Goal: Transaction & Acquisition: Purchase product/service

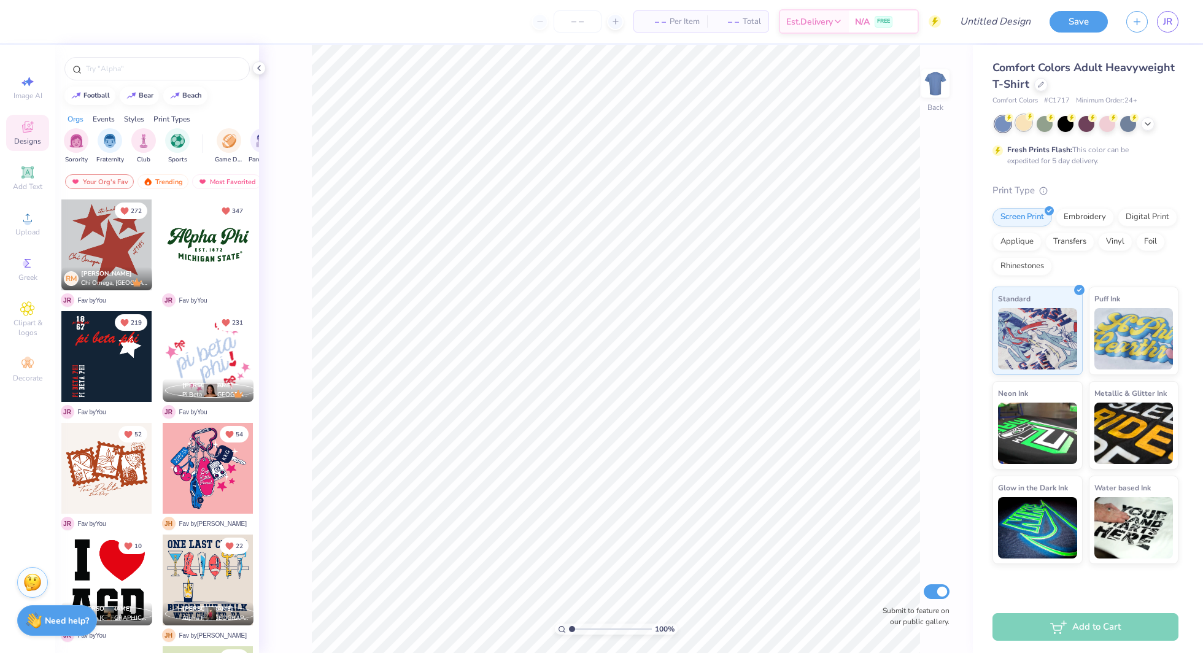
click at [1024, 124] on div at bounding box center [1024, 123] width 16 height 16
click at [1146, 131] on div at bounding box center [1087, 124] width 184 height 16
click at [1146, 126] on icon at bounding box center [1148, 123] width 10 height 10
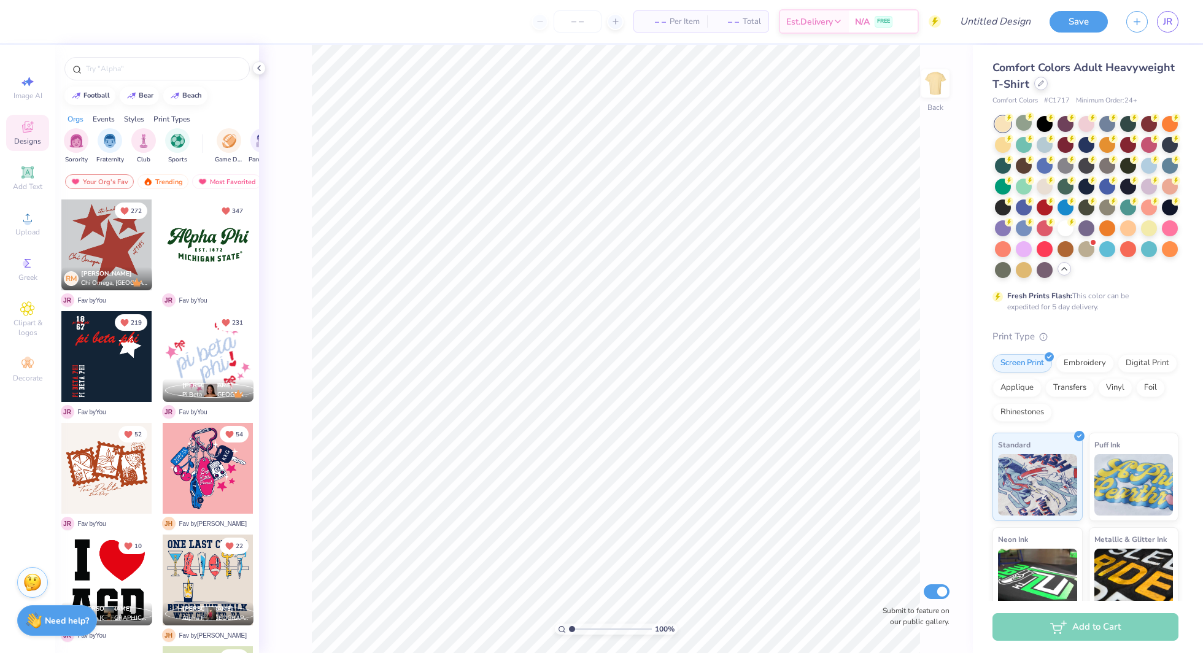
click at [1041, 86] on icon at bounding box center [1041, 83] width 6 height 6
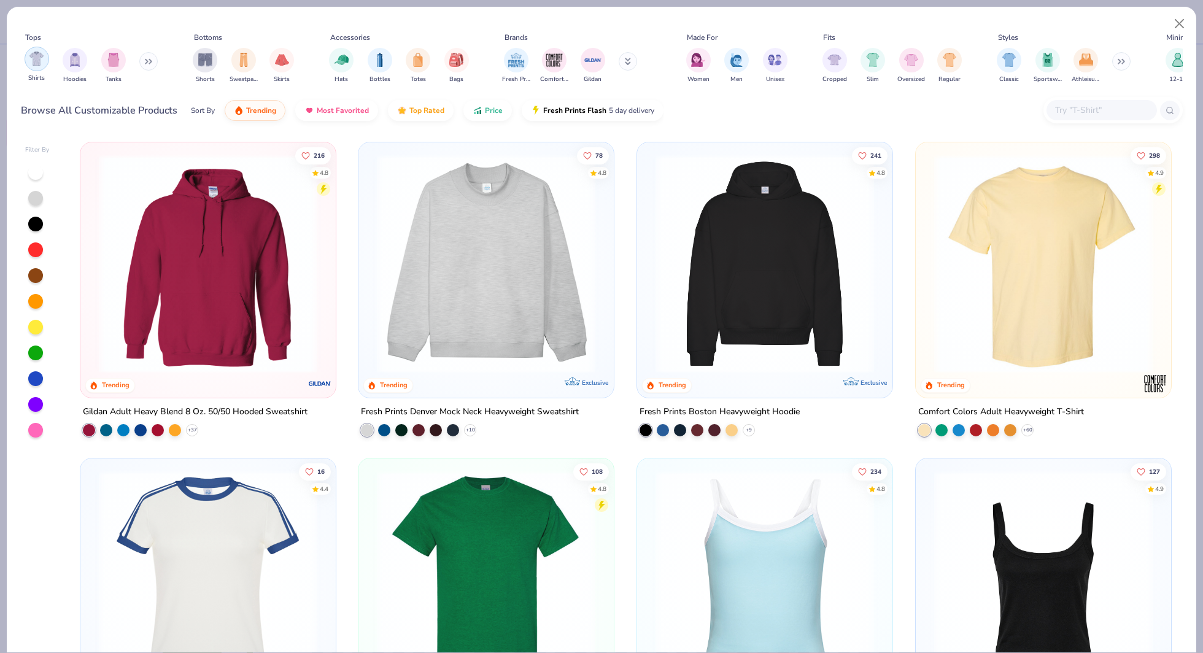
click at [41, 68] on div "filter for Shirts" at bounding box center [37, 59] width 25 height 25
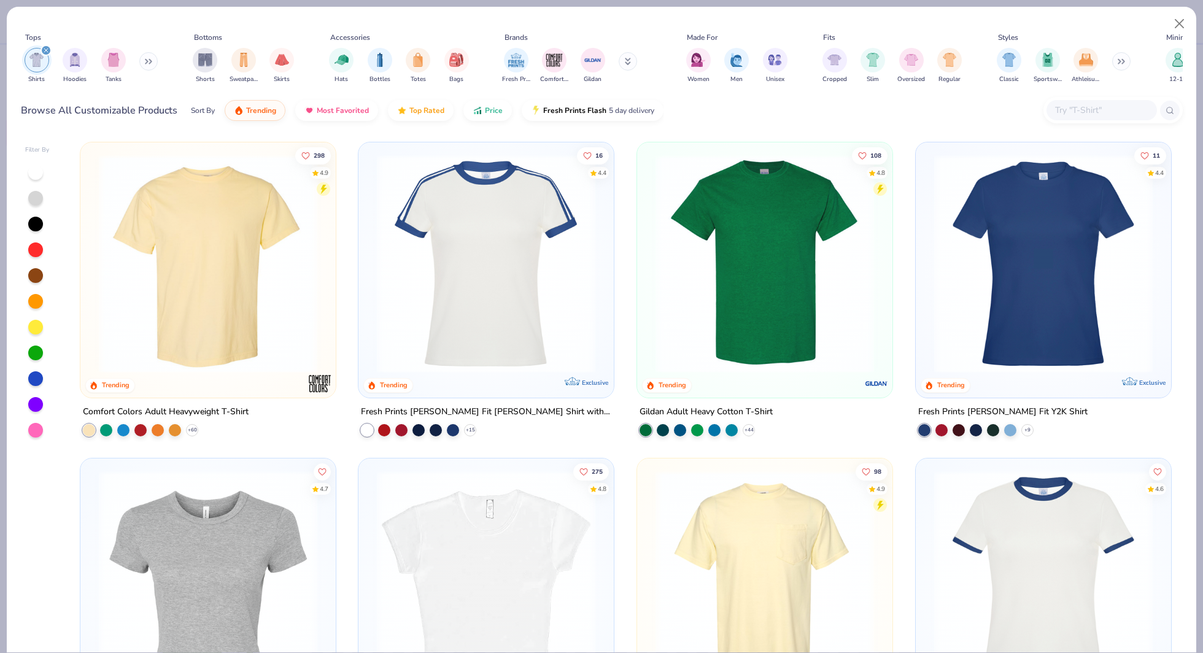
click at [706, 312] on img at bounding box center [764, 264] width 231 height 219
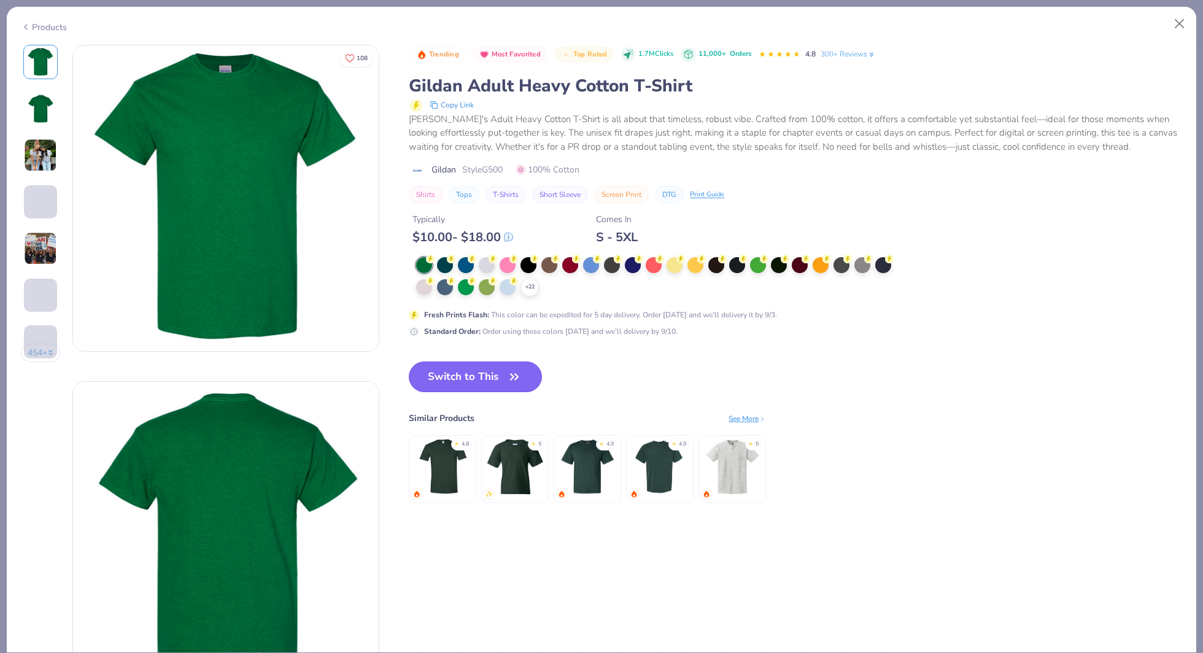
click at [480, 367] on button "Switch to This" at bounding box center [475, 377] width 133 height 31
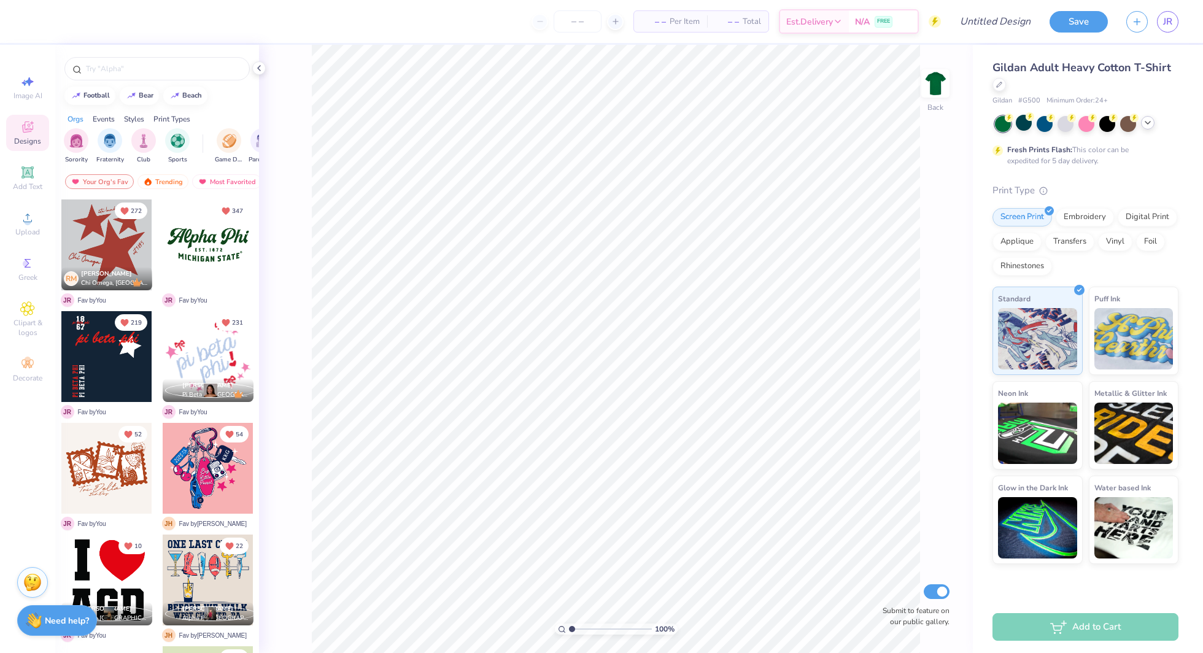
click at [1149, 125] on icon at bounding box center [1148, 123] width 10 height 10
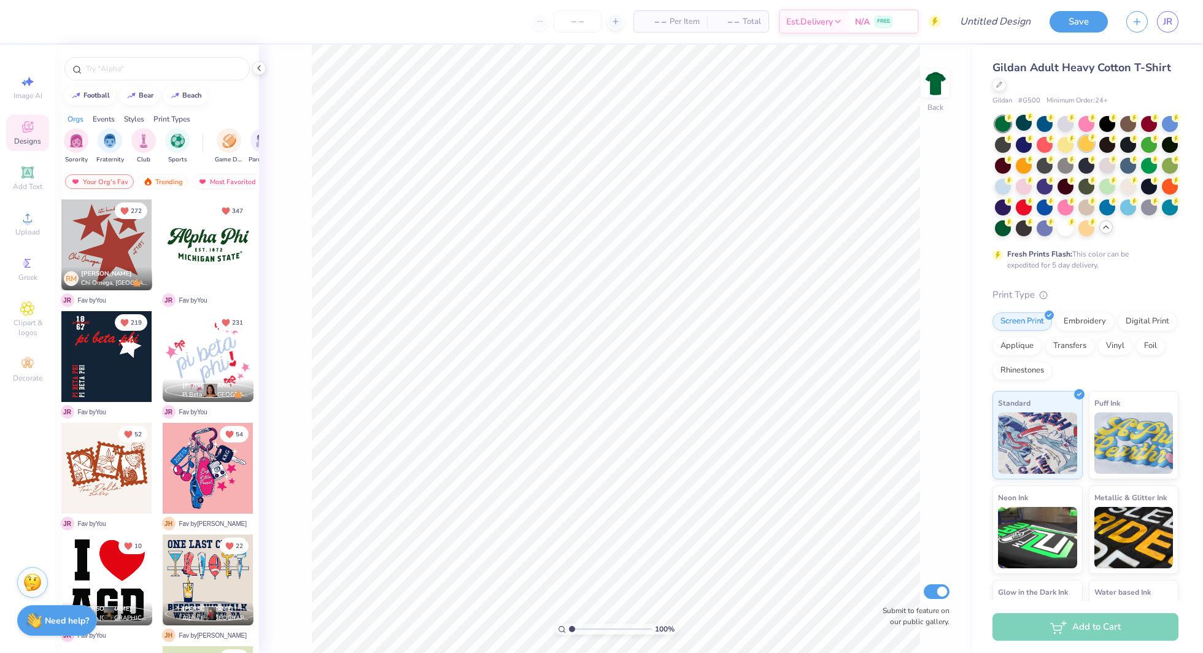
click at [1087, 145] on div at bounding box center [1086, 144] width 16 height 16
click at [1027, 172] on div at bounding box center [1024, 165] width 16 height 16
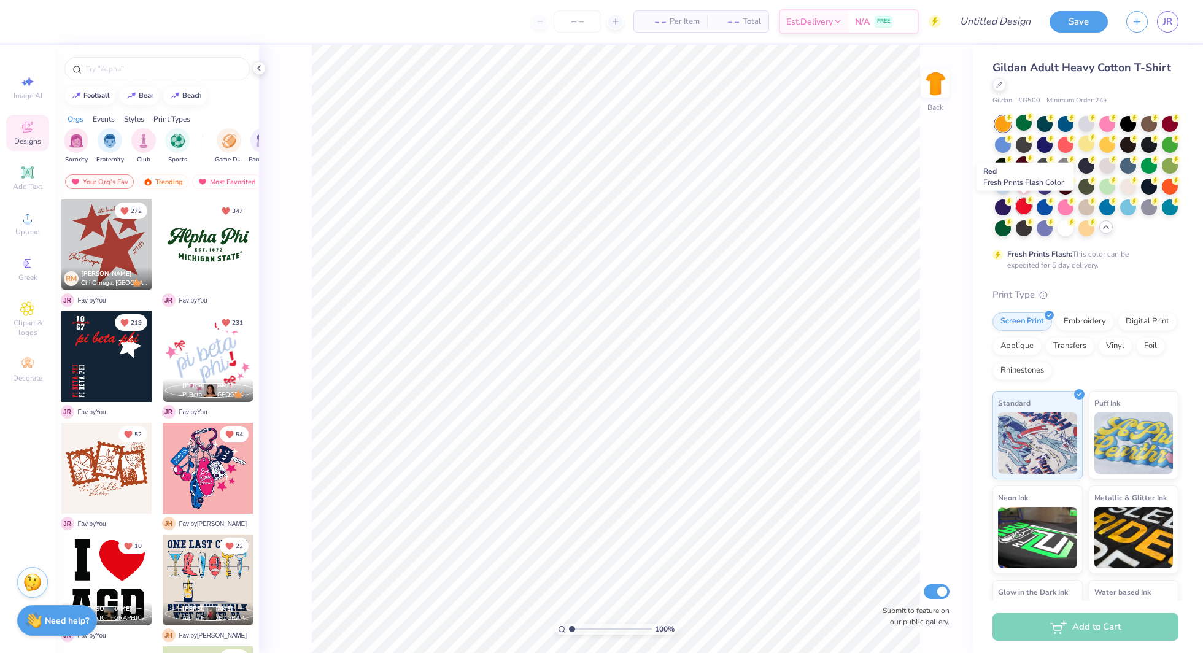
click at [1019, 212] on div at bounding box center [1024, 206] width 16 height 16
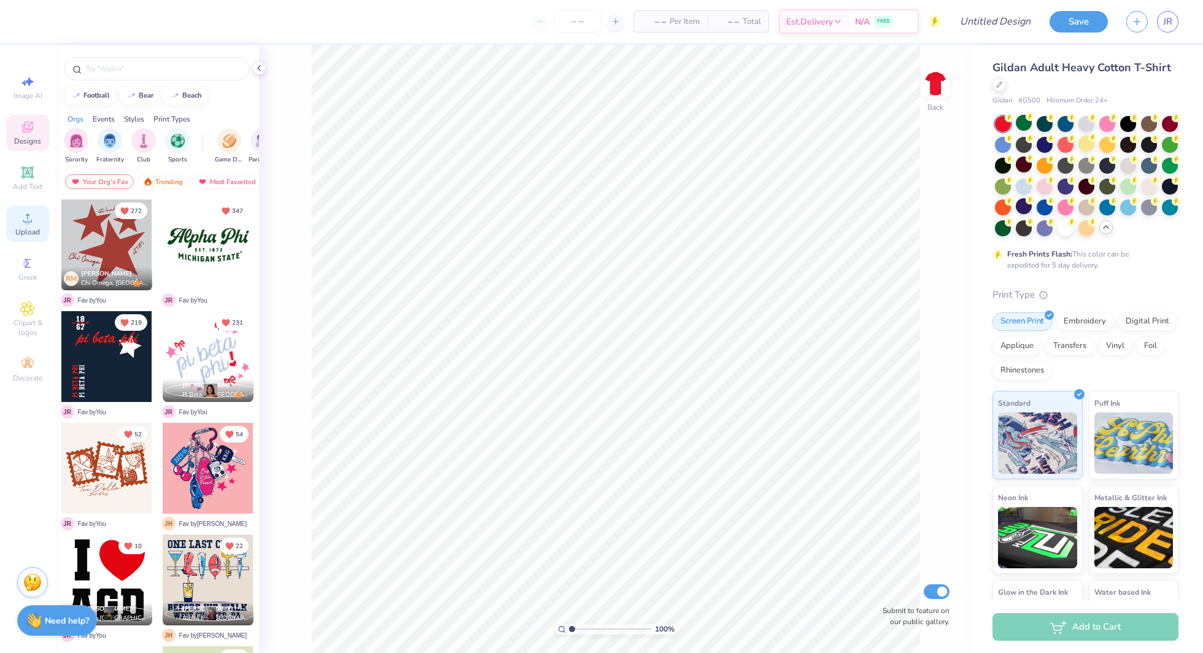
click at [29, 229] on span "Upload" at bounding box center [27, 232] width 25 height 10
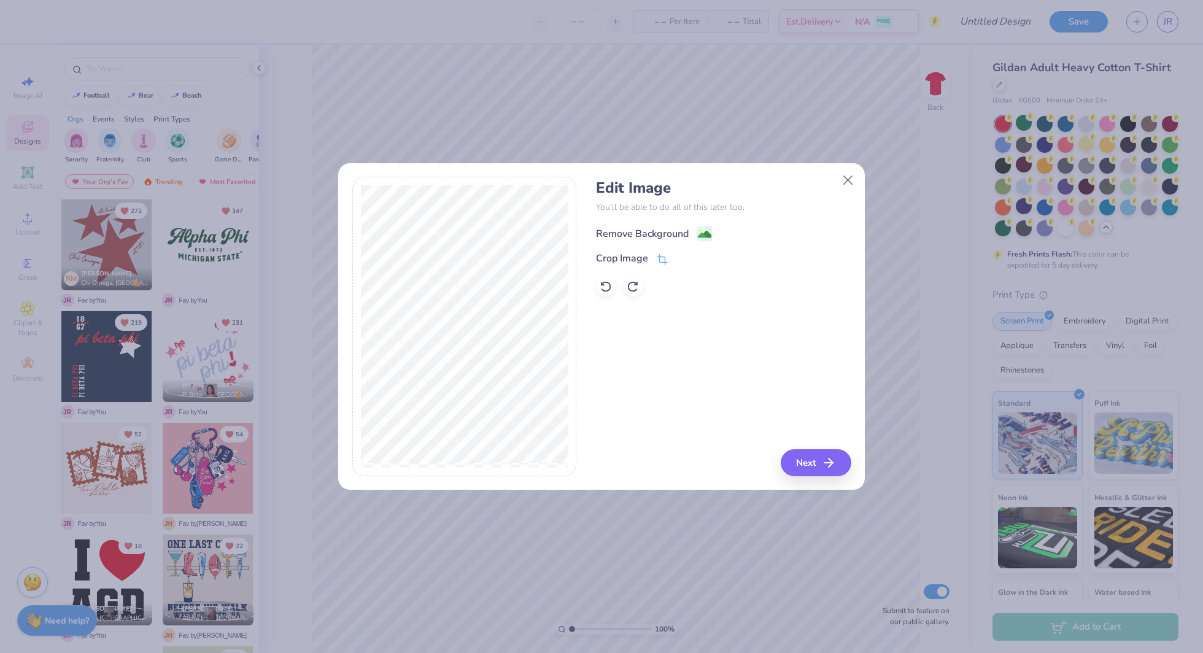
click at [701, 236] on image at bounding box center [705, 235] width 14 height 14
click at [839, 185] on button "Close" at bounding box center [848, 179] width 23 height 23
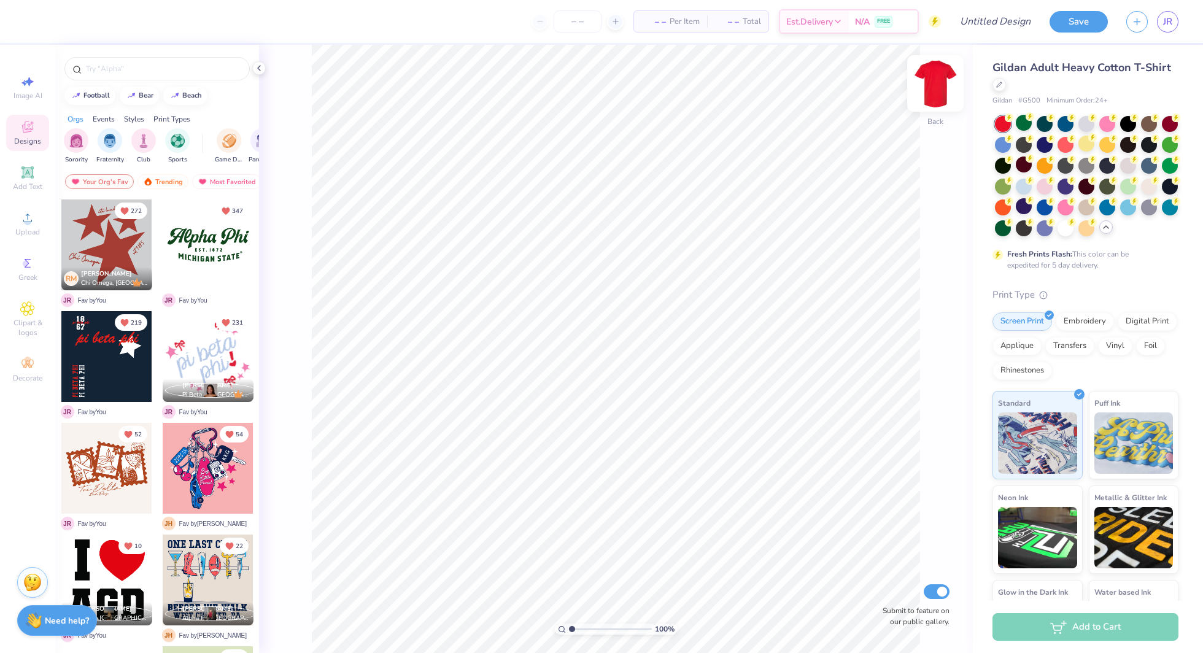
click at [943, 79] on img at bounding box center [935, 83] width 49 height 49
click at [26, 215] on icon at bounding box center [27, 218] width 9 height 9
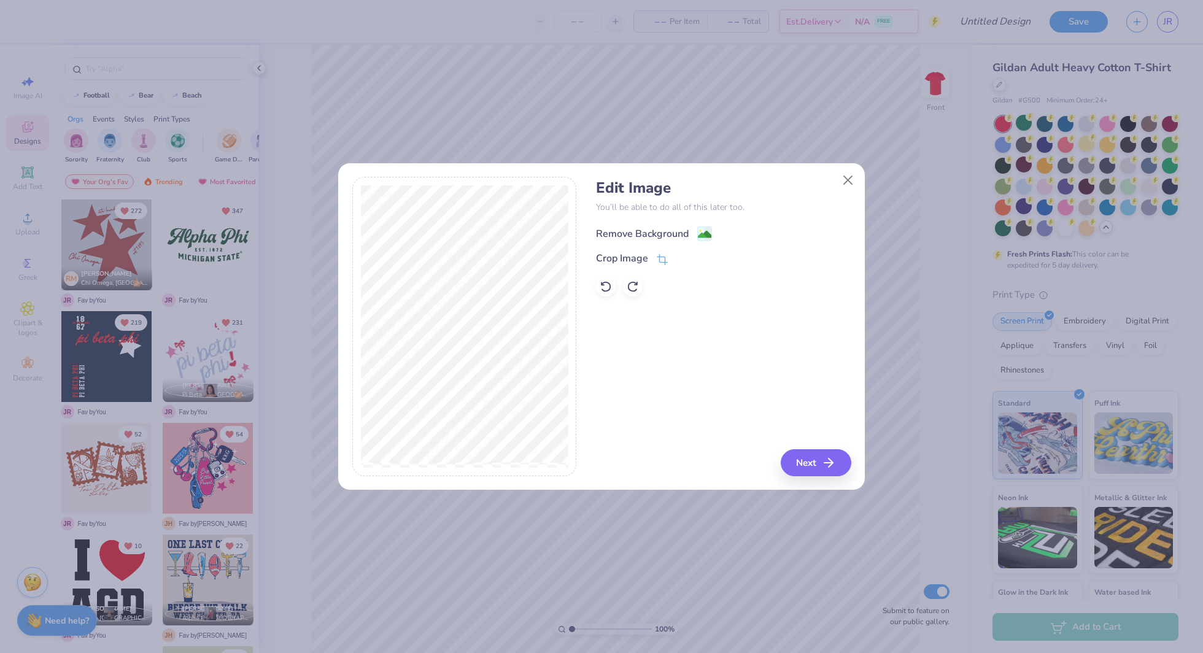
click at [694, 226] on div "Remove Background" at bounding box center [654, 233] width 116 height 15
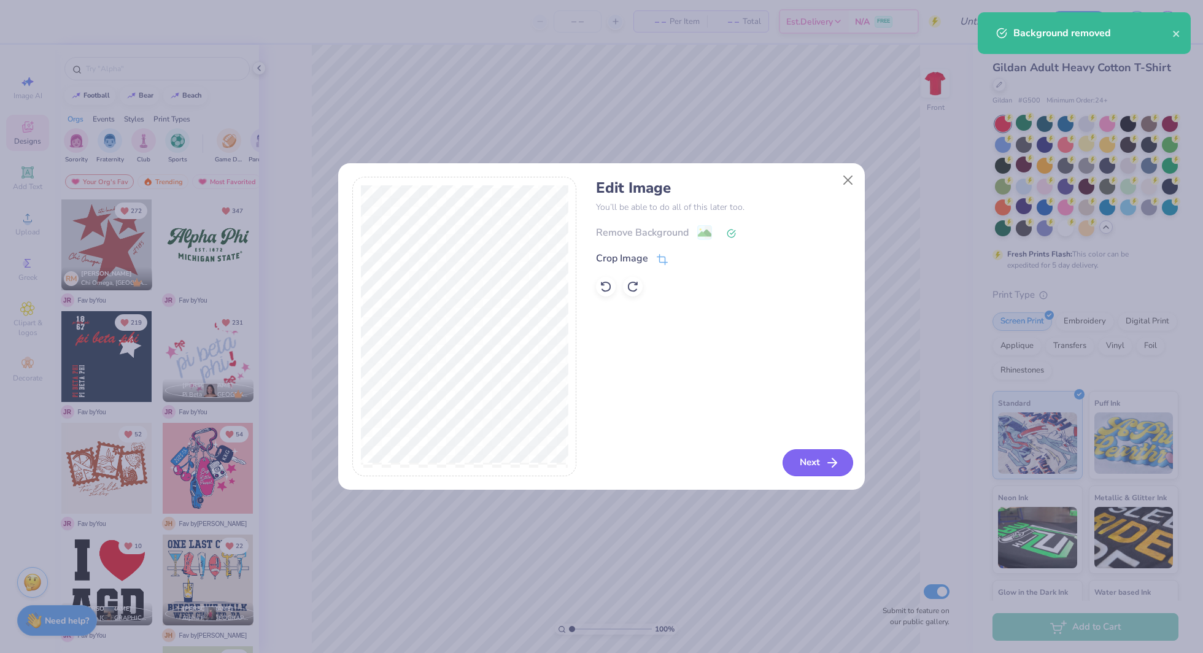
click at [815, 463] on button "Next" at bounding box center [818, 462] width 71 height 27
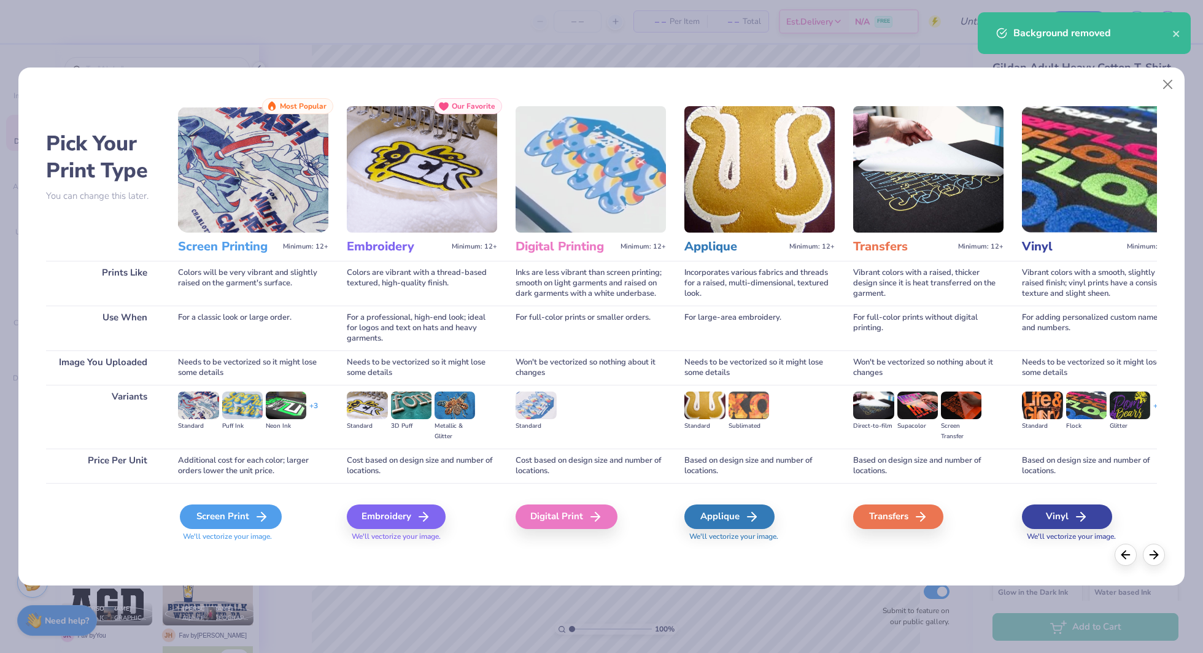
click at [236, 508] on div "Screen Print" at bounding box center [231, 517] width 102 height 25
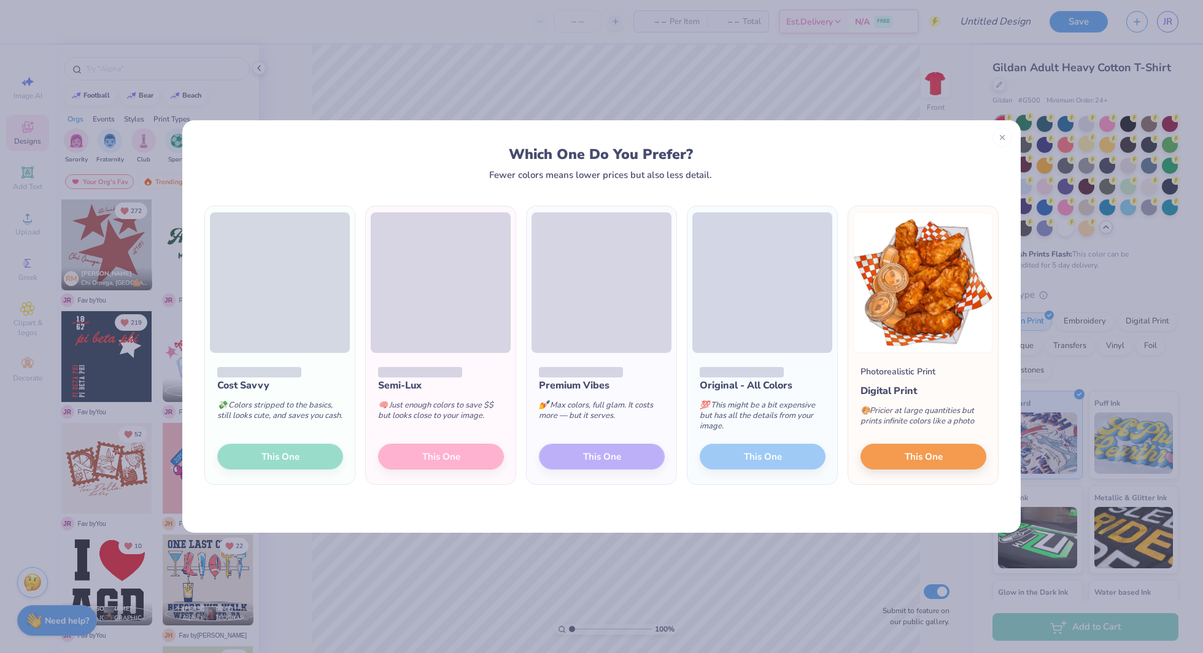
click at [546, 180] on div "Cost Savvy 💸 Colors stripped to the basics, still looks cute, and saves you cas…" at bounding box center [601, 356] width 838 height 353
click at [546, 174] on div "Fewer colors means lower prices but also less detail." at bounding box center [600, 175] width 223 height 10
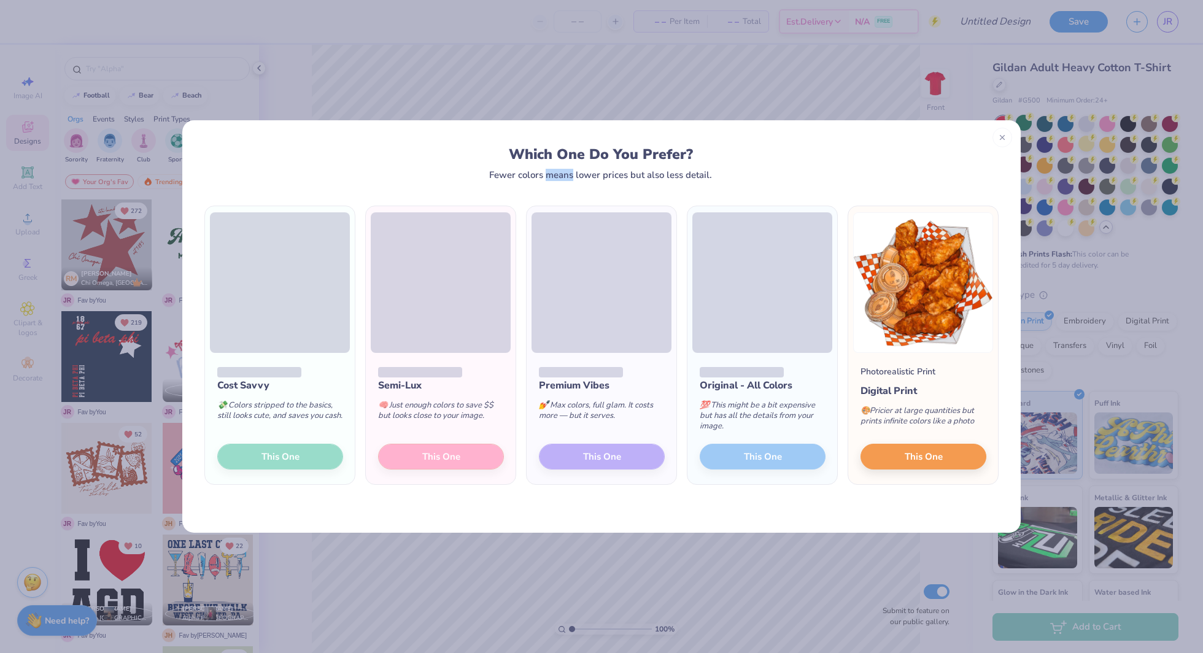
click at [546, 174] on div "Fewer colors means lower prices but also less detail." at bounding box center [600, 175] width 223 height 10
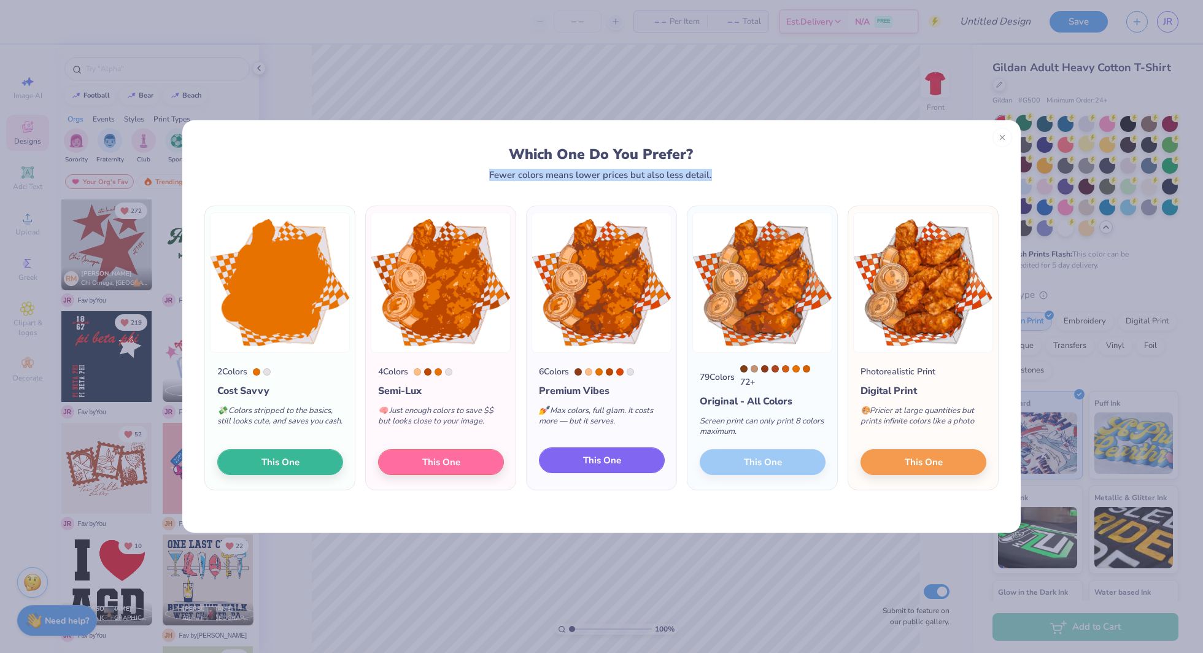
click at [617, 467] on span "This One" at bounding box center [602, 461] width 38 height 14
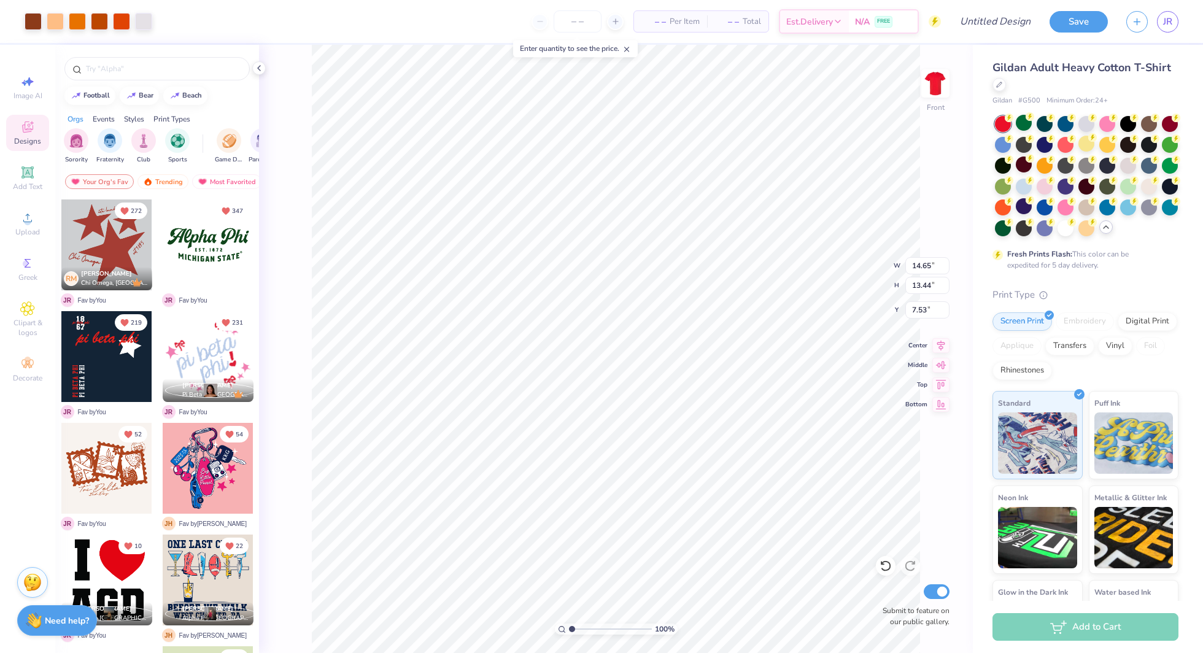
type input "10.67"
type input "9.78"
type input "8.62"
type input "9.94"
type input "10.07"
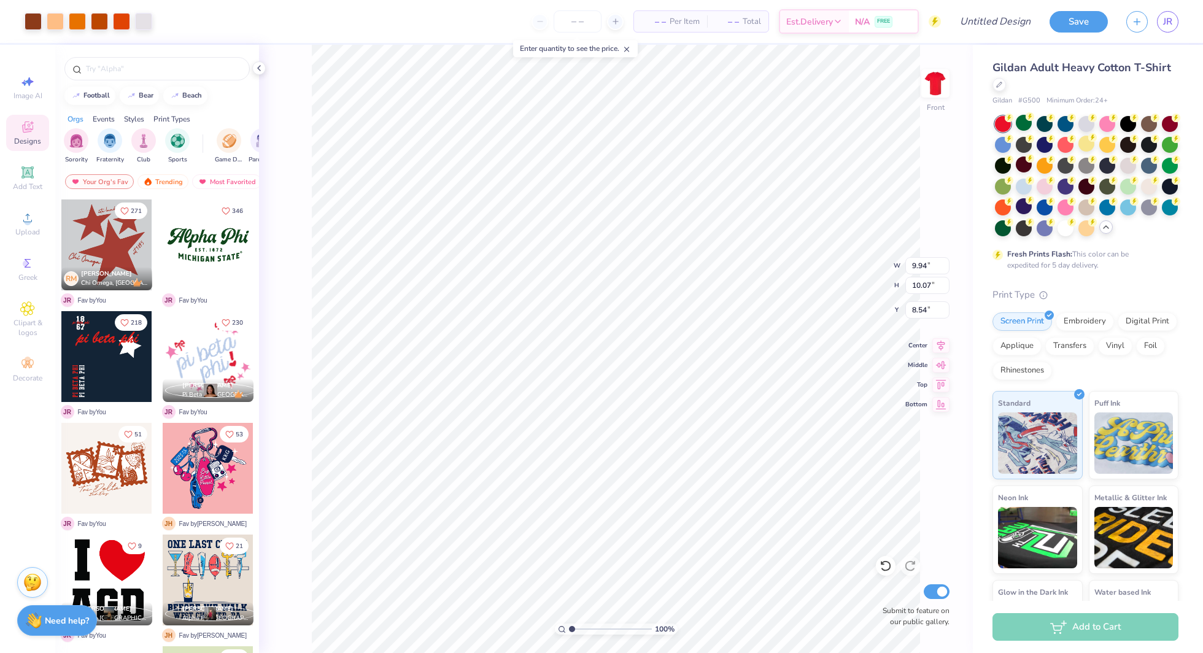
type input "8.54"
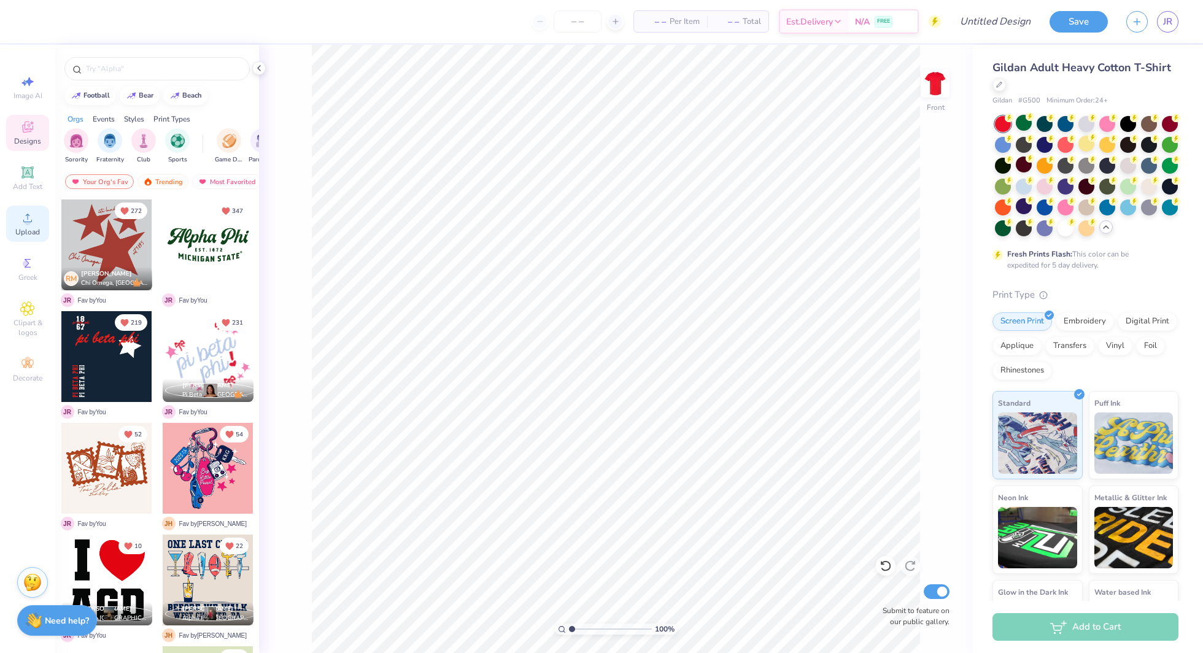
click at [21, 226] on div "Upload" at bounding box center [27, 224] width 43 height 36
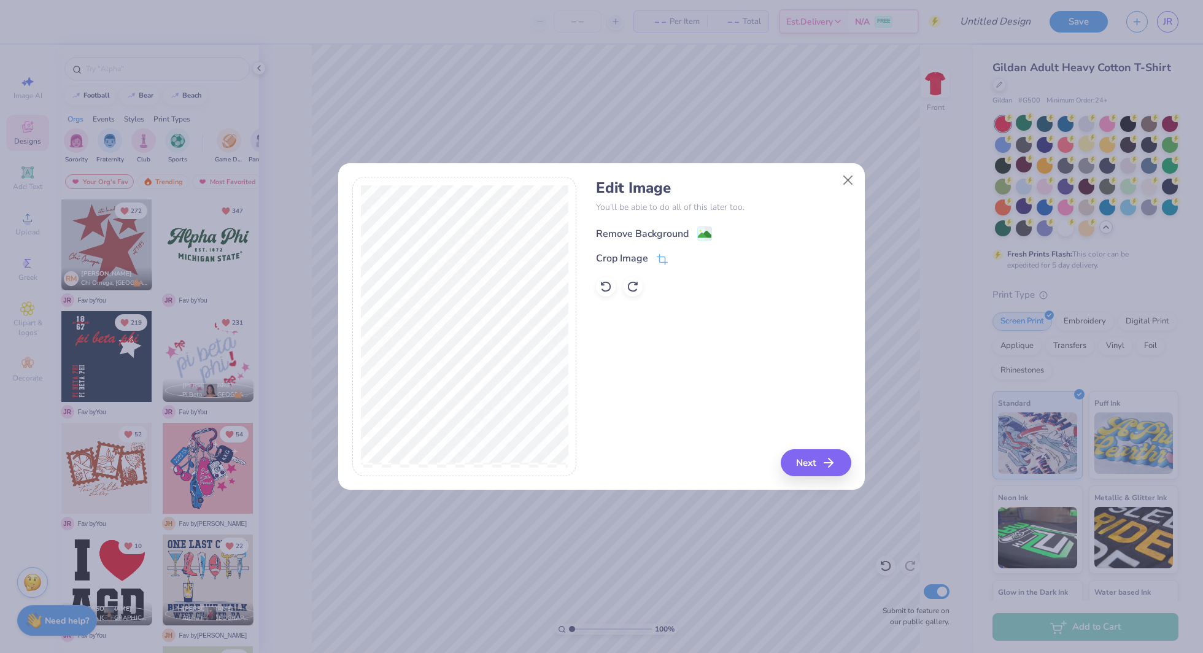
click at [705, 231] on image at bounding box center [705, 235] width 14 height 14
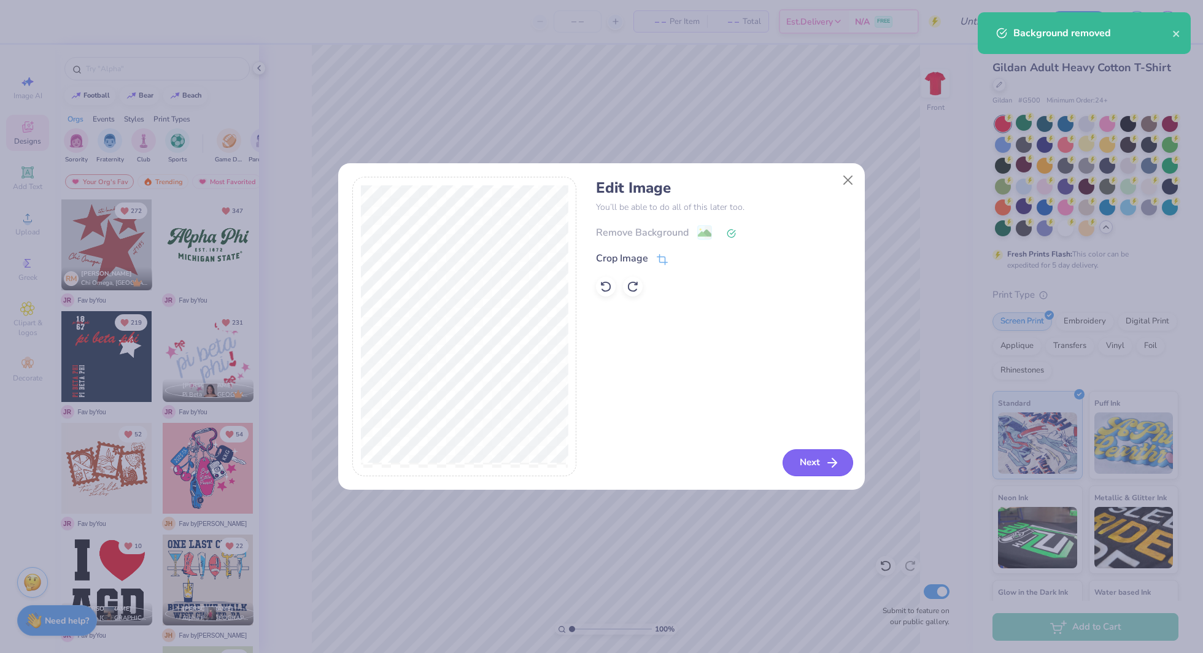
click at [835, 460] on icon "button" at bounding box center [832, 462] width 15 height 15
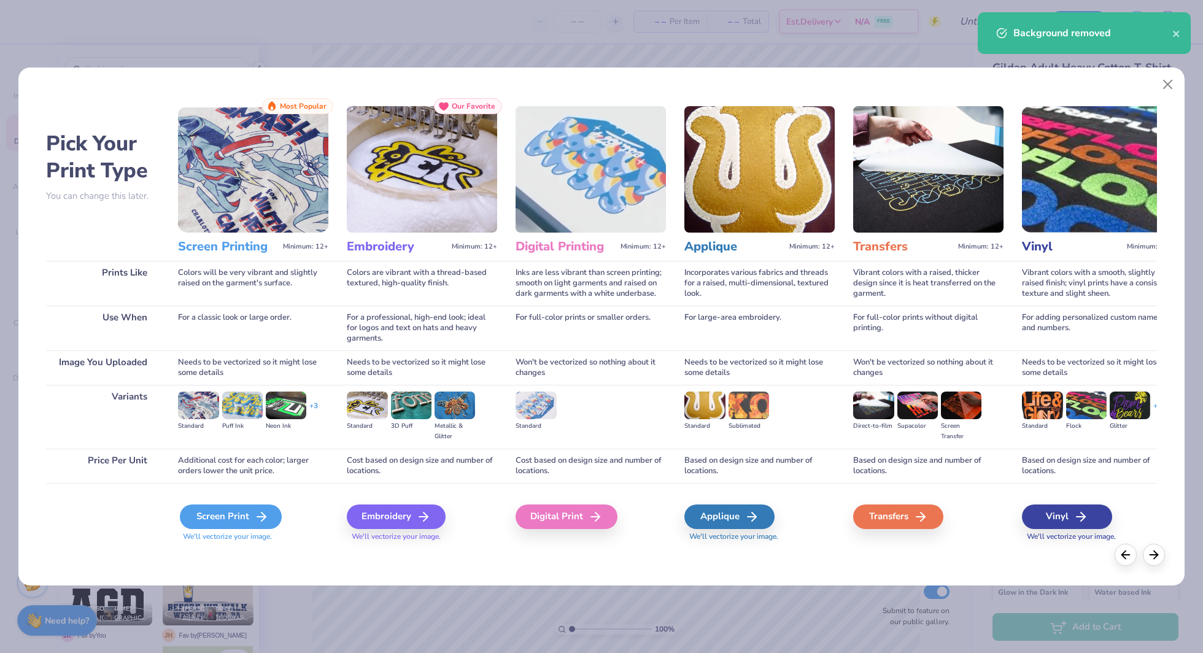
click at [246, 522] on div "Screen Print" at bounding box center [231, 517] width 102 height 25
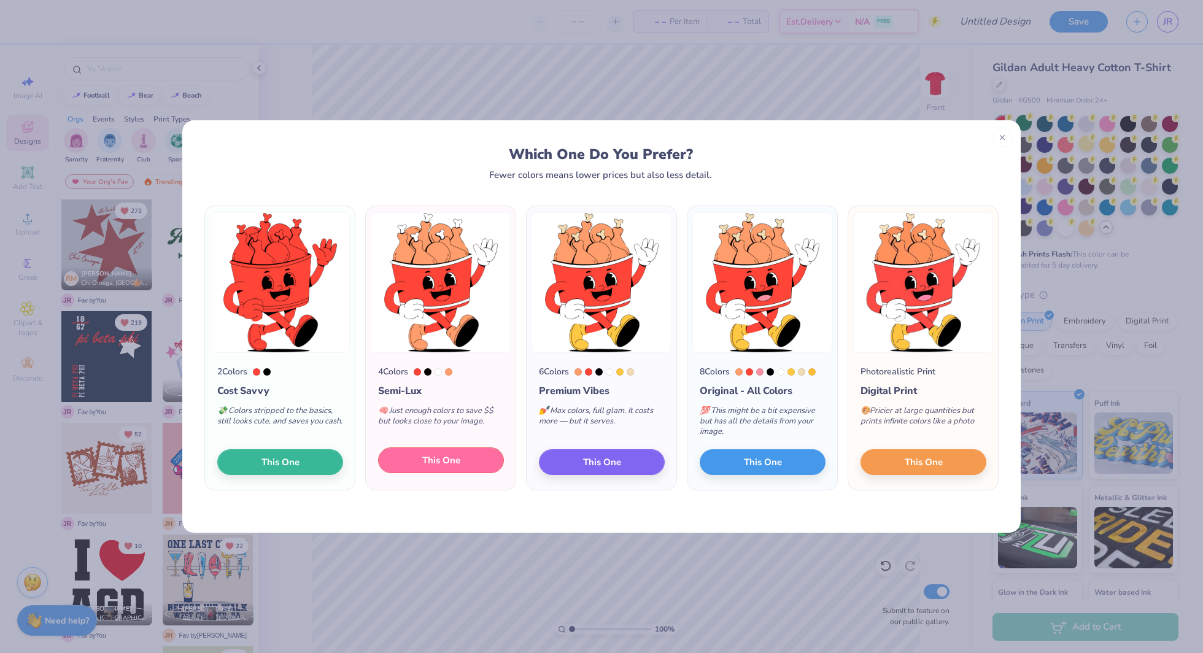
click at [471, 466] on button "This One" at bounding box center [441, 460] width 126 height 26
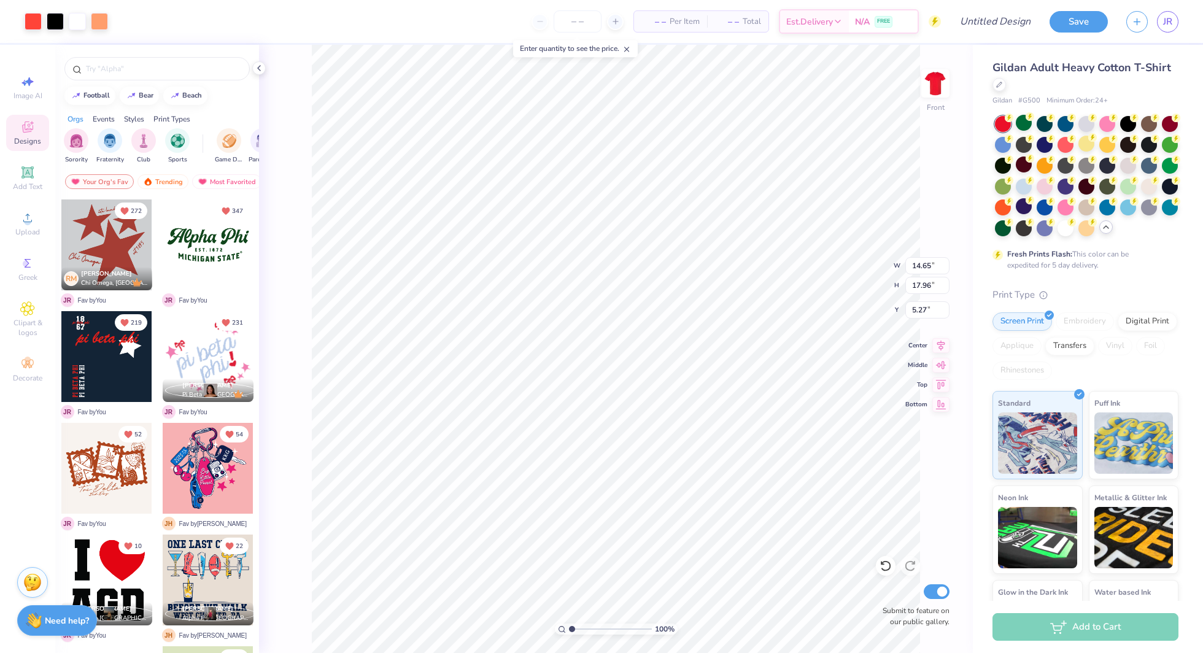
type input "9.46"
type input "11.60"
type input "9.26"
click at [34, 21] on div at bounding box center [33, 20] width 17 height 17
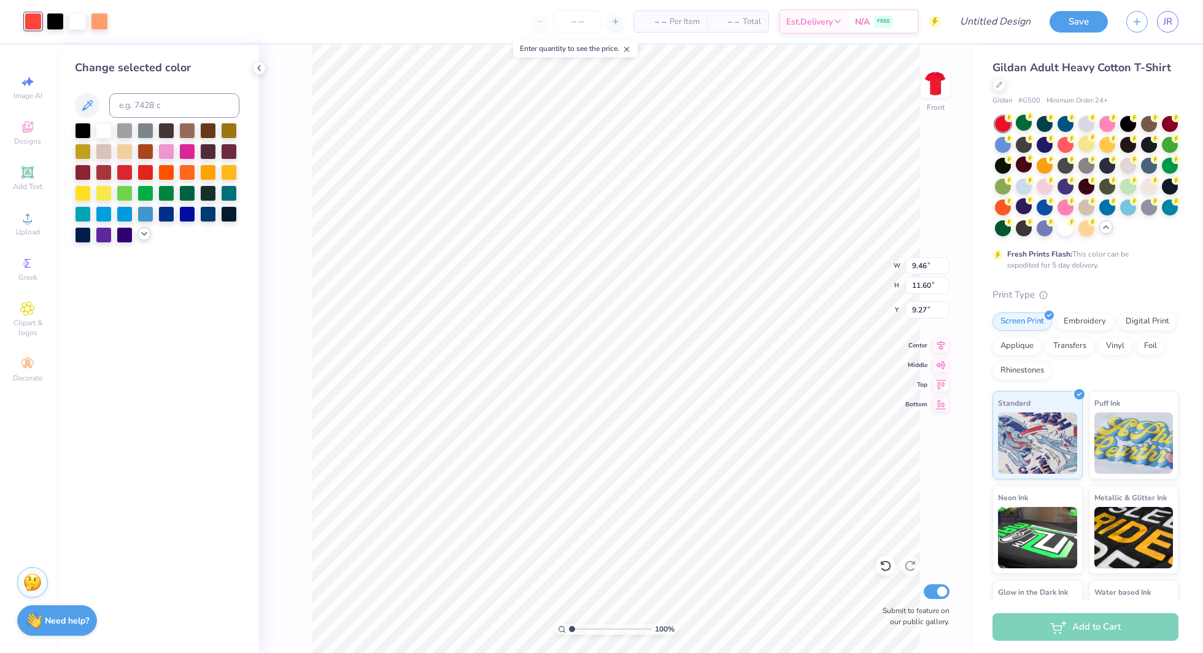
click at [145, 230] on icon at bounding box center [144, 234] width 10 height 10
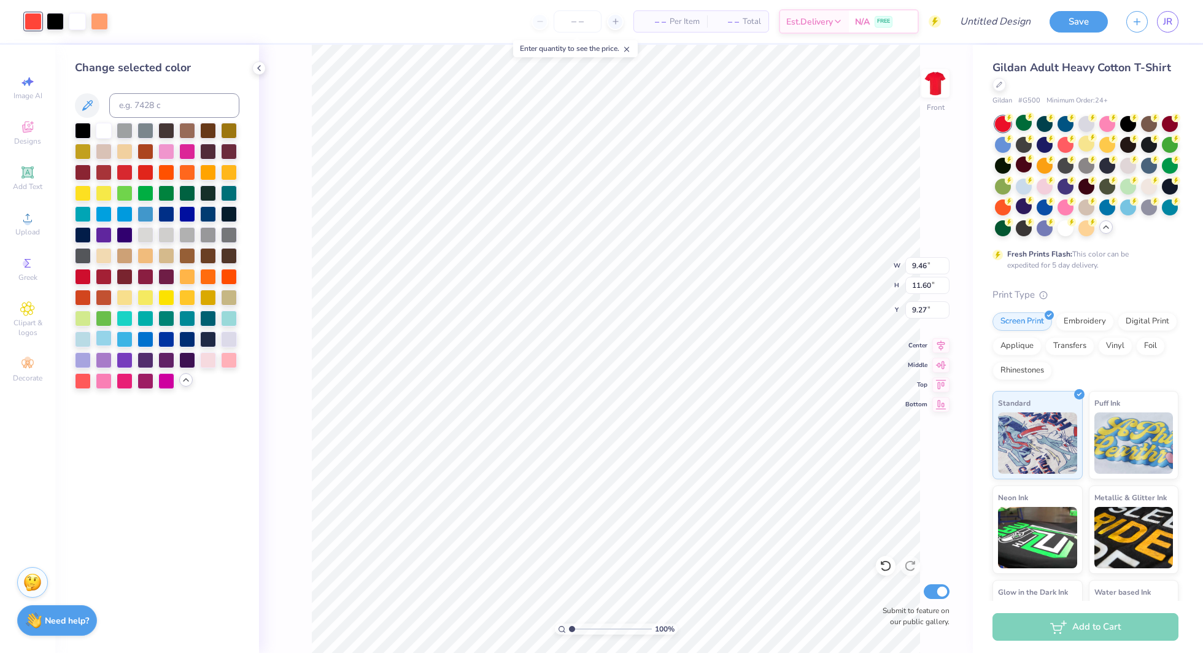
click at [106, 341] on div at bounding box center [104, 338] width 16 height 16
click at [204, 342] on div at bounding box center [208, 338] width 16 height 16
click at [194, 338] on div at bounding box center [187, 338] width 16 height 16
click at [208, 364] on div at bounding box center [208, 359] width 16 height 16
click at [222, 362] on div at bounding box center [229, 359] width 16 height 16
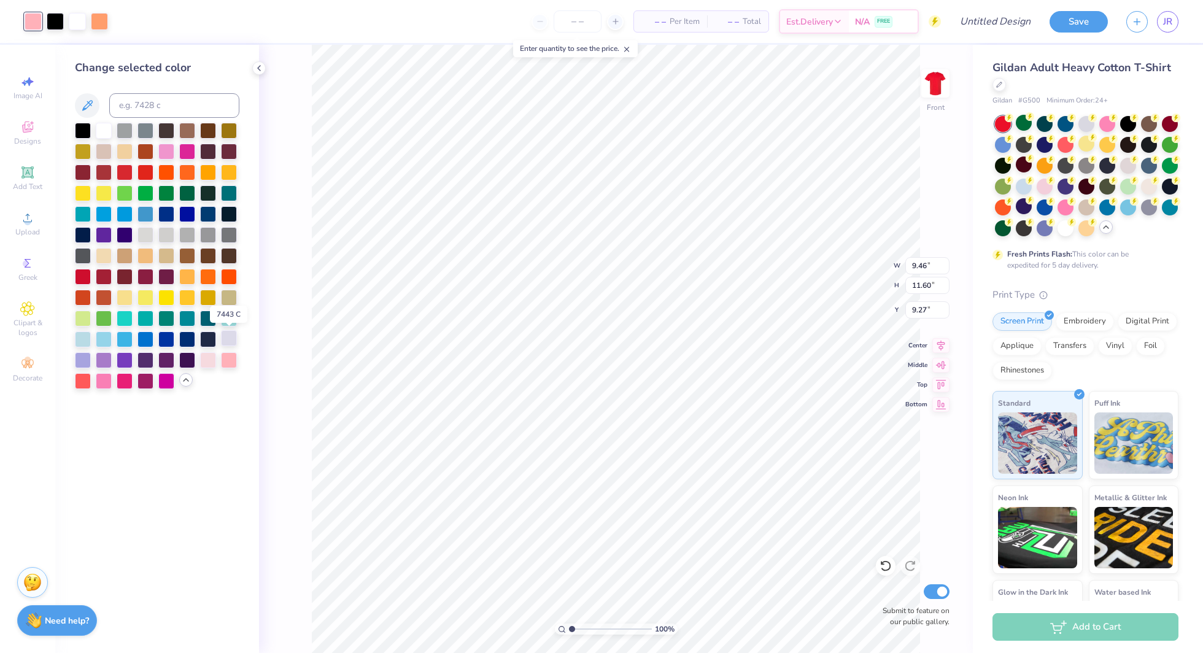
click at [227, 339] on div at bounding box center [229, 338] width 16 height 16
click at [214, 277] on div at bounding box center [208, 276] width 16 height 16
click at [227, 315] on div at bounding box center [229, 317] width 16 height 16
click at [215, 317] on div at bounding box center [208, 317] width 16 height 16
click at [99, 189] on div at bounding box center [104, 192] width 16 height 16
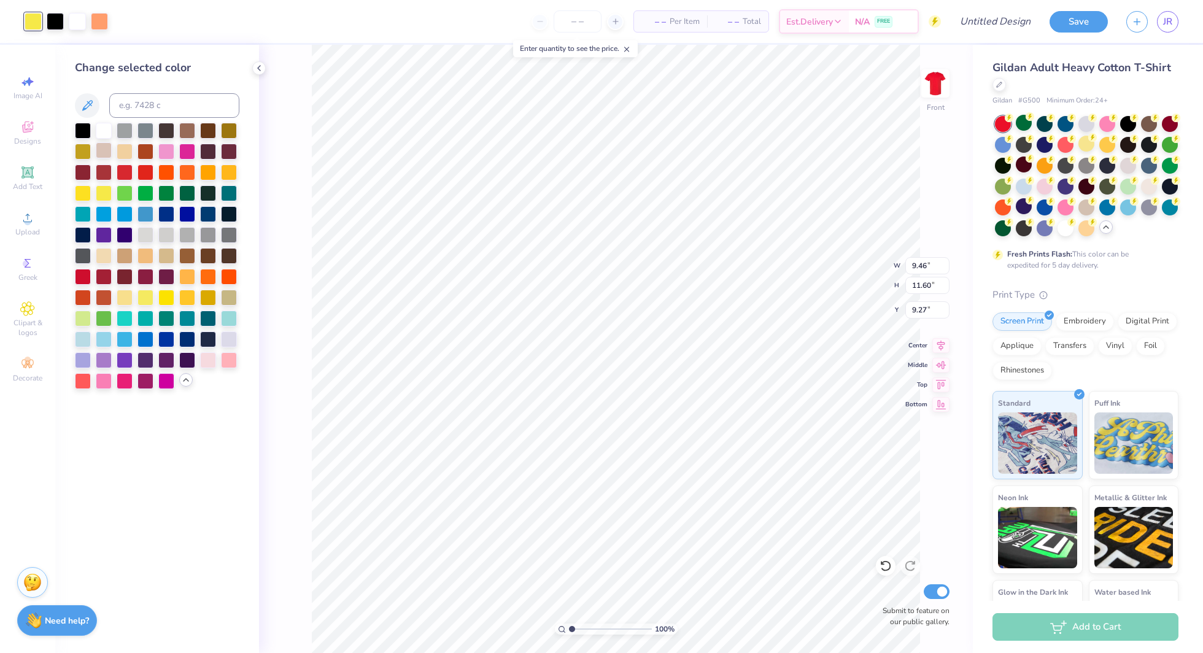
click at [106, 155] on div at bounding box center [104, 150] width 16 height 16
click at [172, 150] on div at bounding box center [166, 150] width 16 height 16
click at [186, 150] on div at bounding box center [187, 150] width 16 height 16
click at [198, 152] on div at bounding box center [157, 256] width 164 height 266
click at [177, 139] on div at bounding box center [157, 256] width 164 height 266
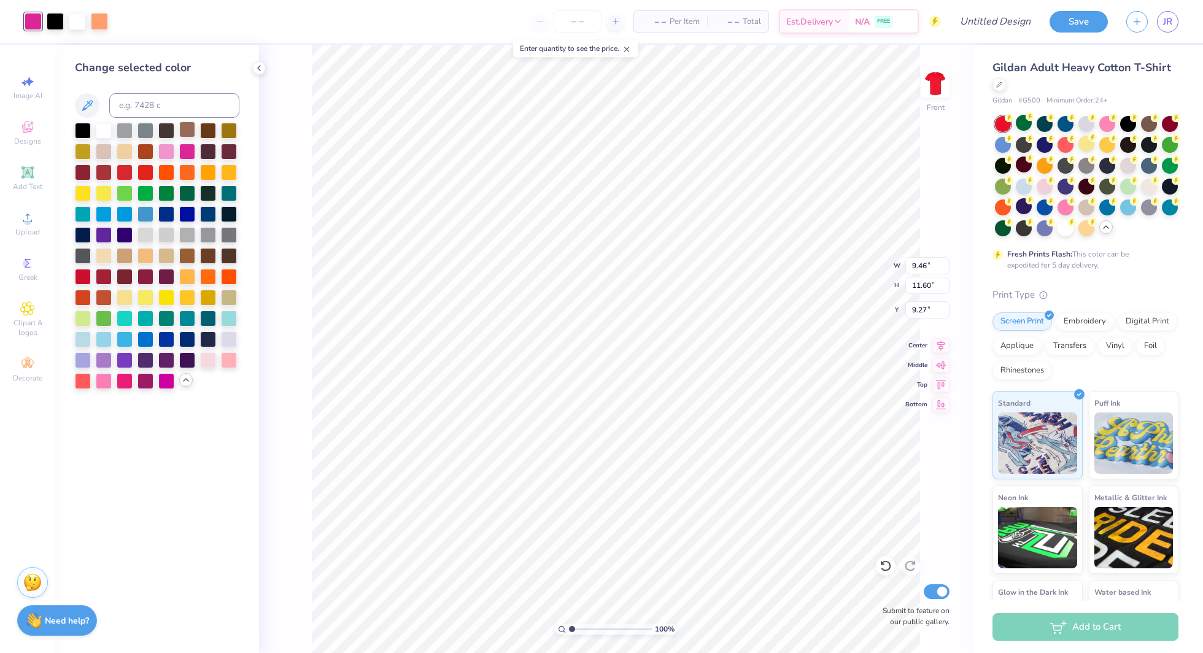
click at [182, 133] on div at bounding box center [187, 130] width 16 height 16
click at [213, 130] on div at bounding box center [208, 130] width 16 height 16
click at [226, 130] on div at bounding box center [229, 130] width 16 height 16
click at [171, 284] on div at bounding box center [166, 277] width 16 height 16
click at [168, 290] on div at bounding box center [166, 296] width 16 height 16
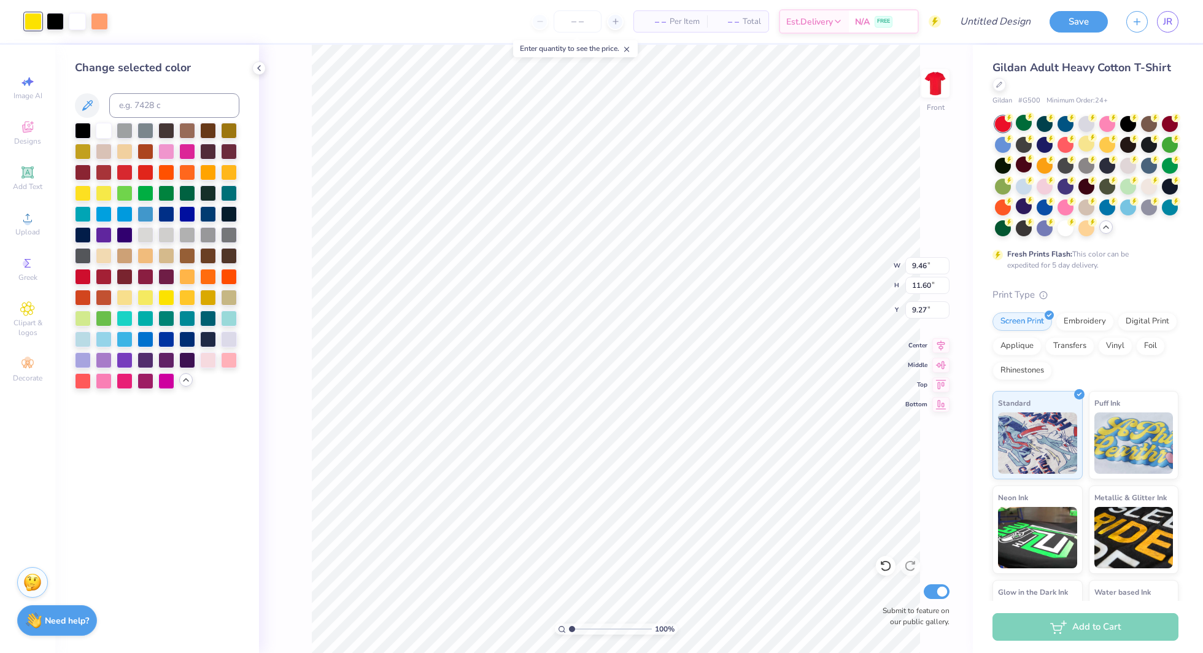
click at [155, 290] on div at bounding box center [157, 256] width 164 height 266
click at [145, 290] on div at bounding box center [145, 296] width 16 height 16
click at [127, 295] on div at bounding box center [125, 296] width 16 height 16
click at [140, 295] on div at bounding box center [145, 296] width 16 height 16
click at [131, 296] on div at bounding box center [125, 296] width 16 height 16
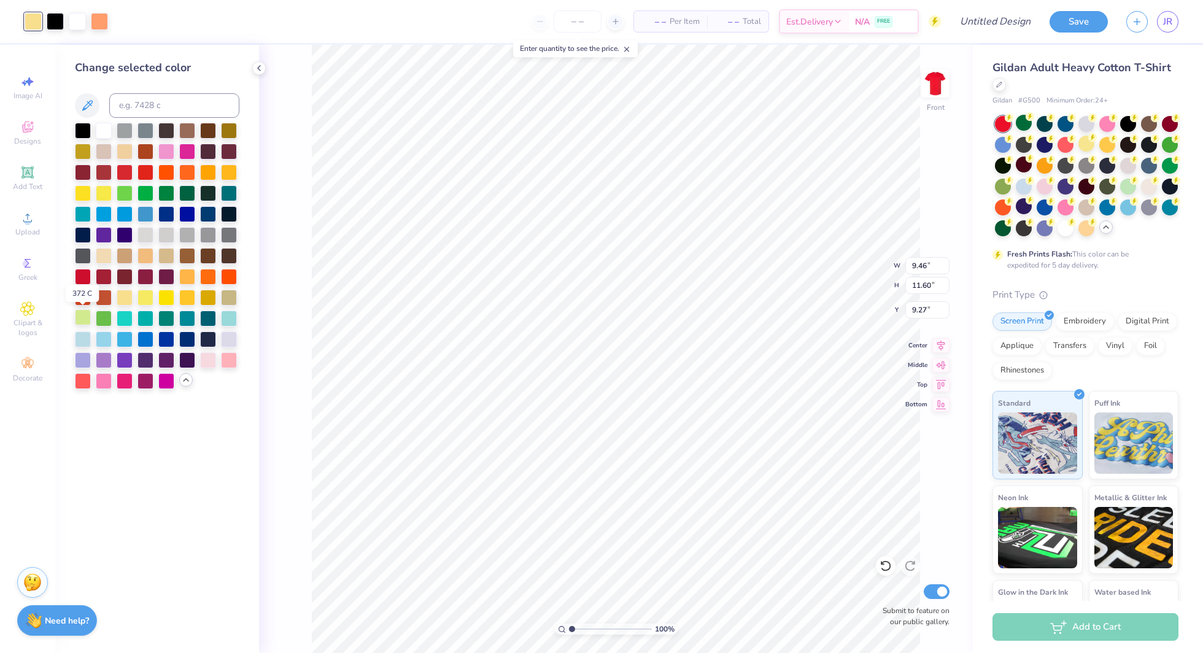
click at [85, 322] on div at bounding box center [83, 317] width 16 height 16
click at [129, 297] on div at bounding box center [125, 296] width 16 height 16
click at [150, 300] on div at bounding box center [145, 296] width 16 height 16
click at [161, 300] on div at bounding box center [166, 296] width 16 height 16
click at [167, 300] on div at bounding box center [166, 296] width 16 height 16
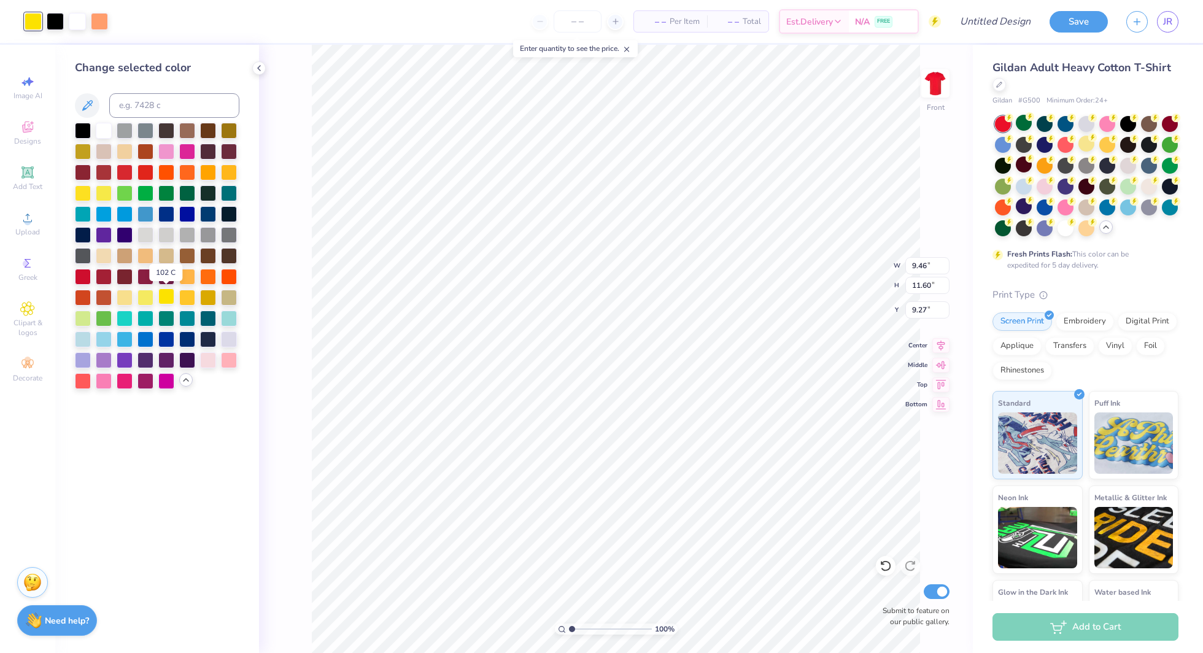
click at [167, 300] on div at bounding box center [166, 296] width 16 height 16
click at [182, 300] on div at bounding box center [187, 296] width 16 height 16
click at [158, 298] on div at bounding box center [166, 296] width 16 height 16
click at [144, 296] on div at bounding box center [145, 296] width 16 height 16
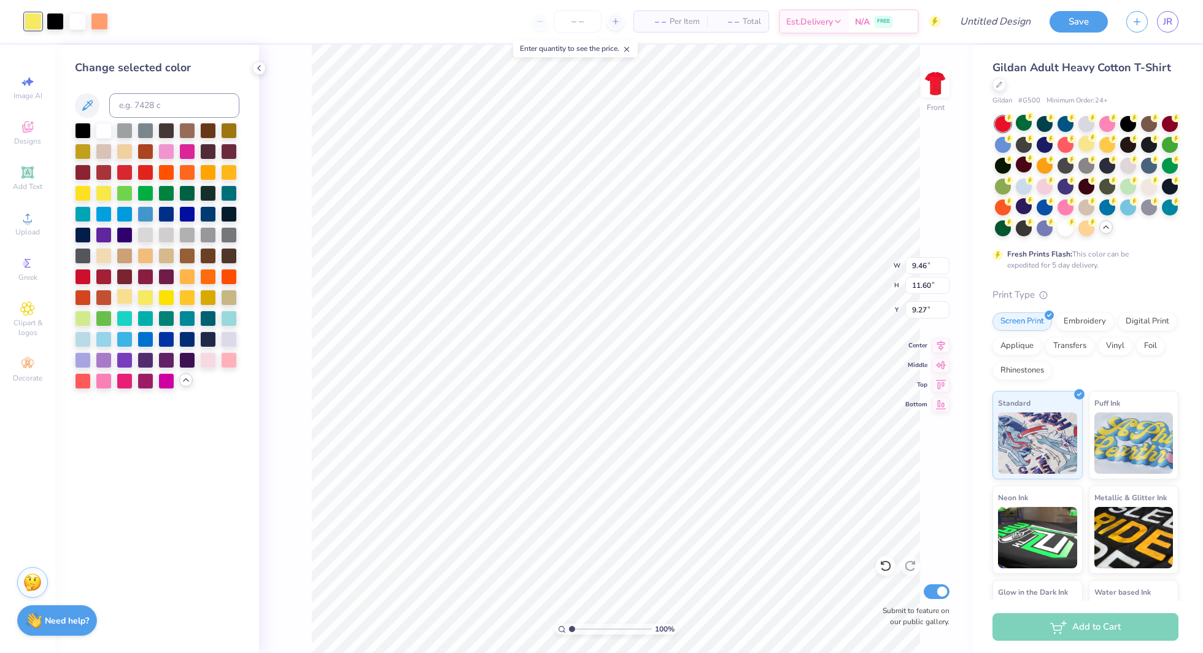
click at [130, 295] on div at bounding box center [125, 296] width 16 height 16
click at [75, 279] on div at bounding box center [83, 276] width 16 height 16
click at [82, 295] on div at bounding box center [83, 296] width 16 height 16
click at [96, 297] on div at bounding box center [104, 296] width 16 height 16
click at [114, 299] on div at bounding box center [157, 256] width 164 height 266
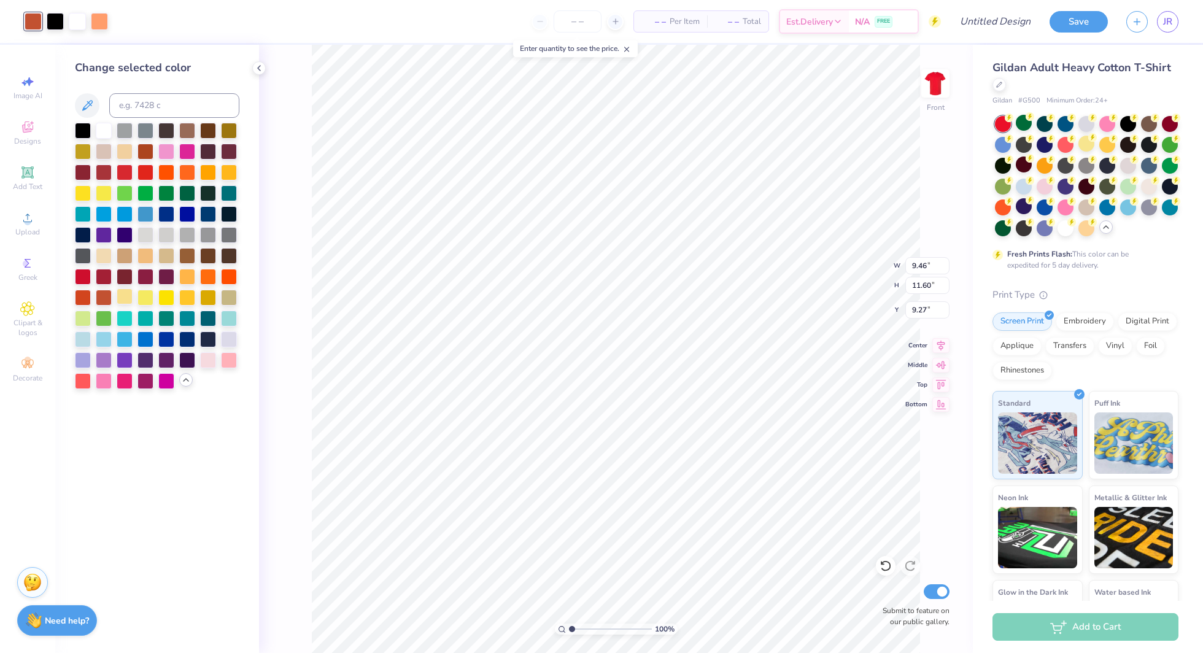
click at [123, 300] on div at bounding box center [125, 296] width 16 height 16
click at [143, 300] on div at bounding box center [145, 296] width 16 height 16
click at [133, 300] on div at bounding box center [125, 296] width 16 height 16
click at [98, 21] on div at bounding box center [99, 20] width 17 height 17
click at [190, 130] on div at bounding box center [187, 130] width 16 height 16
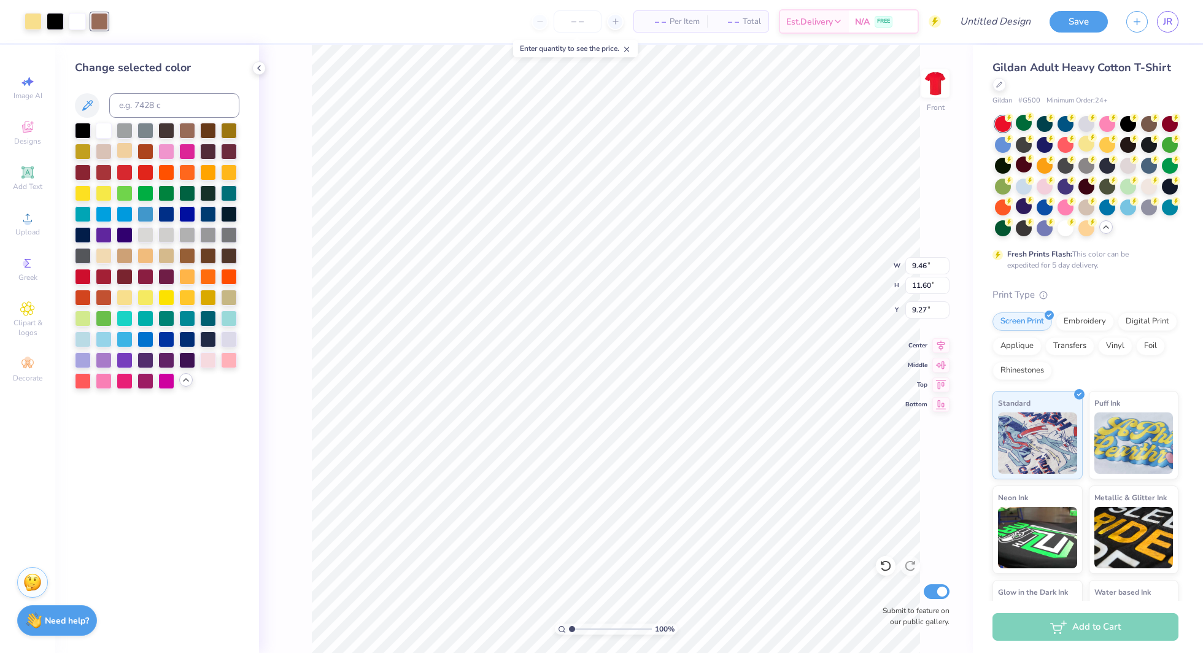
click at [126, 150] on div at bounding box center [125, 150] width 16 height 16
click at [115, 150] on div at bounding box center [157, 256] width 164 height 266
click at [103, 146] on div at bounding box center [104, 150] width 16 height 16
click at [187, 278] on div at bounding box center [187, 276] width 16 height 16
click at [187, 303] on div at bounding box center [187, 296] width 16 height 16
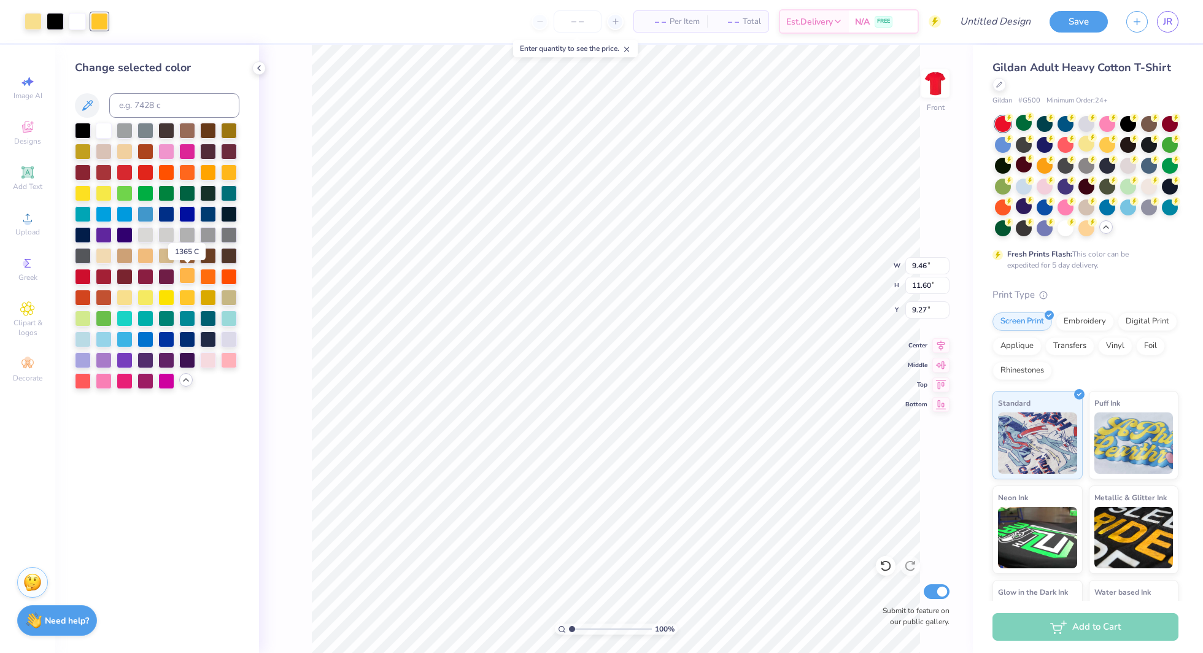
click at [187, 276] on div at bounding box center [187, 276] width 16 height 16
click at [34, 26] on div at bounding box center [33, 20] width 17 height 17
click at [85, 277] on div at bounding box center [83, 276] width 16 height 16
click at [228, 277] on div at bounding box center [229, 276] width 16 height 16
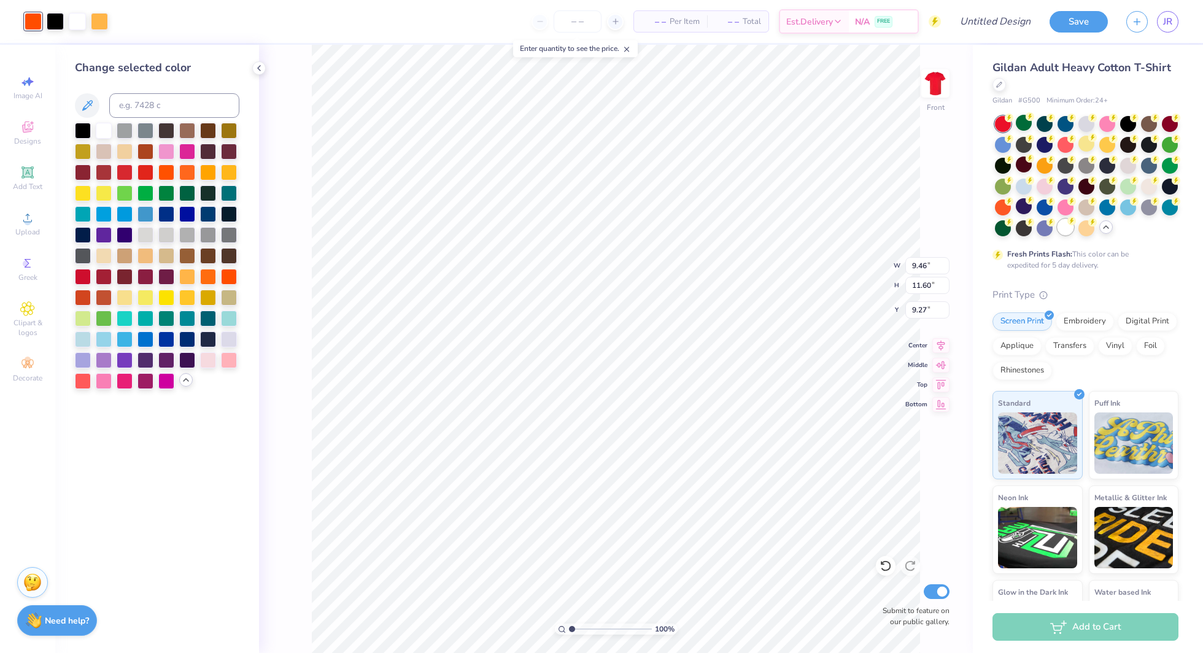
click at [1062, 230] on div at bounding box center [1066, 227] width 16 height 16
click at [1083, 230] on div at bounding box center [1086, 227] width 16 height 16
click at [1129, 189] on div at bounding box center [1128, 185] width 16 height 16
click at [1048, 187] on div at bounding box center [1045, 185] width 16 height 16
click at [1067, 187] on div at bounding box center [1066, 185] width 16 height 16
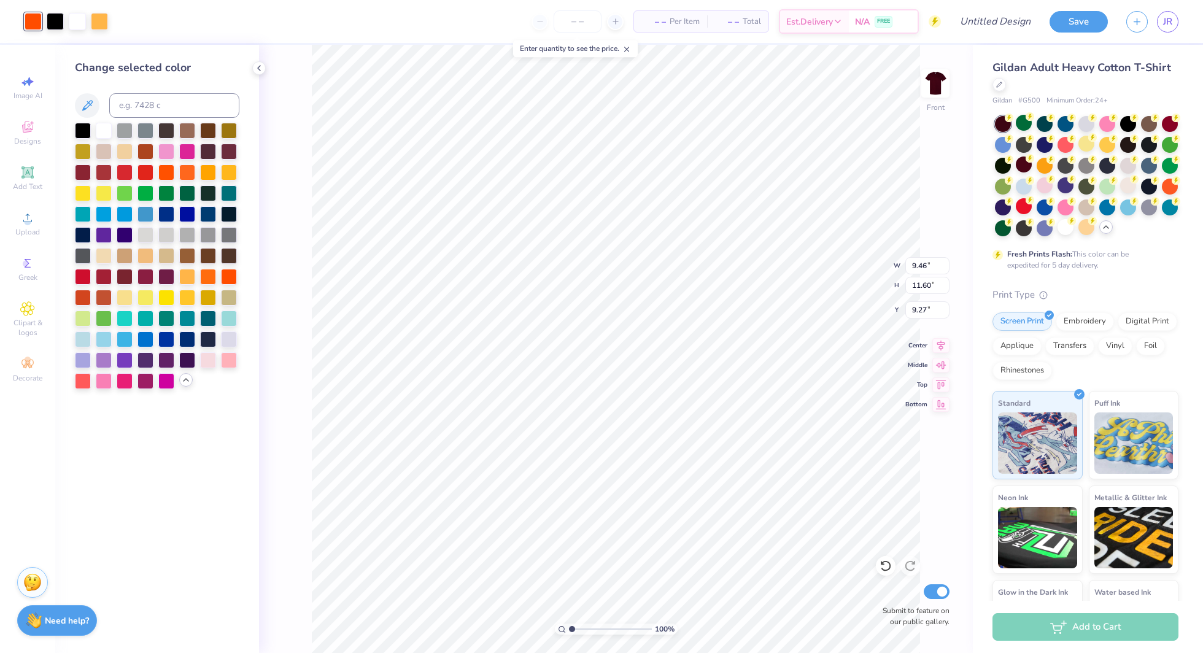
click at [1075, 188] on div at bounding box center [1087, 176] width 184 height 120
click at [1086, 185] on div at bounding box center [1086, 185] width 16 height 16
click at [1090, 125] on div at bounding box center [1086, 123] width 16 height 16
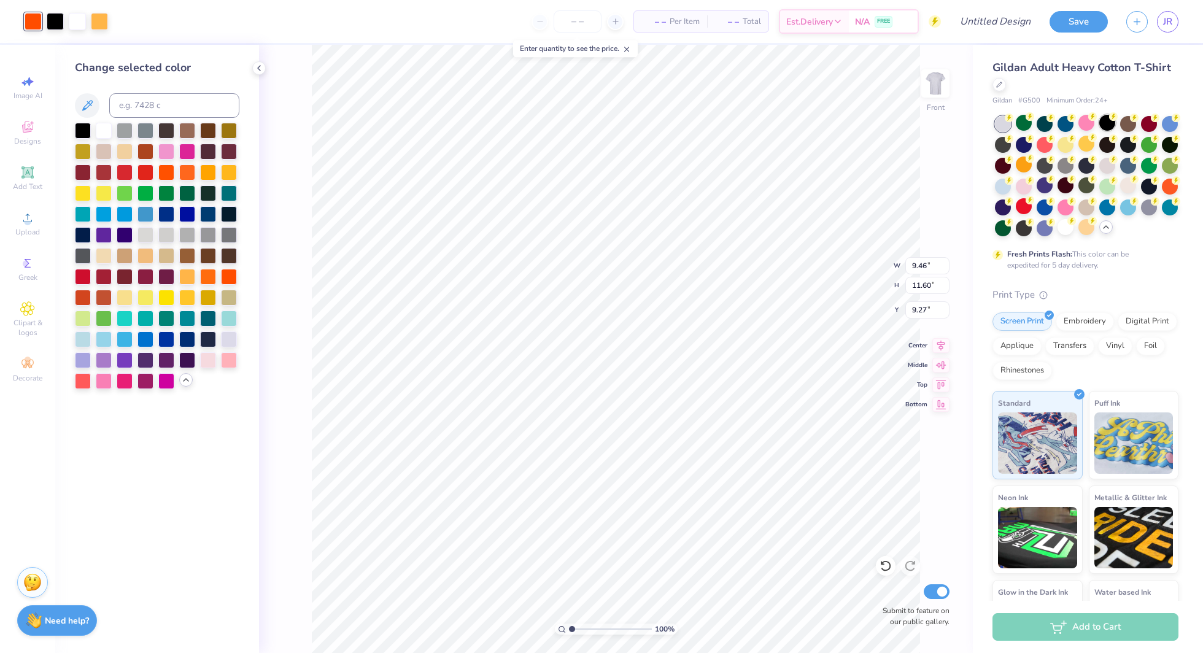
click at [1099, 125] on div at bounding box center [1107, 123] width 16 height 16
click at [1129, 124] on div at bounding box center [1128, 123] width 16 height 16
click at [1145, 123] on div at bounding box center [1149, 123] width 16 height 16
click at [1147, 123] on div at bounding box center [1149, 123] width 16 height 16
click at [1148, 126] on div at bounding box center [1149, 123] width 16 height 16
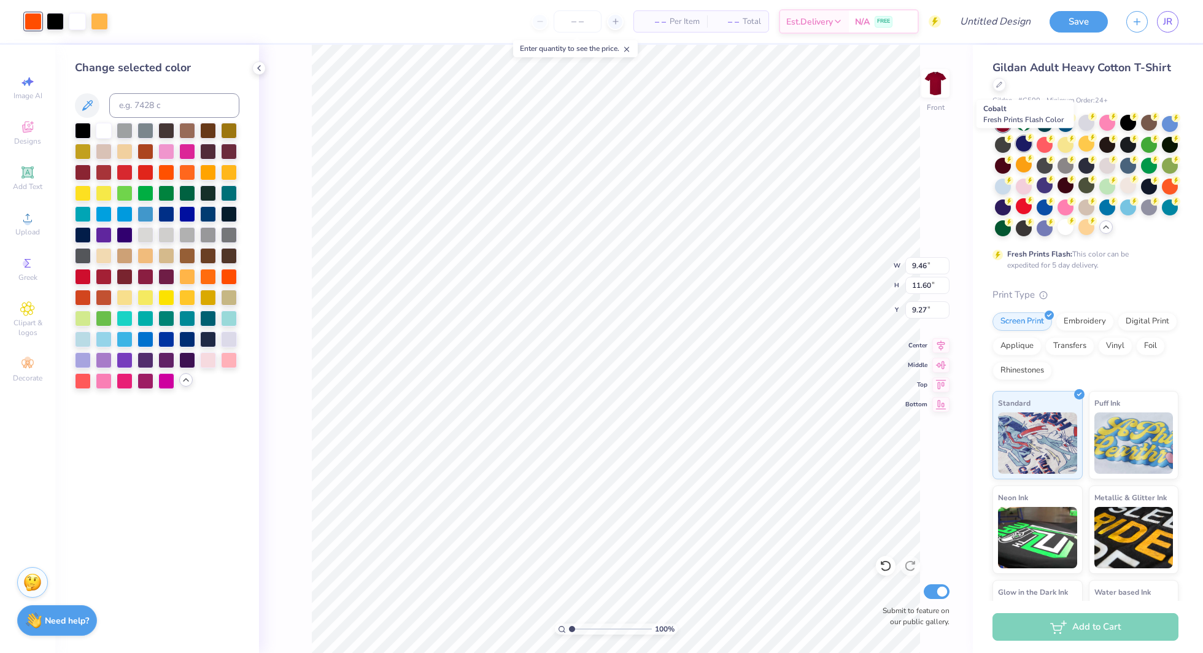
click at [1028, 146] on div at bounding box center [1024, 144] width 16 height 16
click at [1039, 146] on div at bounding box center [1045, 144] width 16 height 16
click at [1062, 145] on div at bounding box center [1066, 144] width 16 height 16
click at [1065, 232] on div at bounding box center [1066, 227] width 16 height 16
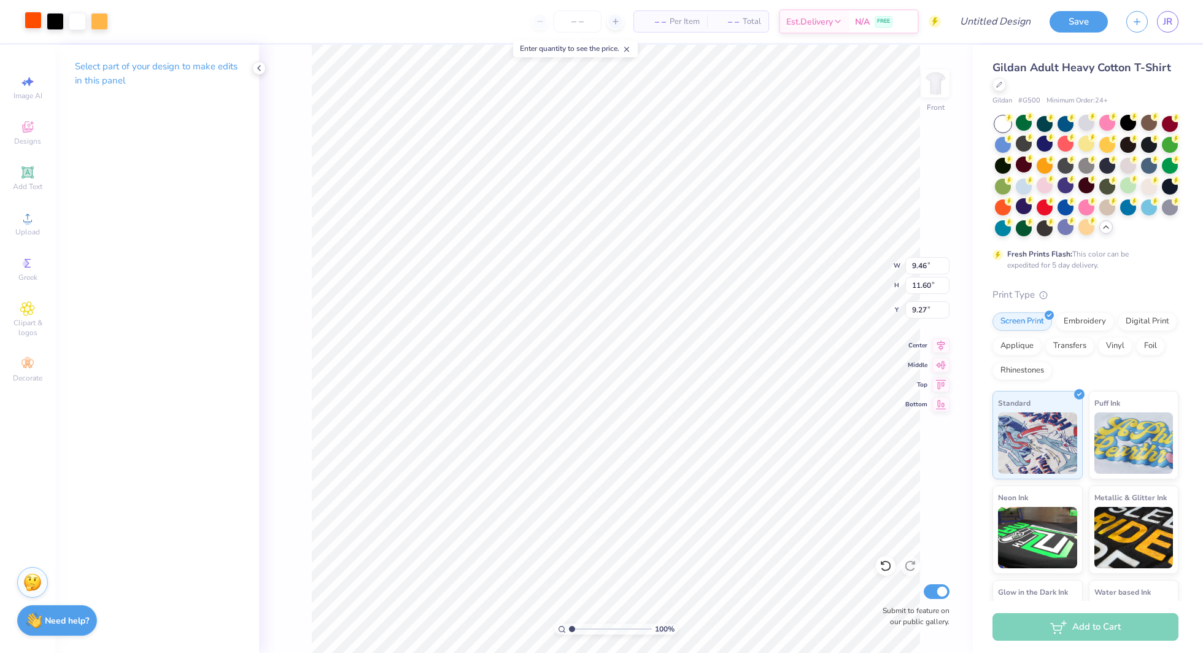
click at [29, 22] on div at bounding box center [33, 20] width 17 height 17
click at [1129, 163] on div at bounding box center [1128, 165] width 16 height 16
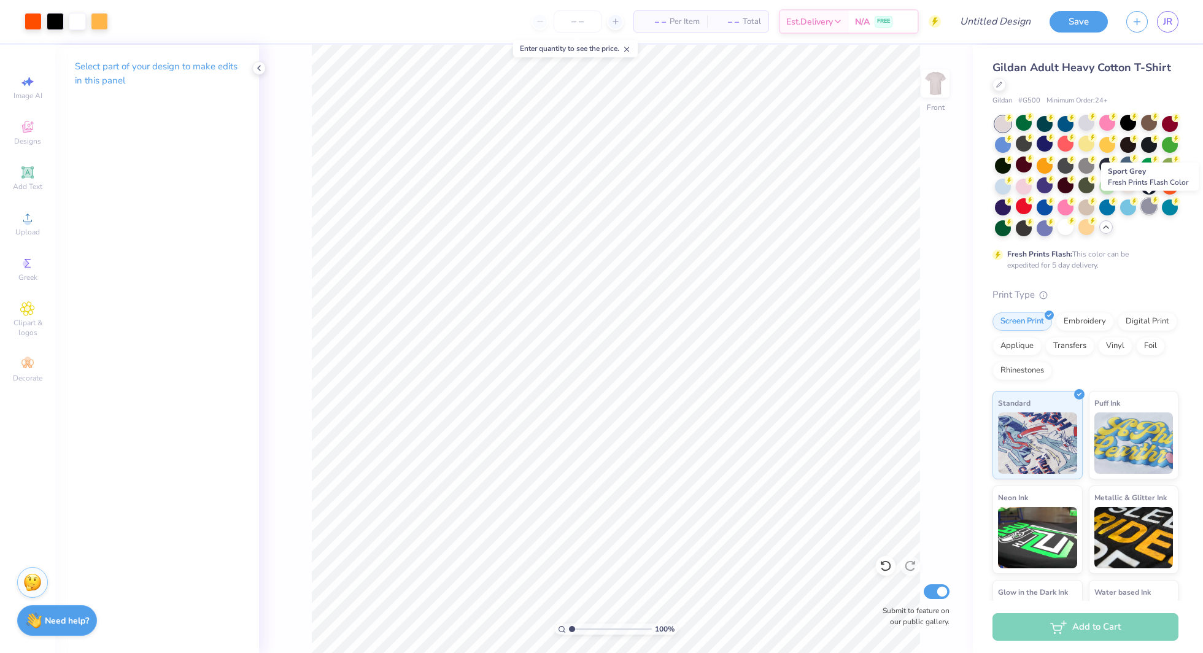
click at [1145, 208] on div at bounding box center [1149, 206] width 16 height 16
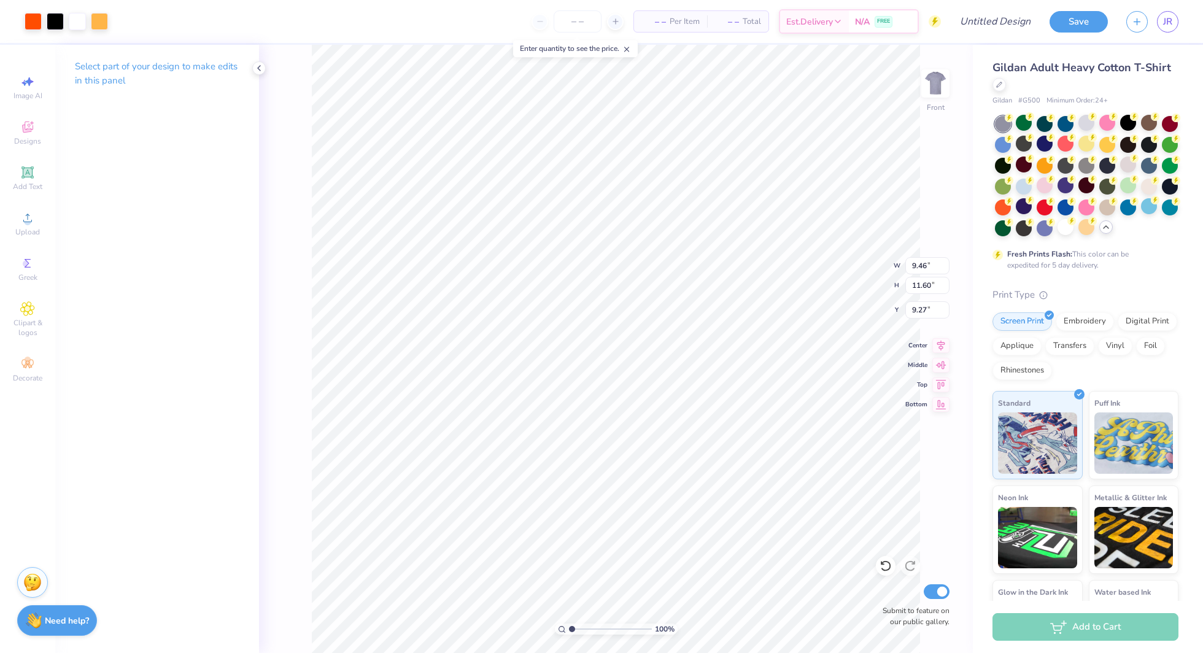
type input "10.31"
type input "7.59"
type input "9.31"
type input "12.60"
click at [20, 174] on icon at bounding box center [27, 172] width 15 height 15
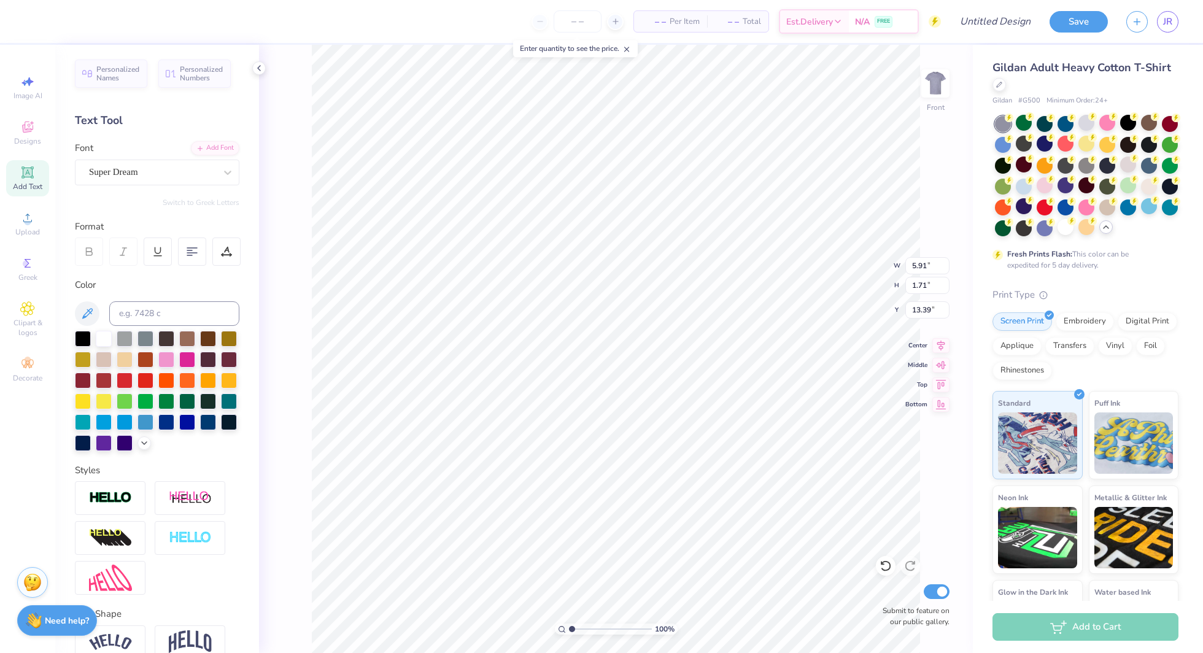
type textarea "DELTA"
type input "6.23"
click at [34, 184] on span "Add Text" at bounding box center [27, 187] width 29 height 10
type input "5.91"
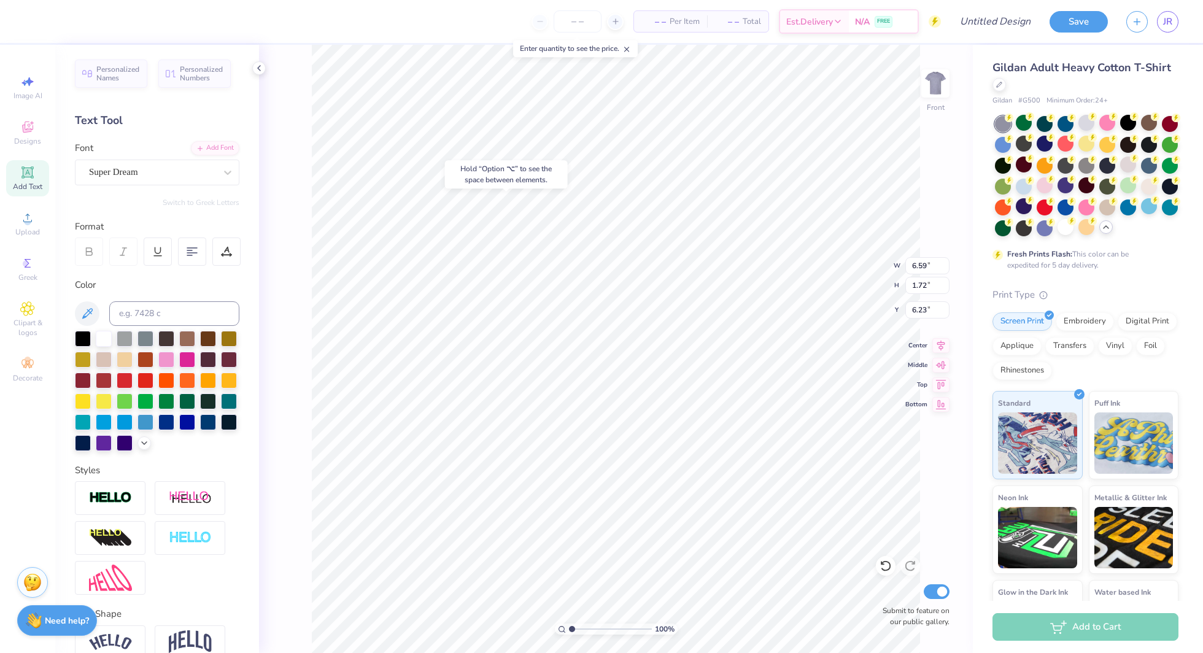
type input "1.71"
type input "13.39"
type textarea "ZETA"
type input "7.59"
type input "9.31"
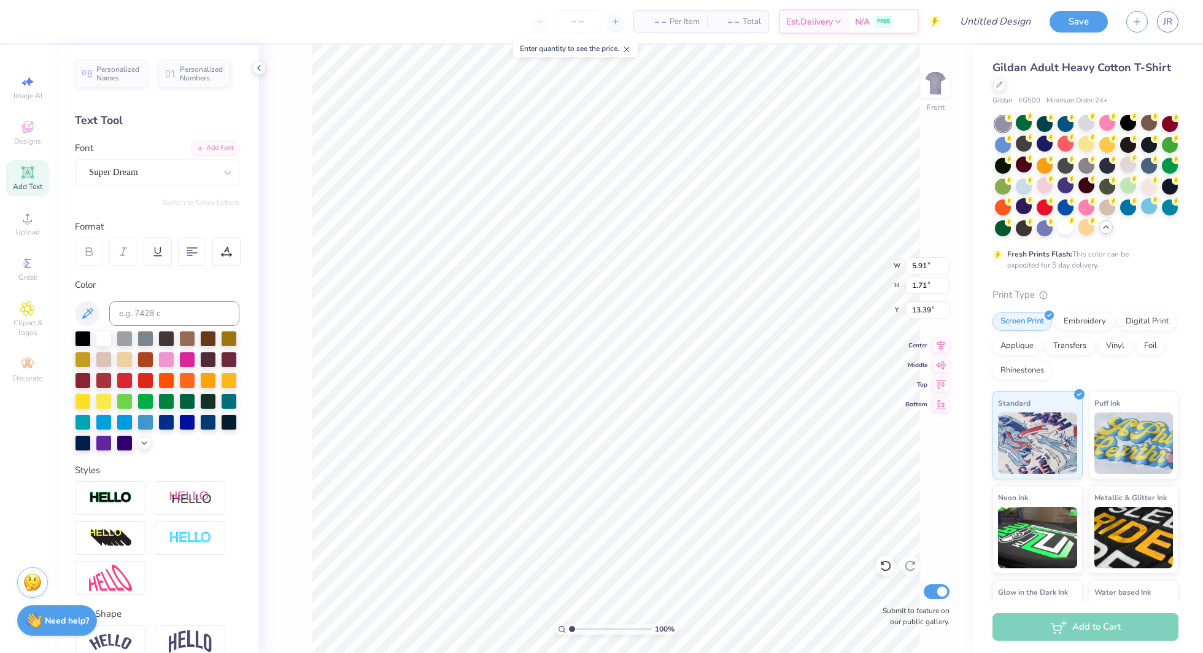
type input "12.60"
type input "5.44"
type input "1.71"
type input "8.81"
click at [32, 177] on icon at bounding box center [27, 172] width 15 height 15
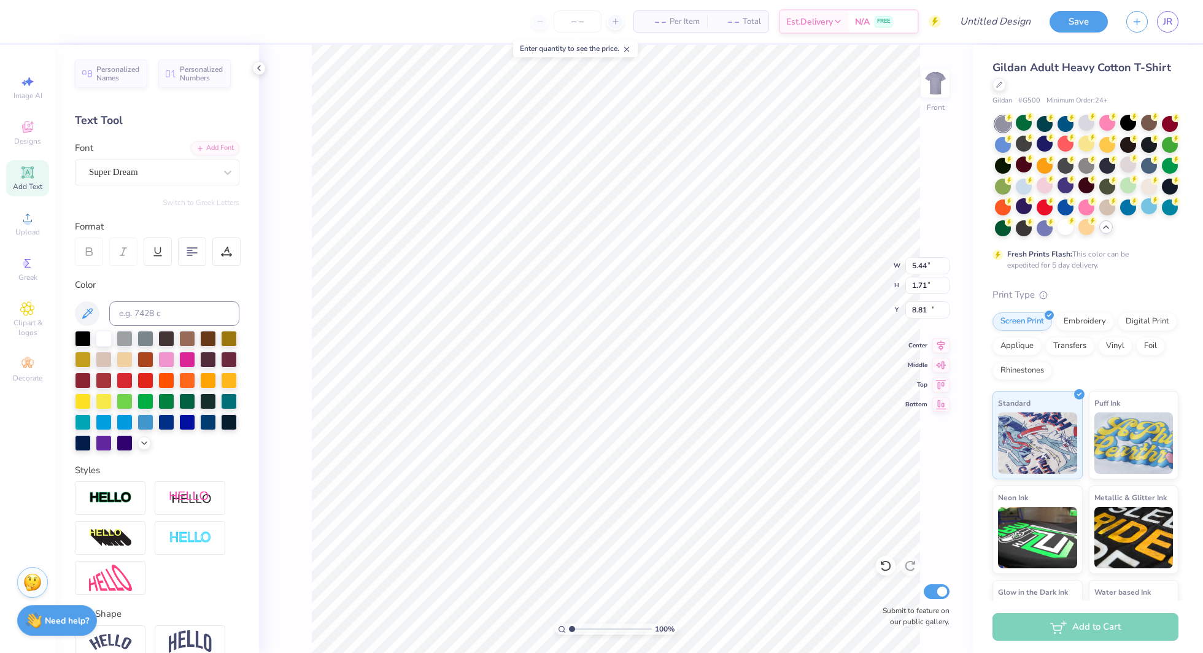
type input "5.91"
type input "13.39"
type textarea "WINGFEST"
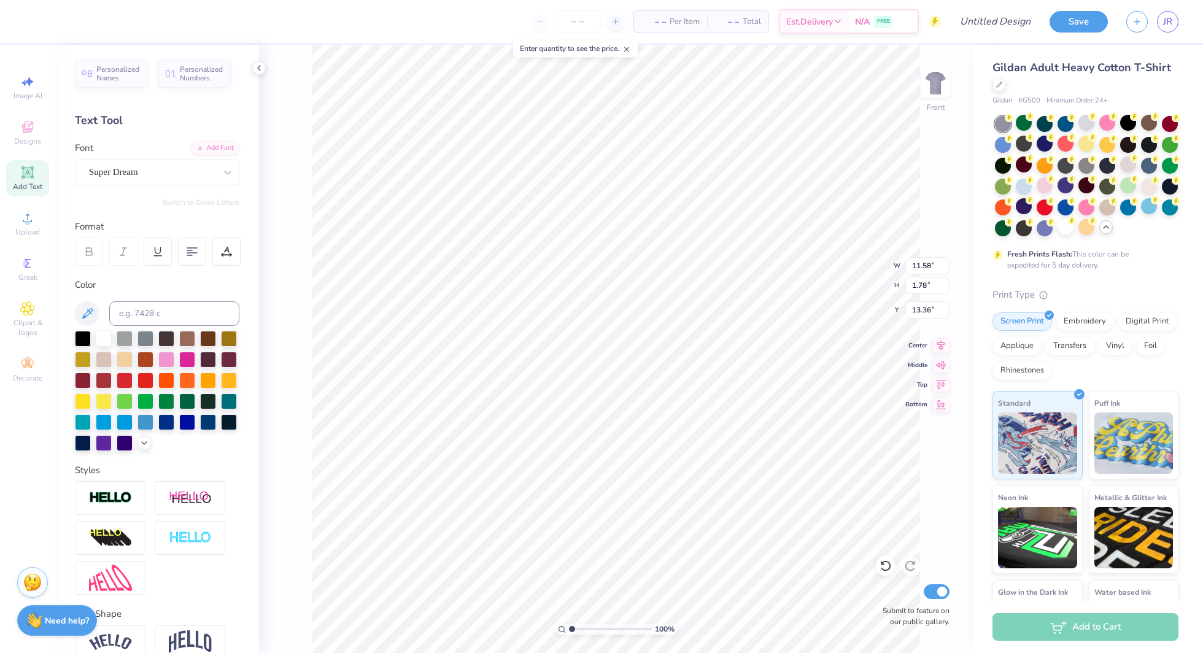
type input "11.30"
click at [1042, 210] on div at bounding box center [1045, 206] width 16 height 16
click at [178, 169] on div "Super Dream" at bounding box center [152, 172] width 129 height 19
click at [136, 166] on div "Super Dream" at bounding box center [152, 172] width 129 height 19
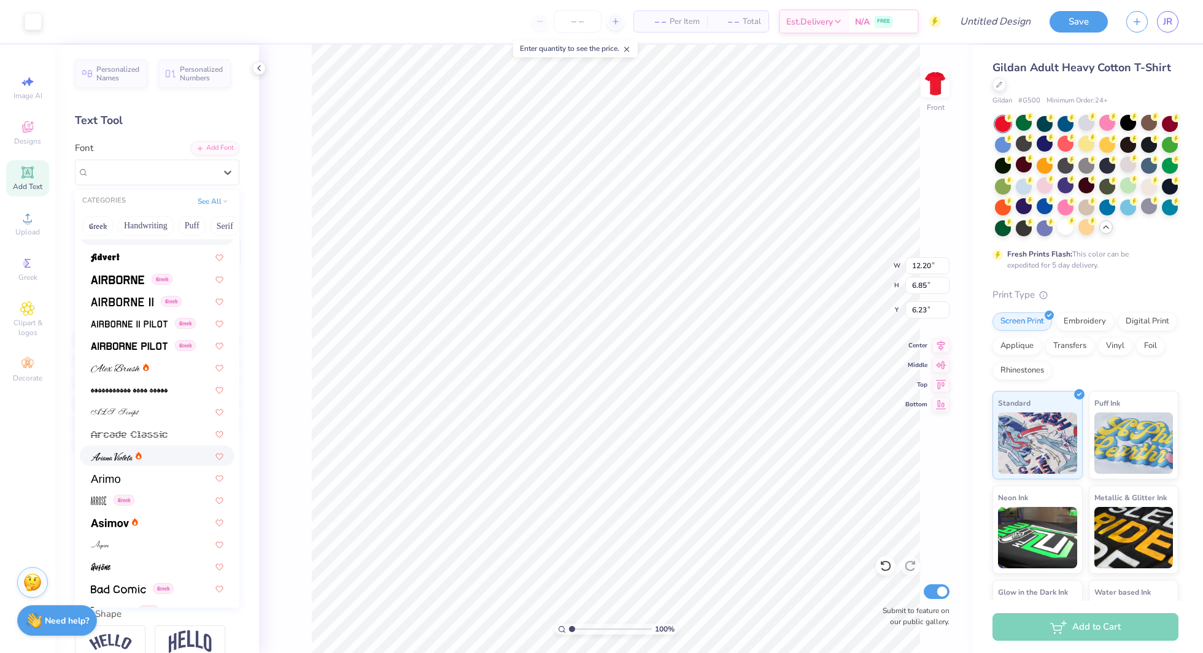
scroll to position [0, 0]
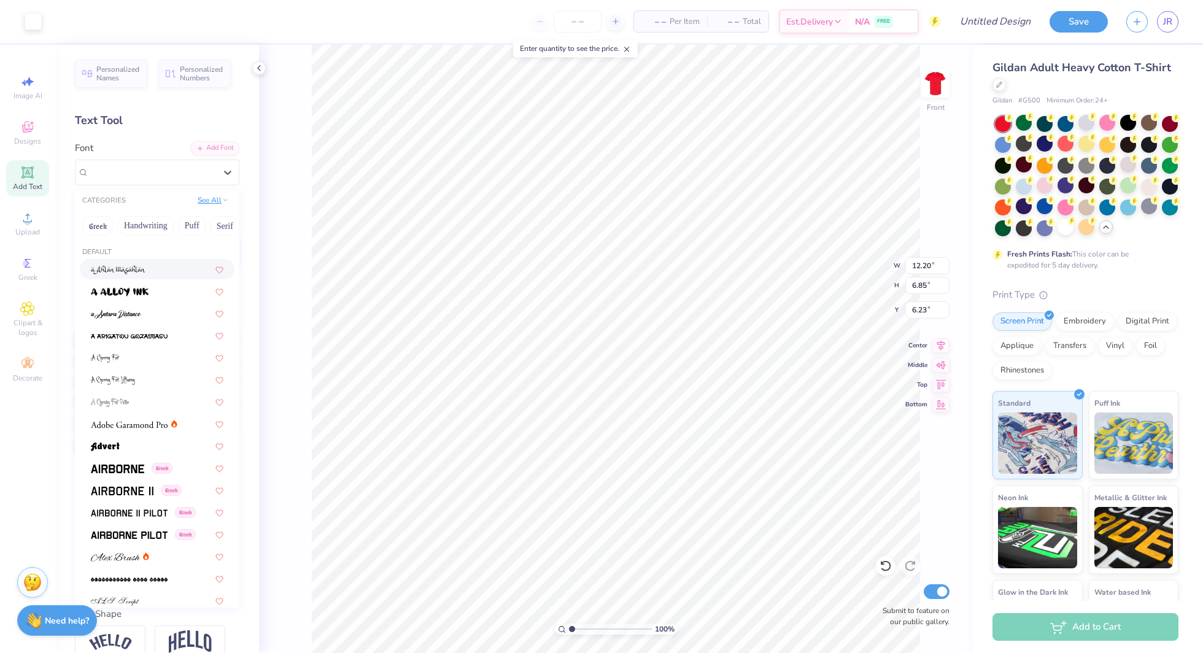
click at [212, 201] on button "See All" at bounding box center [213, 200] width 38 height 12
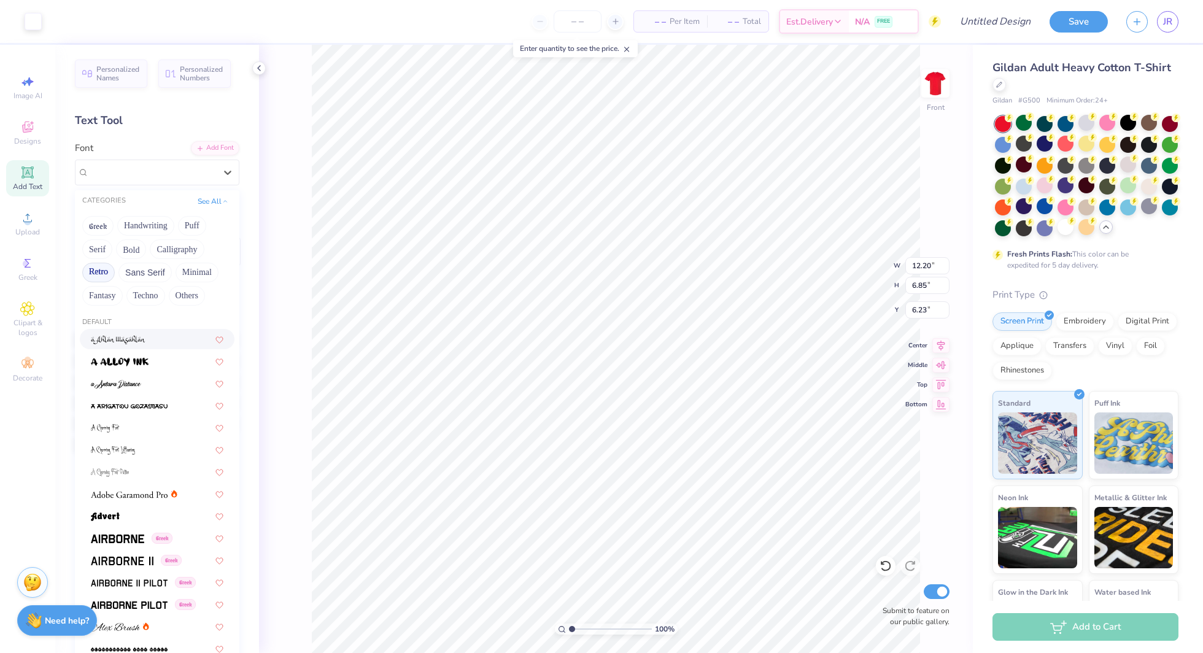
click at [105, 272] on button "Retro" at bounding box center [98, 273] width 33 height 20
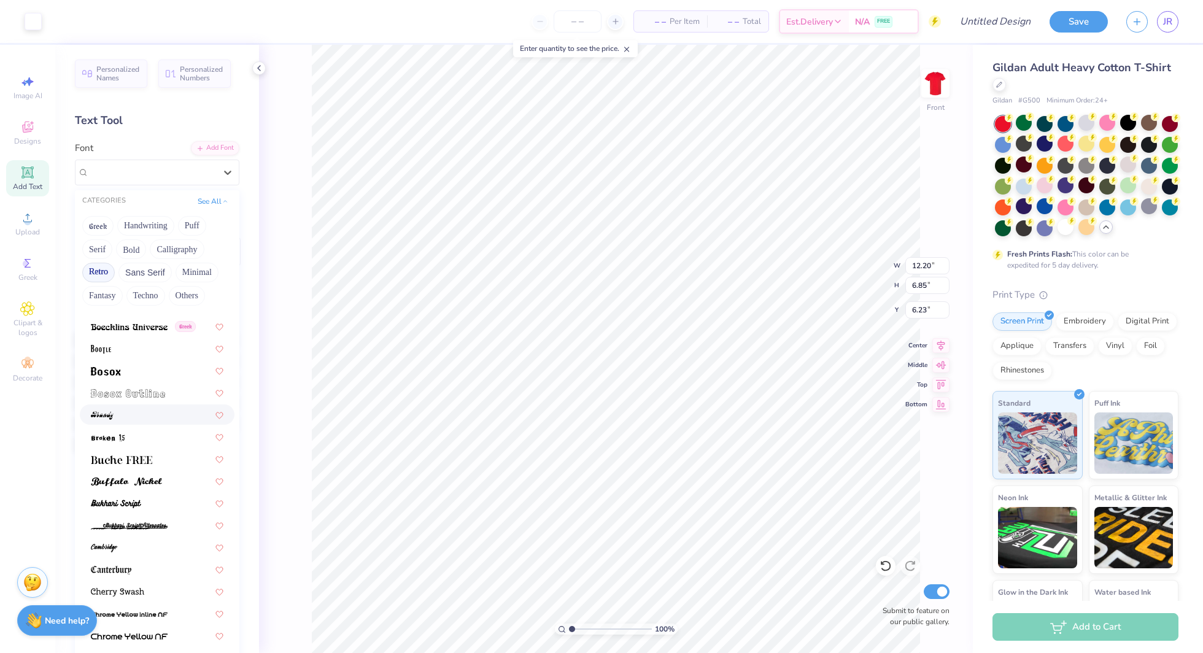
scroll to position [112, 0]
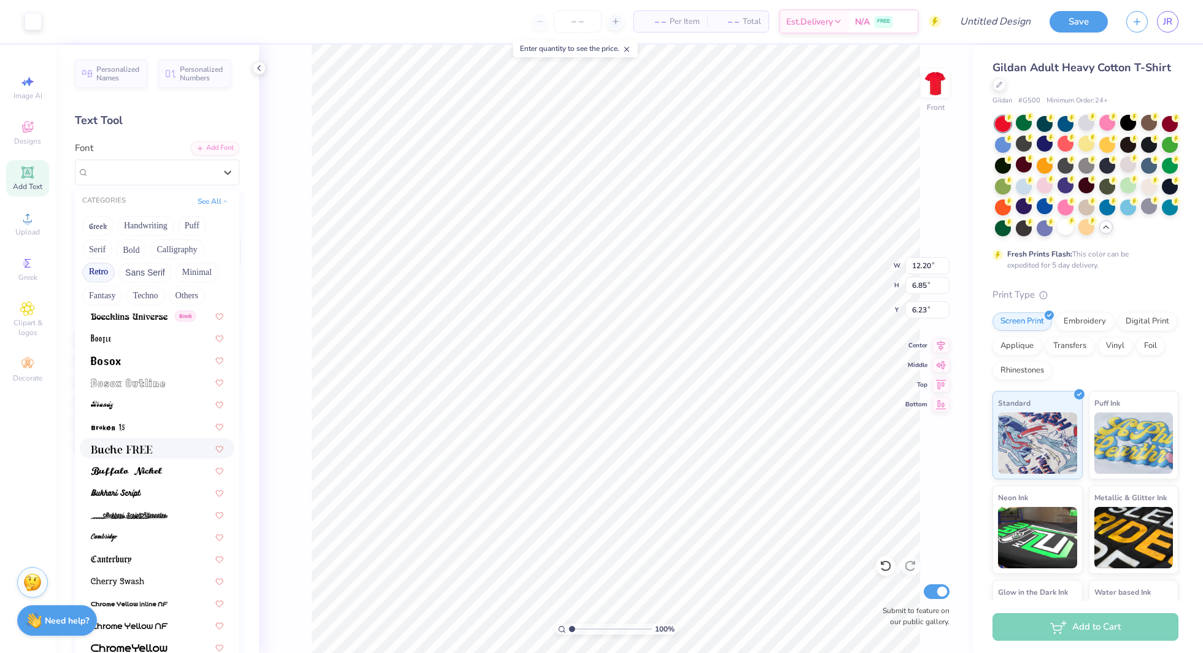
click at [156, 447] on div at bounding box center [157, 448] width 133 height 13
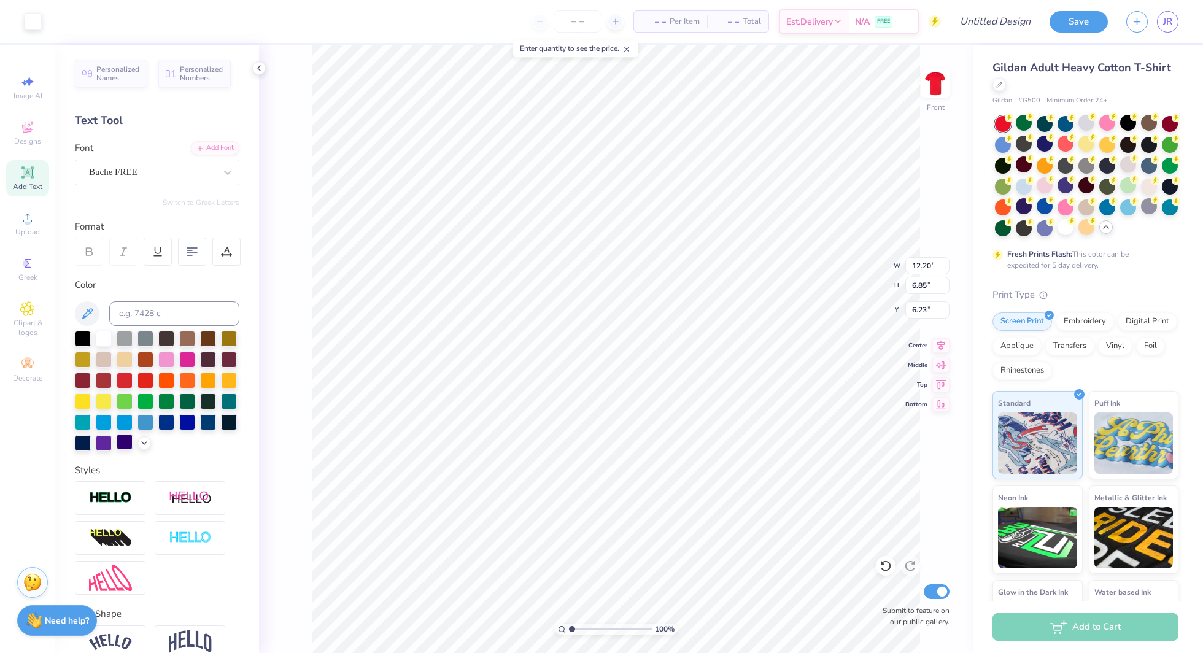
type input "12.42"
type input "6.82"
type input "6.26"
click at [160, 177] on div "Buche FREE" at bounding box center [152, 172] width 129 height 19
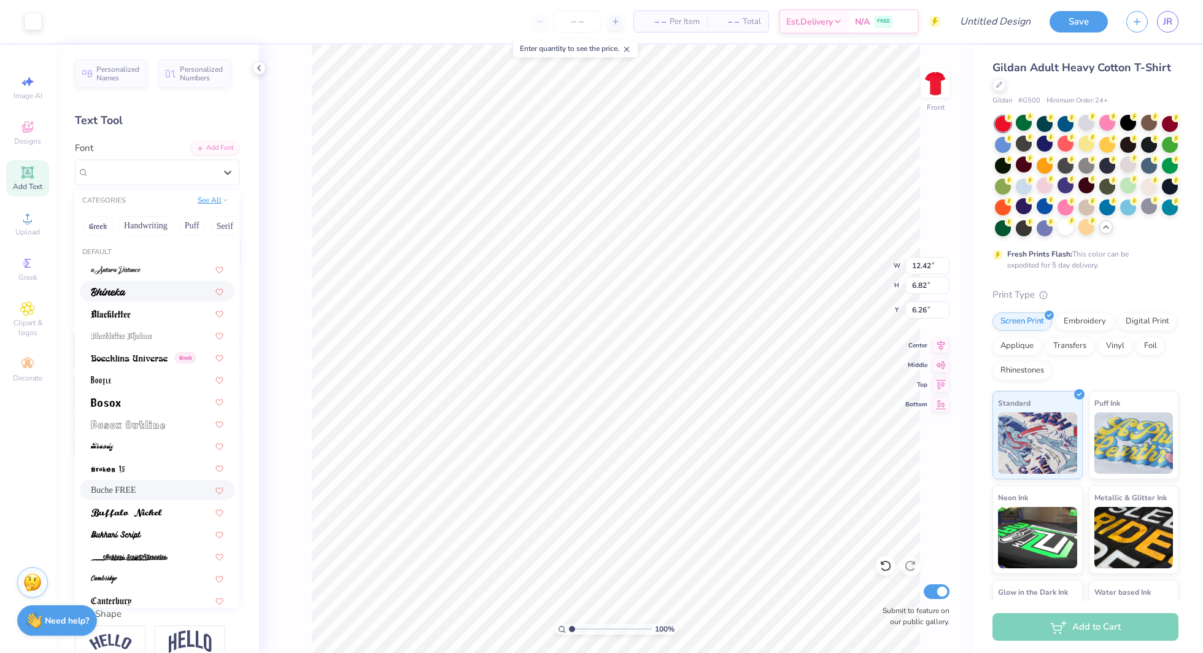
click at [206, 201] on button "See All" at bounding box center [213, 200] width 38 height 12
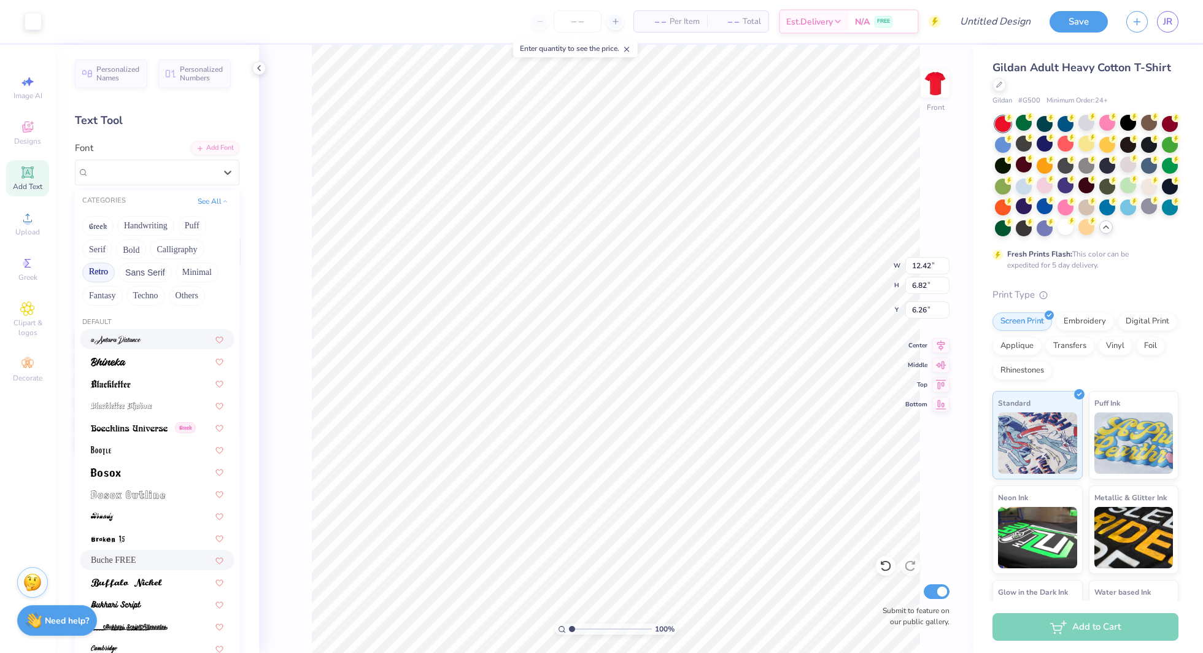
click at [101, 273] on button "Retro" at bounding box center [98, 273] width 33 height 20
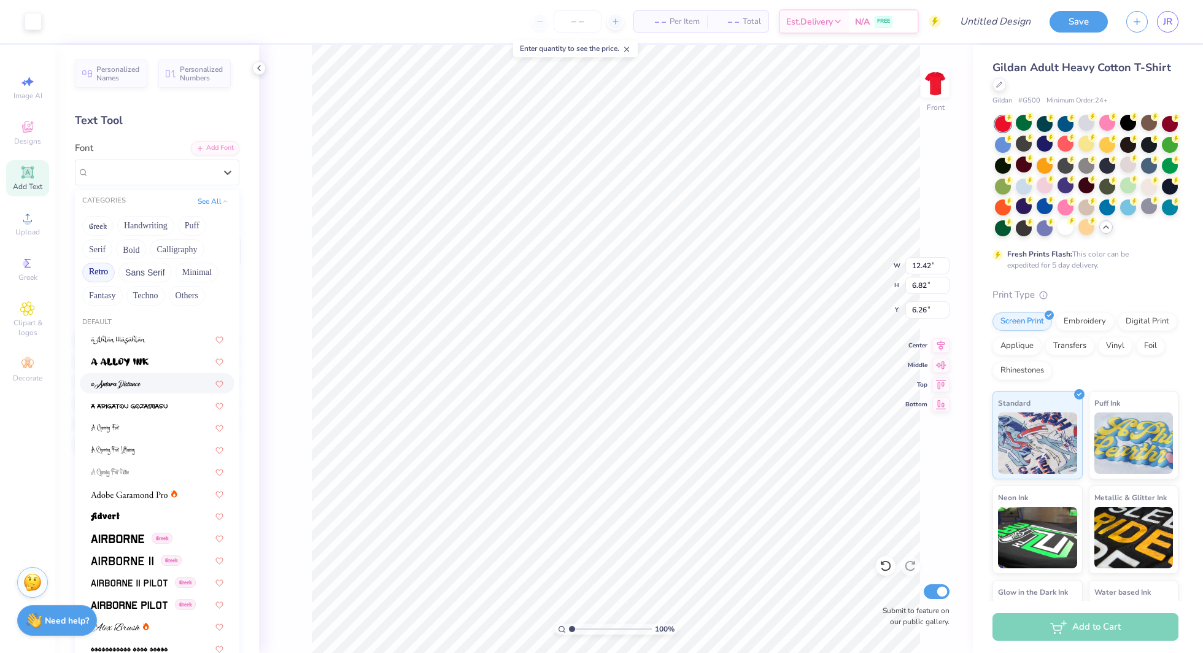
click at [98, 271] on button "Retro" at bounding box center [98, 273] width 33 height 20
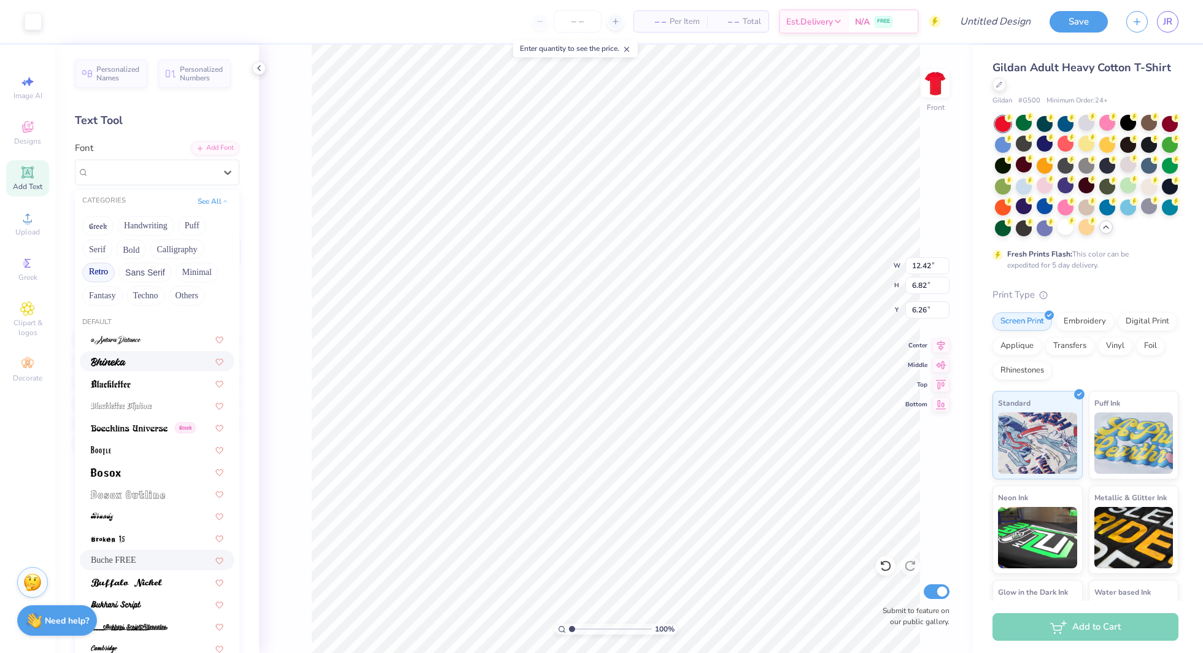
click at [96, 273] on button "Retro" at bounding box center [98, 273] width 33 height 20
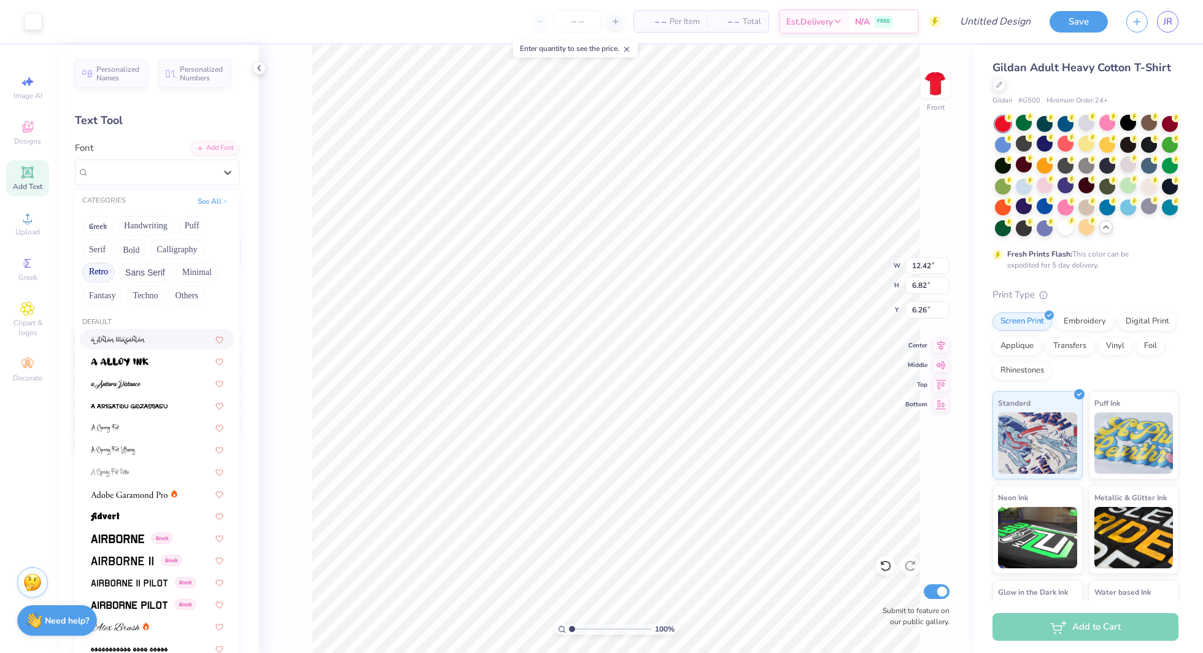
click at [96, 275] on button "Retro" at bounding box center [98, 273] width 33 height 20
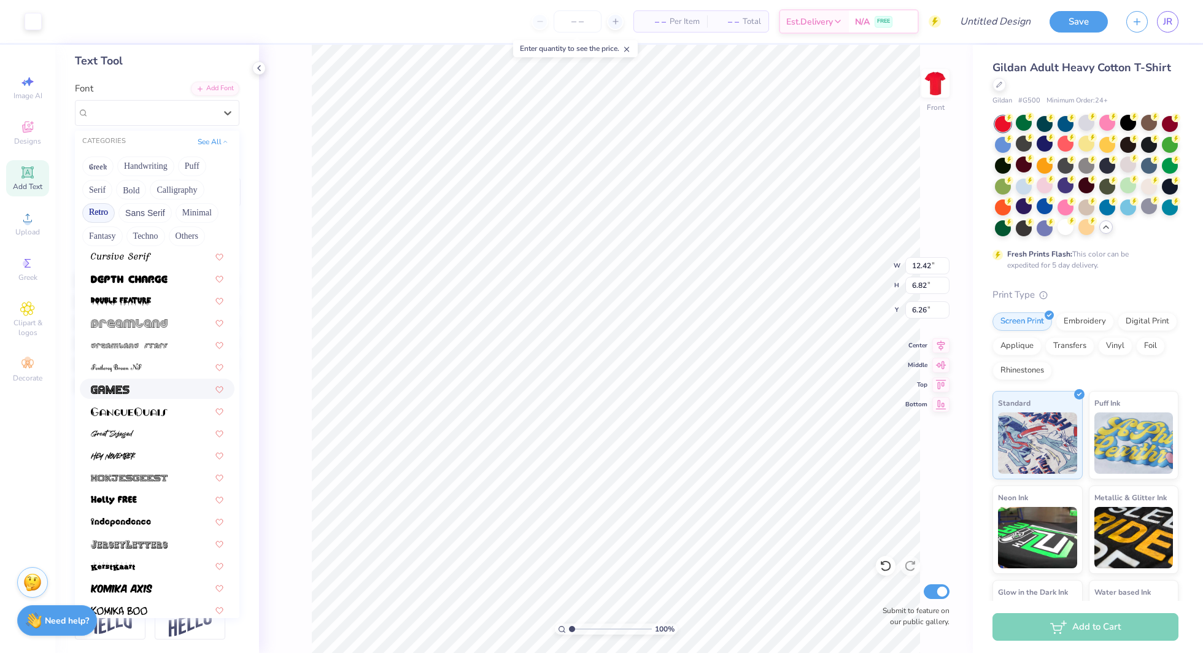
scroll to position [662, 0]
click at [148, 387] on div at bounding box center [157, 391] width 133 height 13
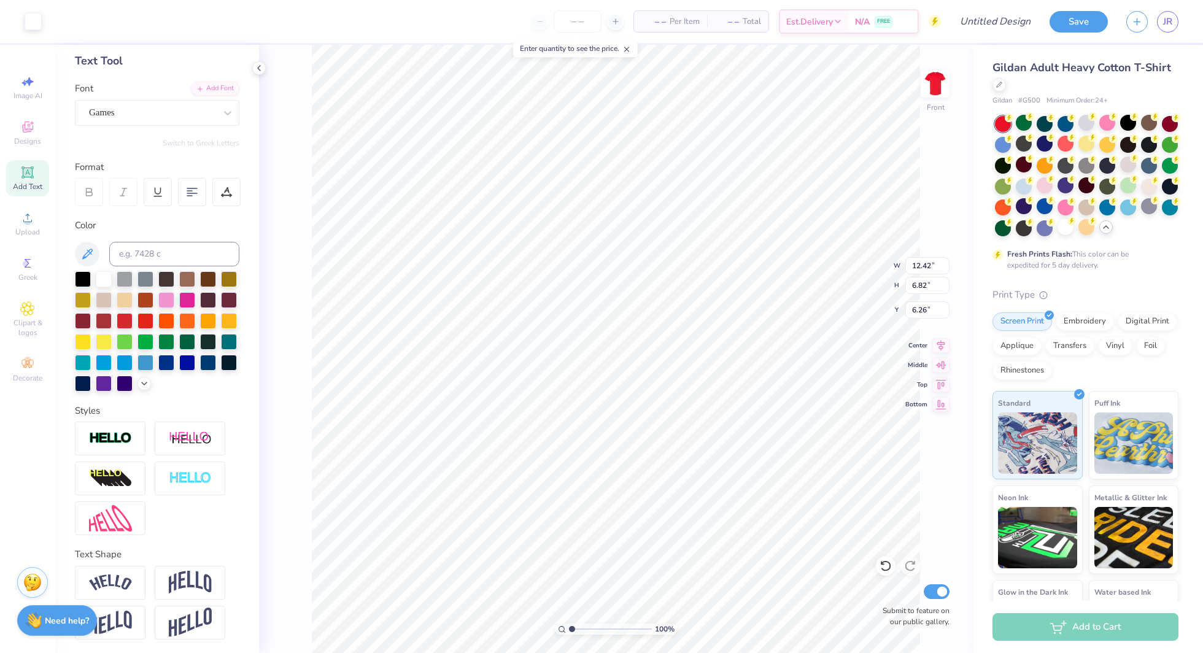
type input "12.38"
type input "6.85"
type input "6.23"
click at [150, 112] on div "Games" at bounding box center [152, 112] width 129 height 19
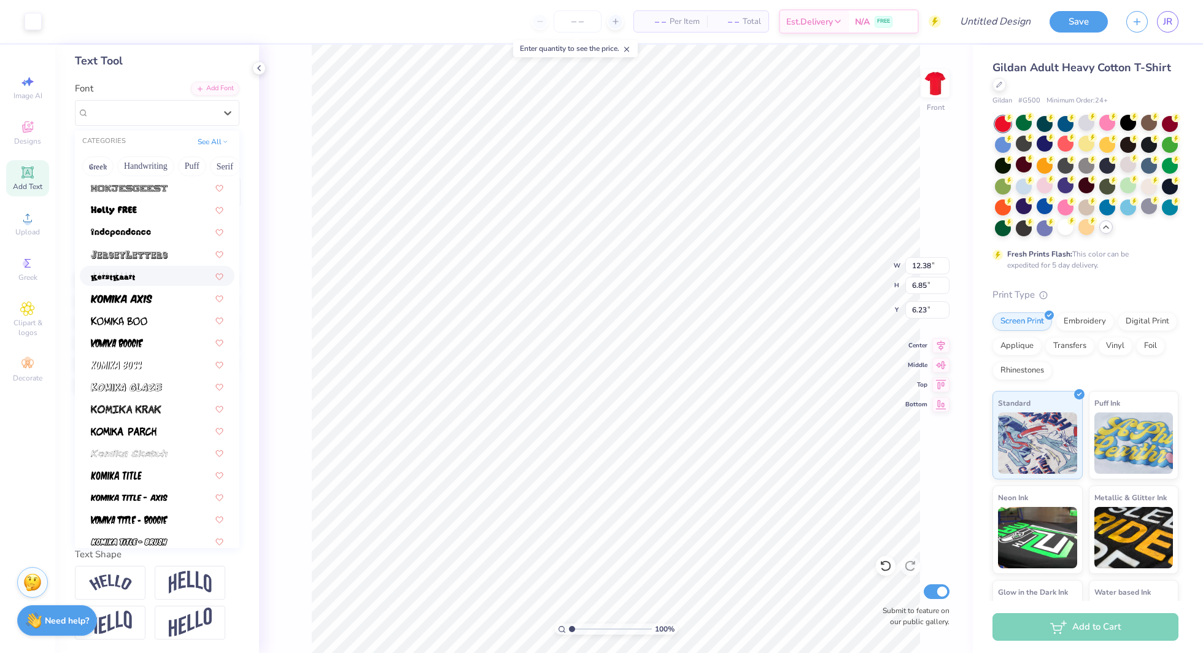
scroll to position [882, 0]
click at [144, 273] on div at bounding box center [157, 277] width 133 height 13
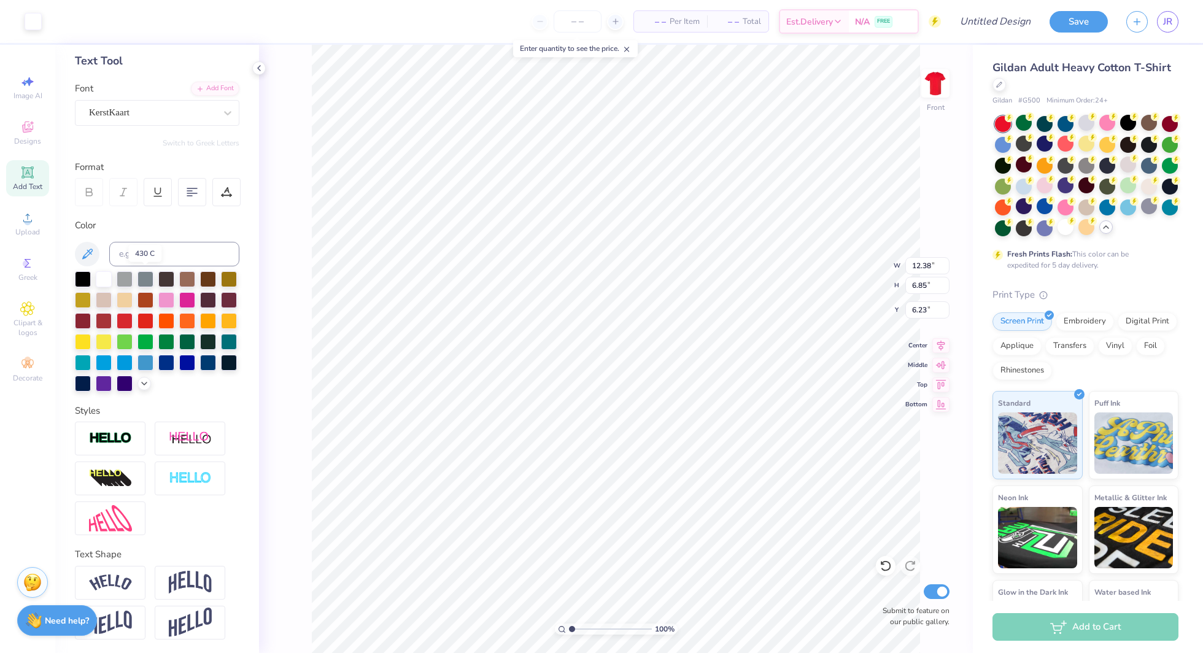
type input "13.09"
type input "7.74"
type input "5.33"
type input "5.13"
click at [160, 104] on div at bounding box center [152, 112] width 126 height 17
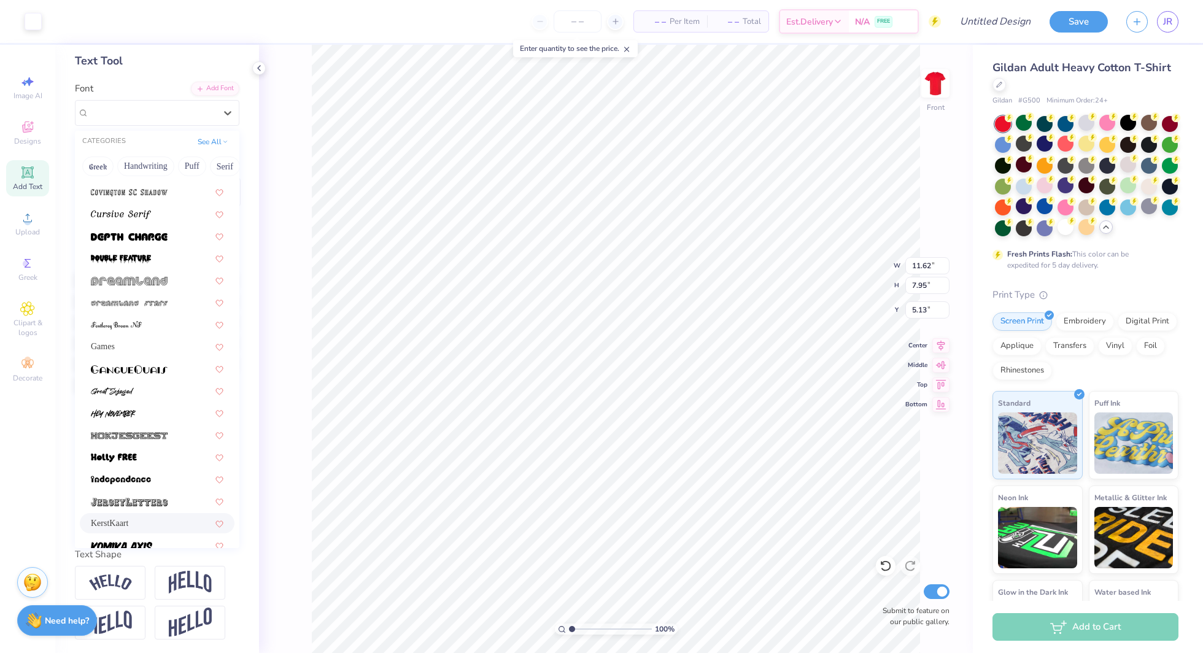
scroll to position [737, 0]
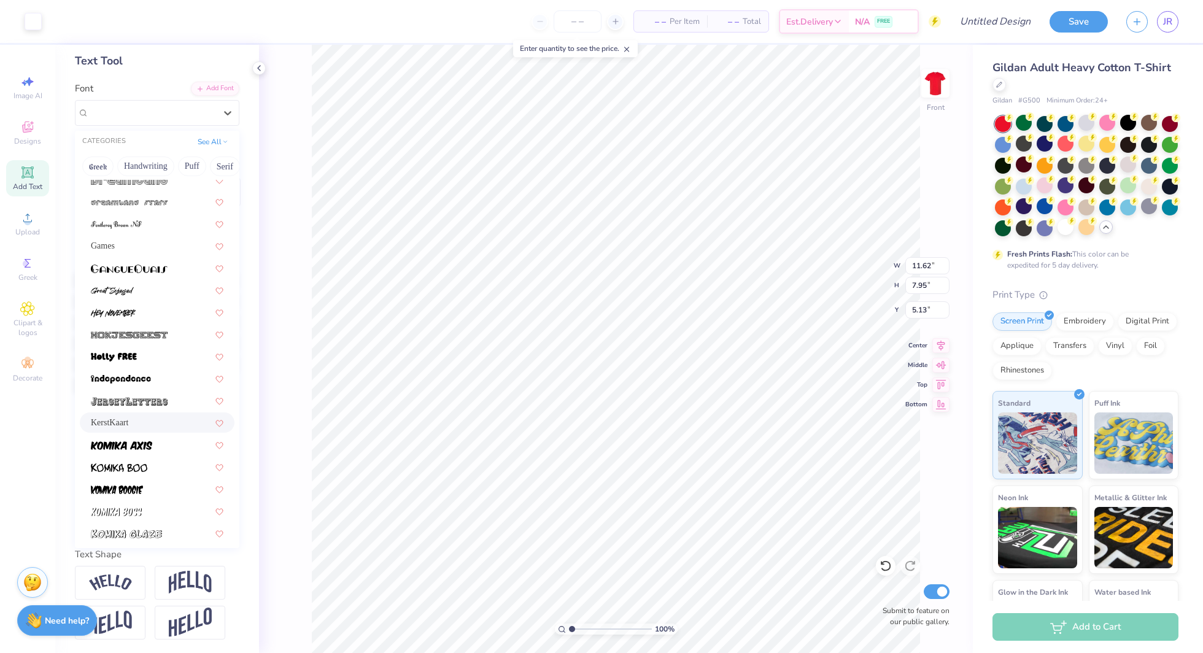
click at [128, 424] on span "KerstKaart" at bounding box center [109, 422] width 37 height 13
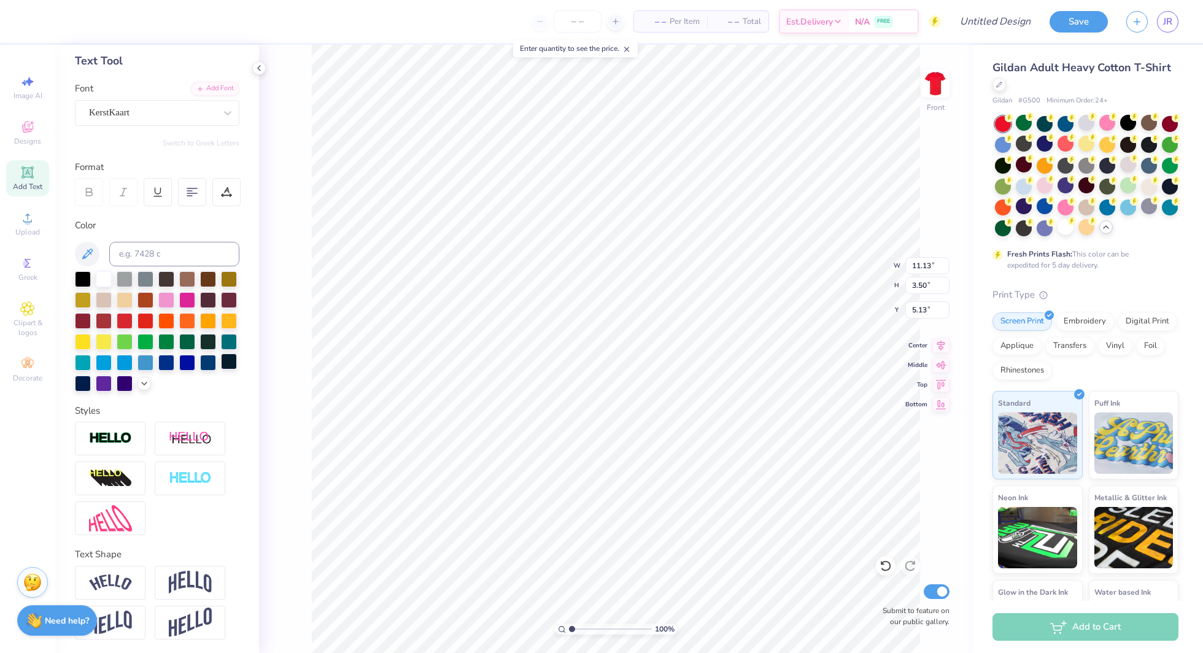
type input "2.53"
type input "5.44"
type input "1.71"
type input "7.48"
type input "11.58"
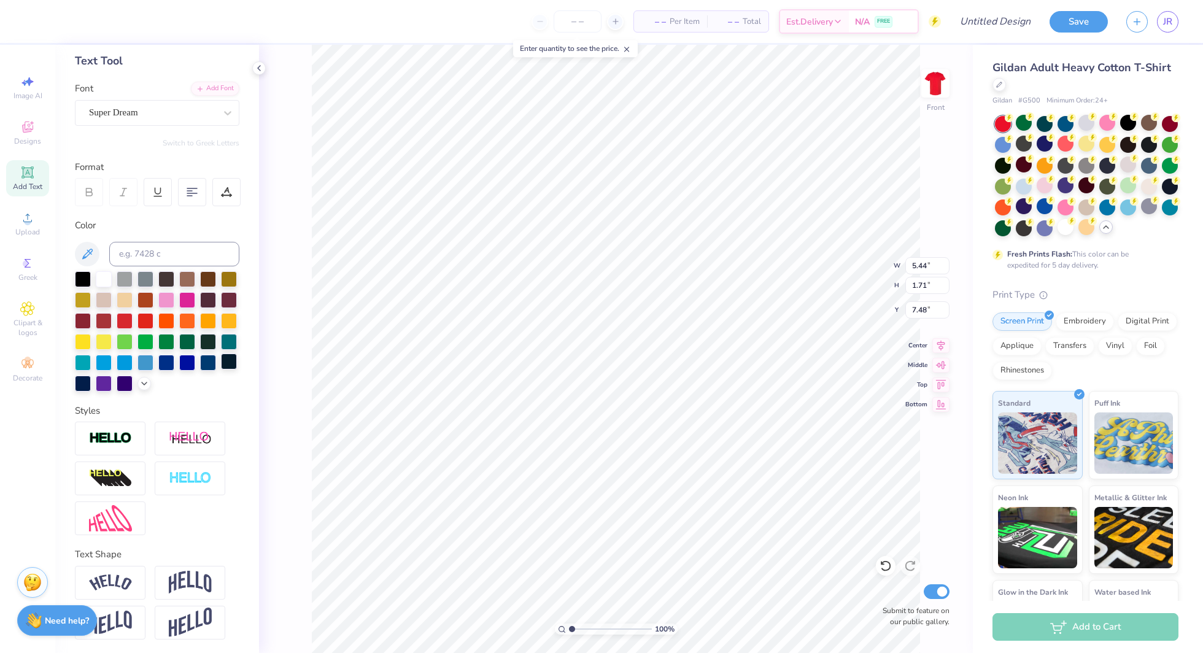
type input "1.78"
type input "9.73"
type input "5.44"
type input "1.71"
type input "7.48"
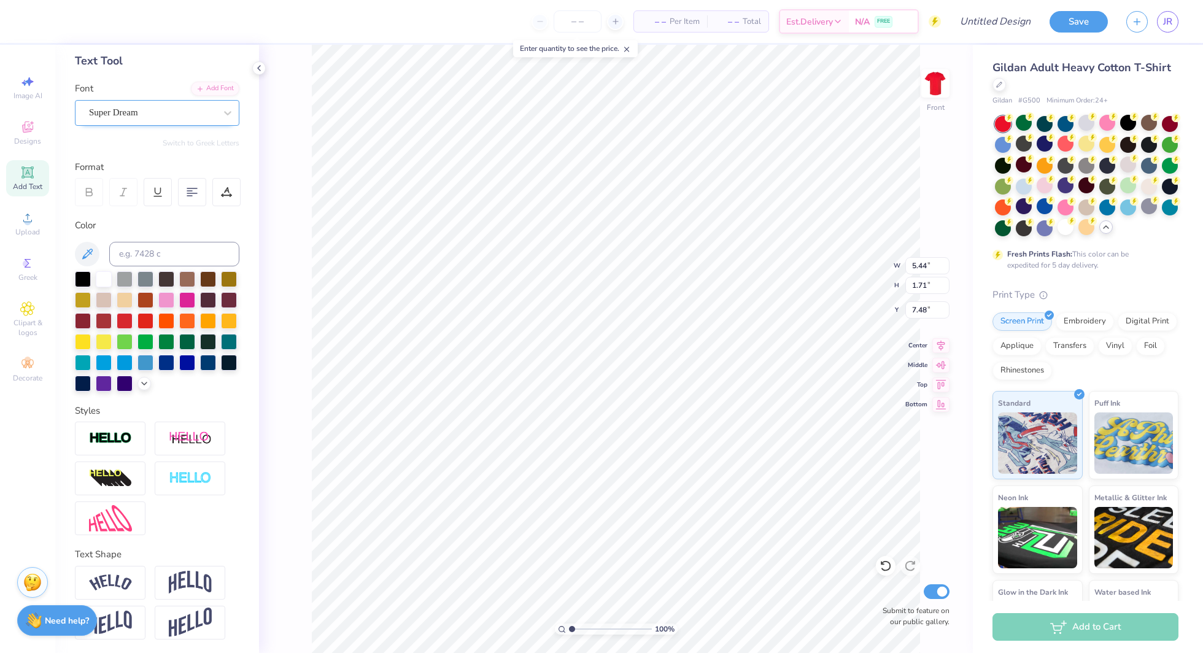
click at [104, 118] on div "Super Dream" at bounding box center [152, 112] width 129 height 19
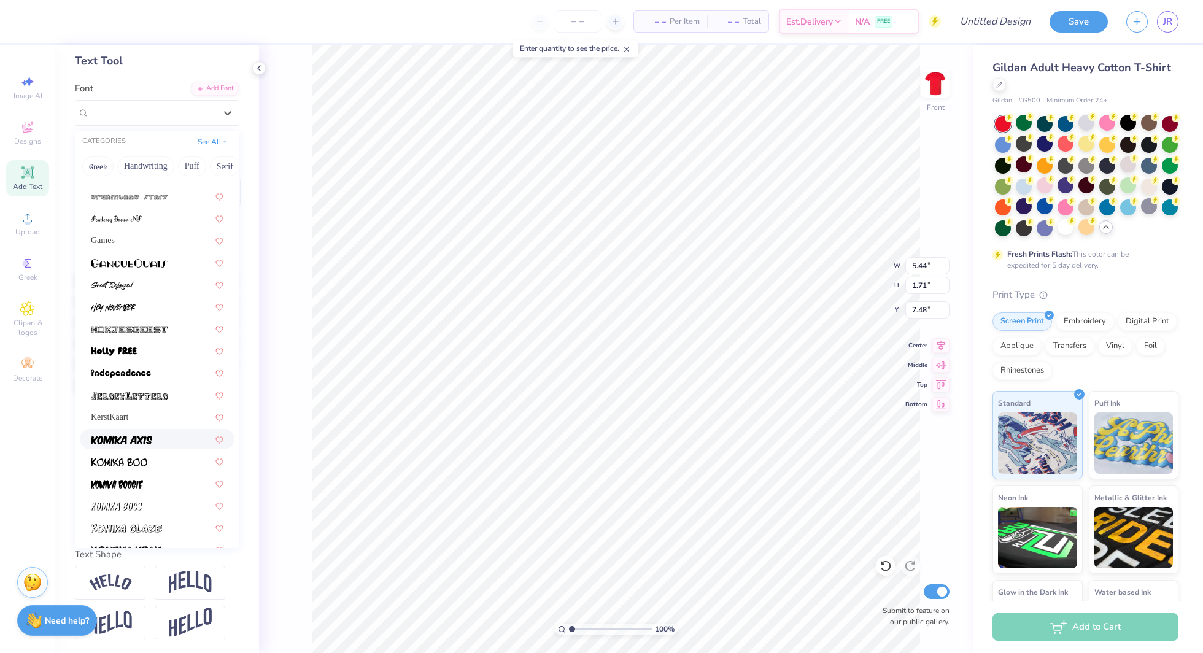
scroll to position [752, 0]
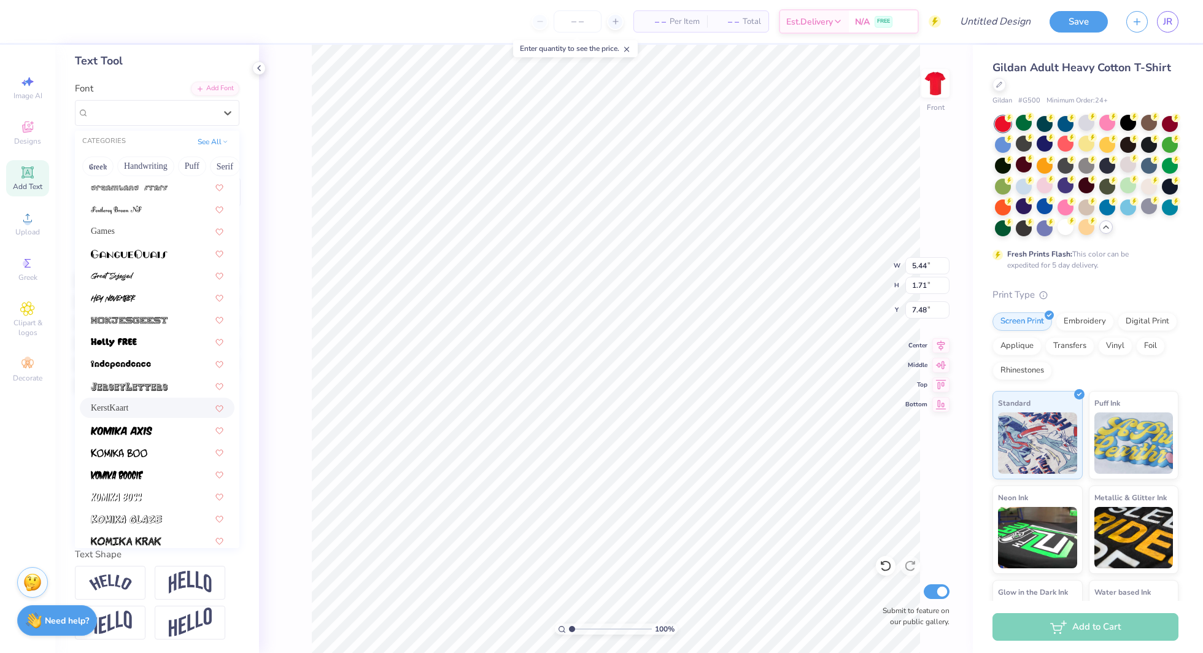
click at [123, 406] on span "KerstKaart" at bounding box center [109, 407] width 37 height 13
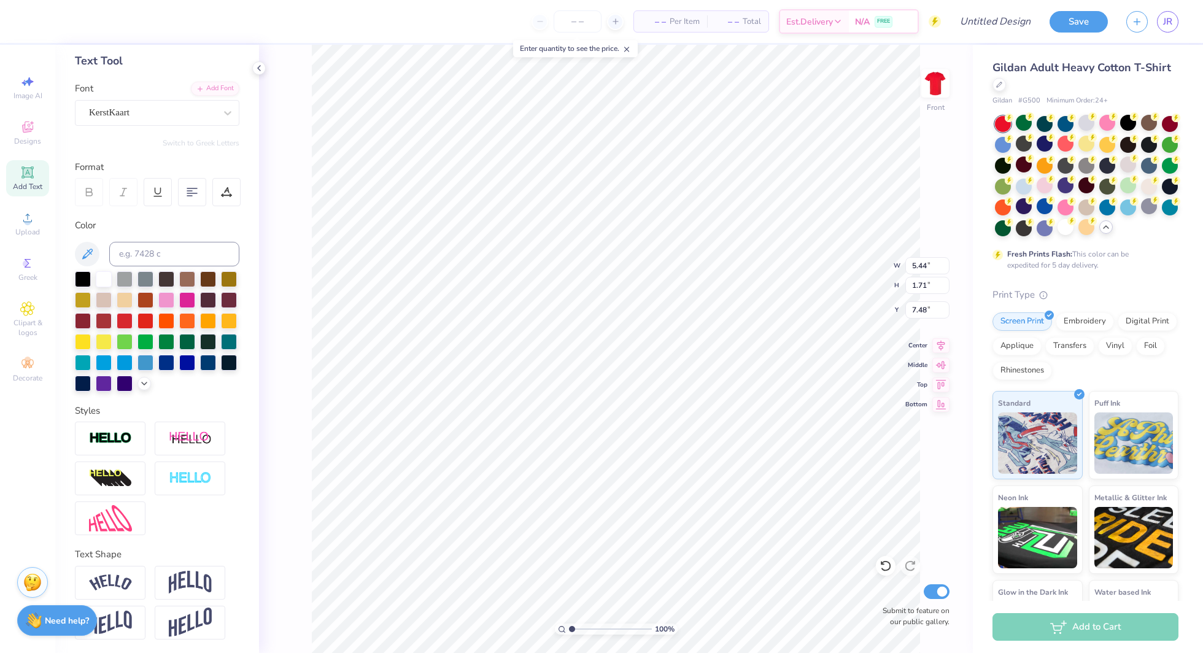
type input "9.18"
type input "3.50"
type input "6.59"
type input "6.50"
type input "11.58"
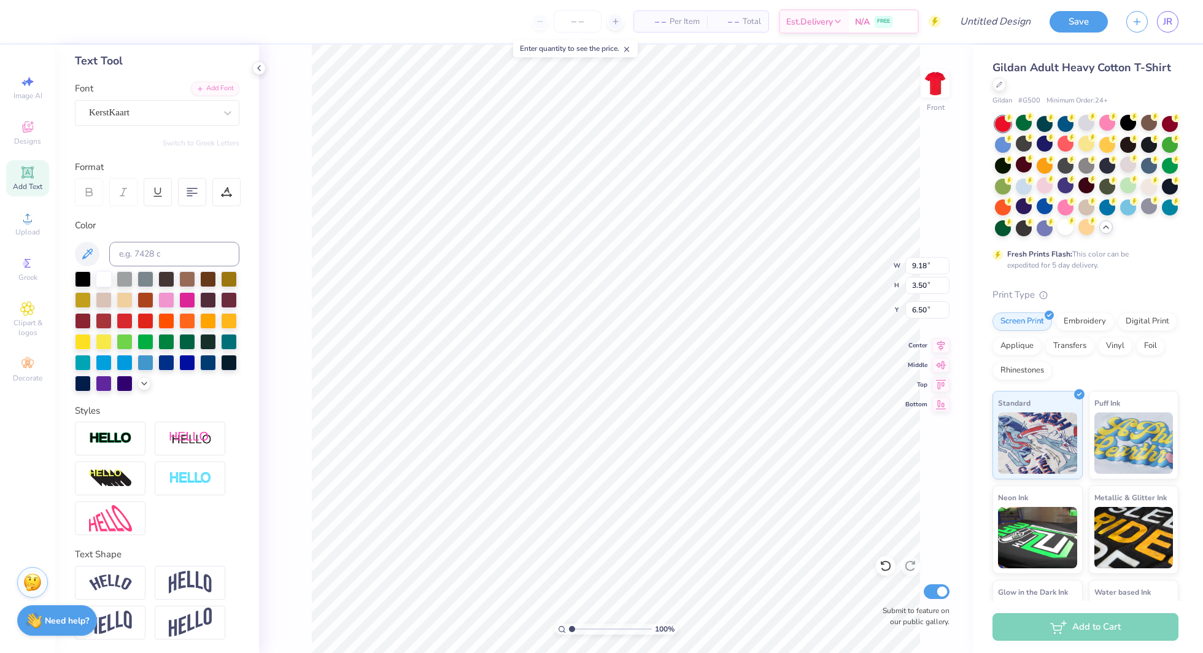
type input "1.78"
type input "9.74"
click at [121, 114] on div "Super Dream" at bounding box center [152, 112] width 129 height 19
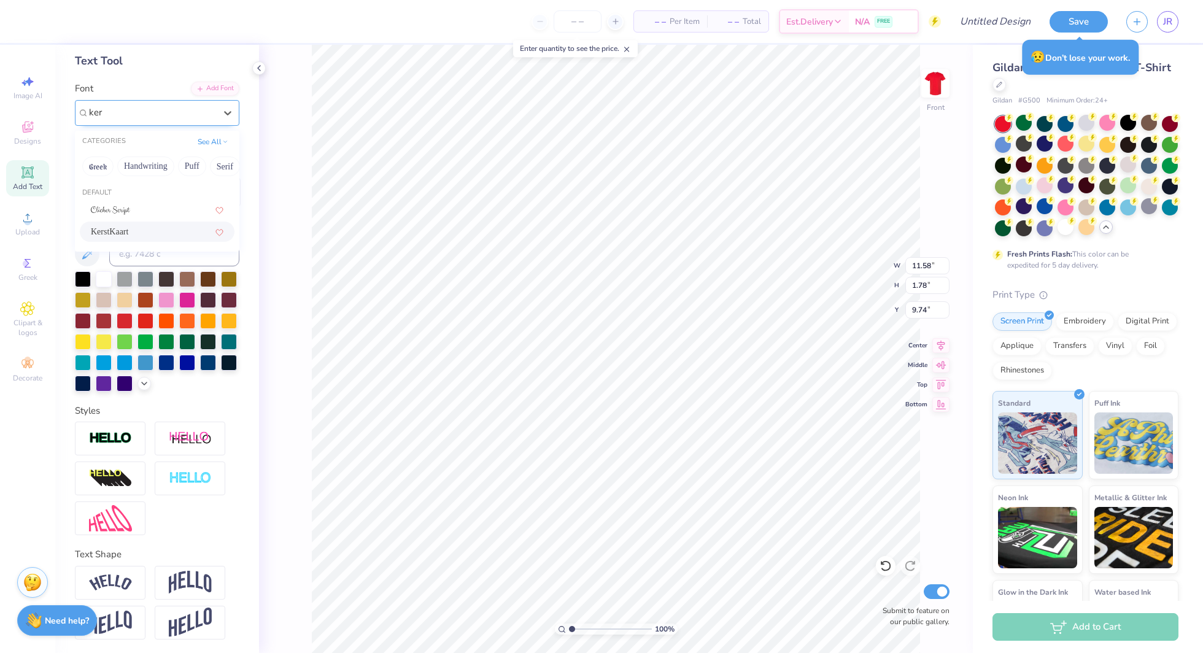
click at [128, 228] on span "KerstKaart" at bounding box center [109, 231] width 37 height 13
type input "ker"
type input "14.65"
type input "2.65"
type input "9.30"
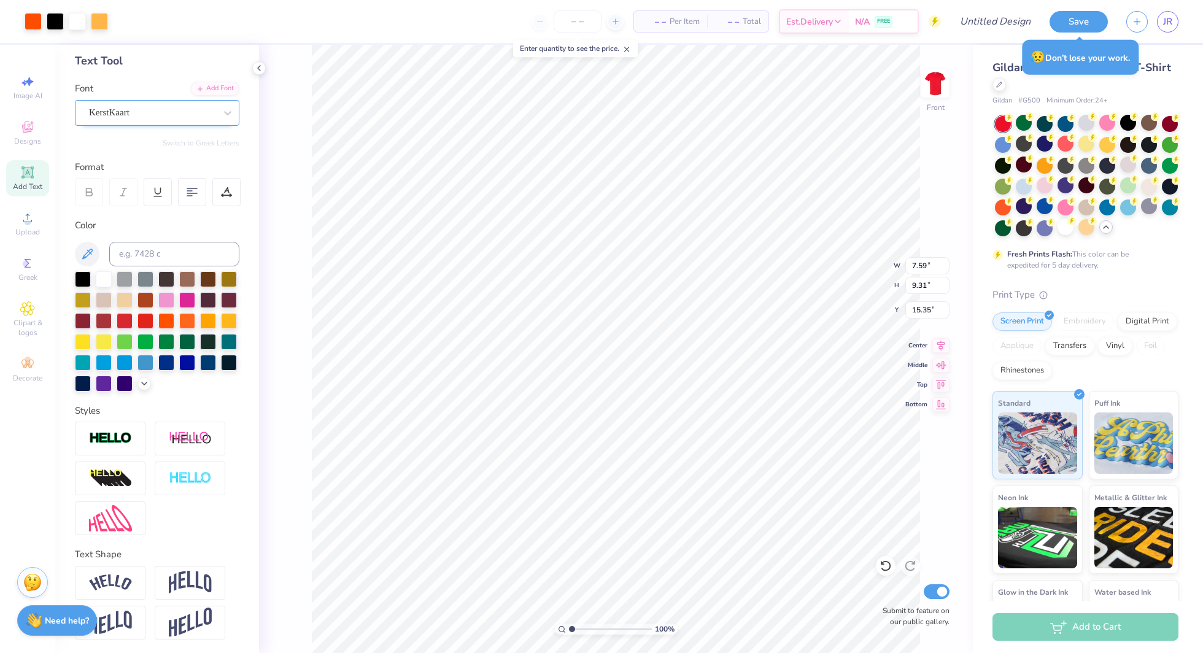
type input "15.35"
type input "11.13"
type input "3.50"
type input "2.53"
type input "14.65"
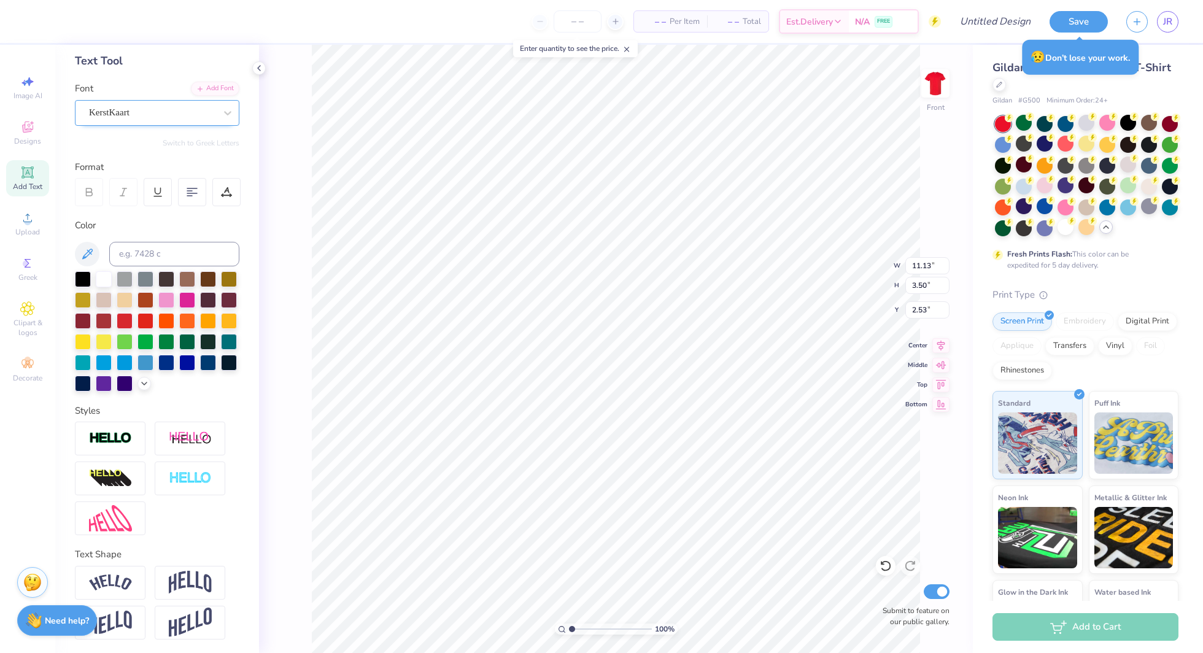
type input "2.65"
type input "12.51"
type input "9.18"
type input "3.50"
type input "7.75"
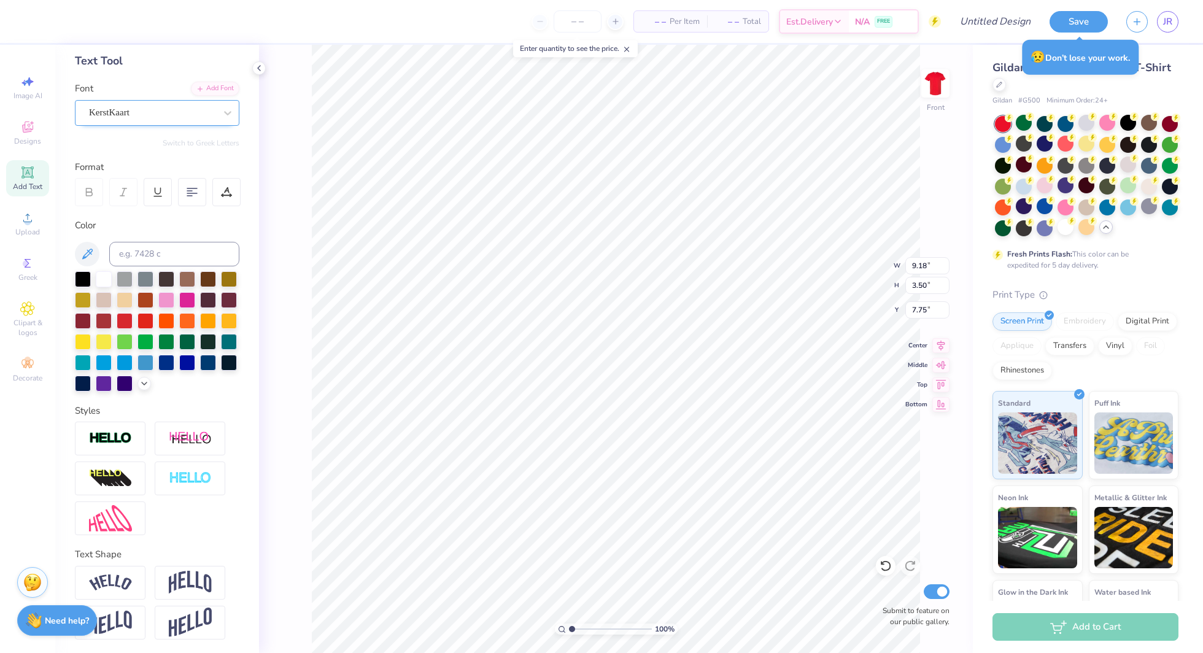
type input "7.81"
type input "2.98"
type input "8.28"
type input "11.13"
type input "3.50"
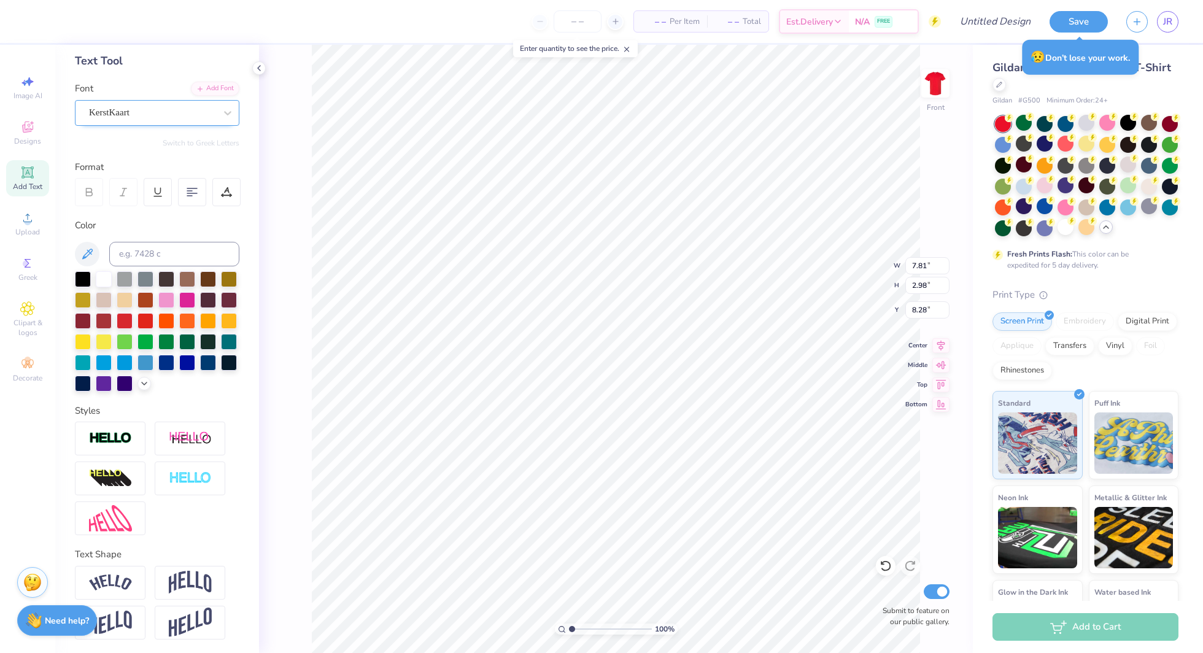
type input "2.53"
type input "9.76"
type input "3.07"
type input "4.34"
type input "7.81"
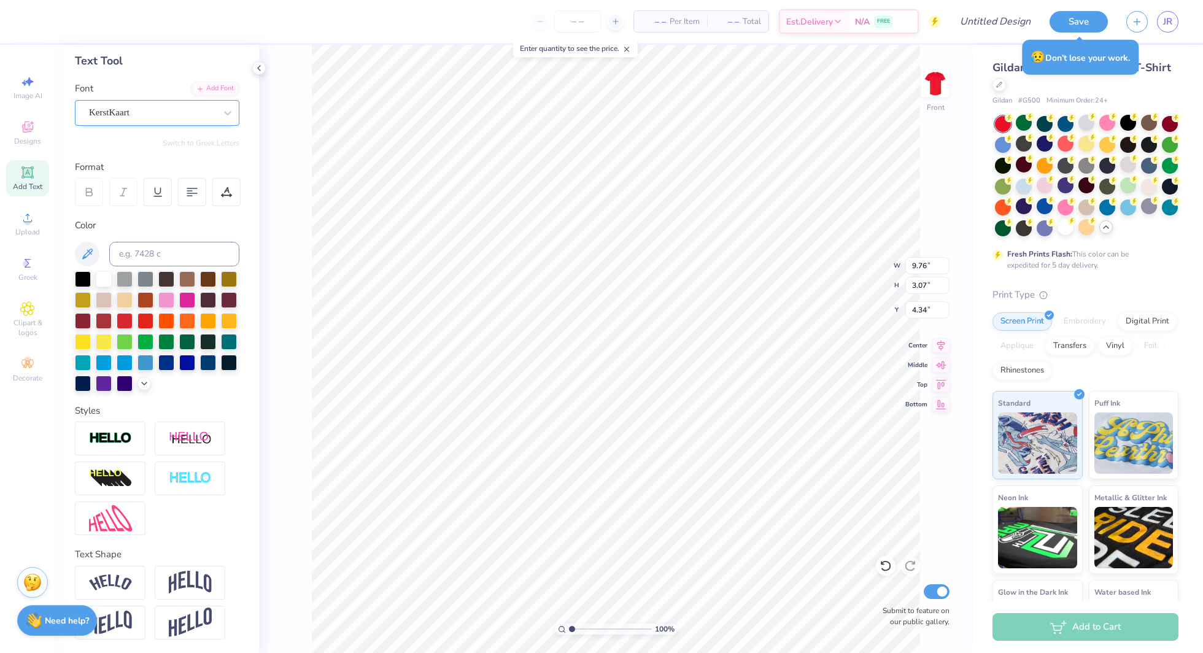
type input "2.98"
type input "7.63"
type input "14.65"
type input "2.65"
type input "12.51"
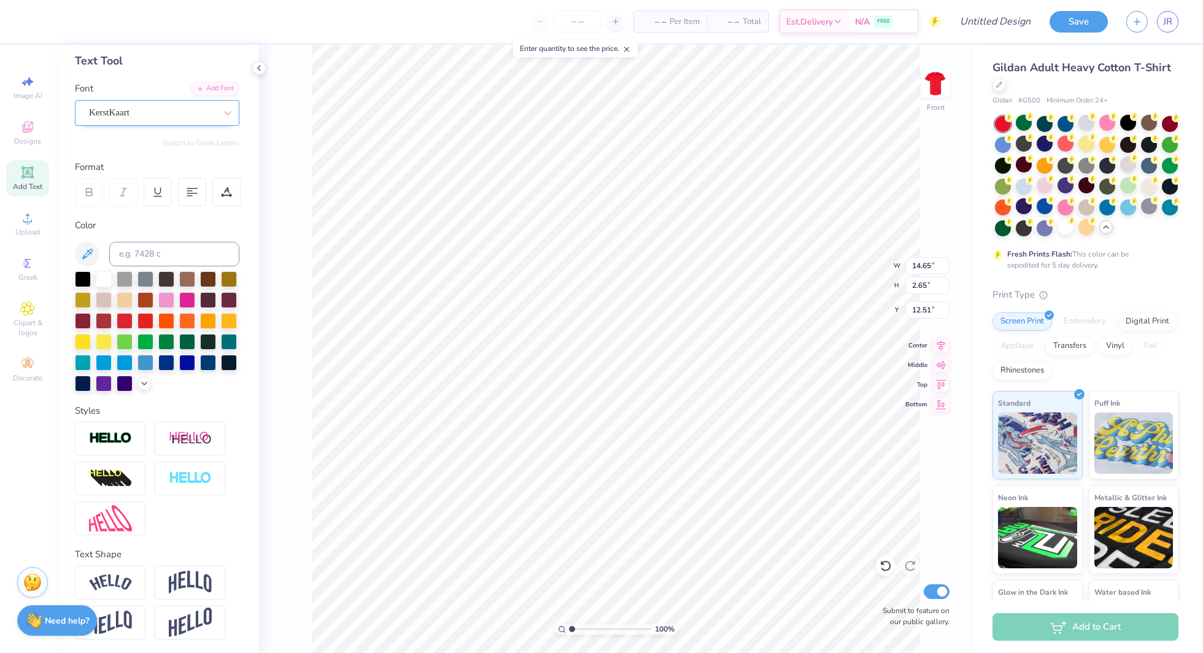
type input "11.91"
type input "2.16"
type input "11.61"
click at [82, 338] on div at bounding box center [83, 341] width 16 height 16
click at [103, 338] on div at bounding box center [104, 341] width 16 height 16
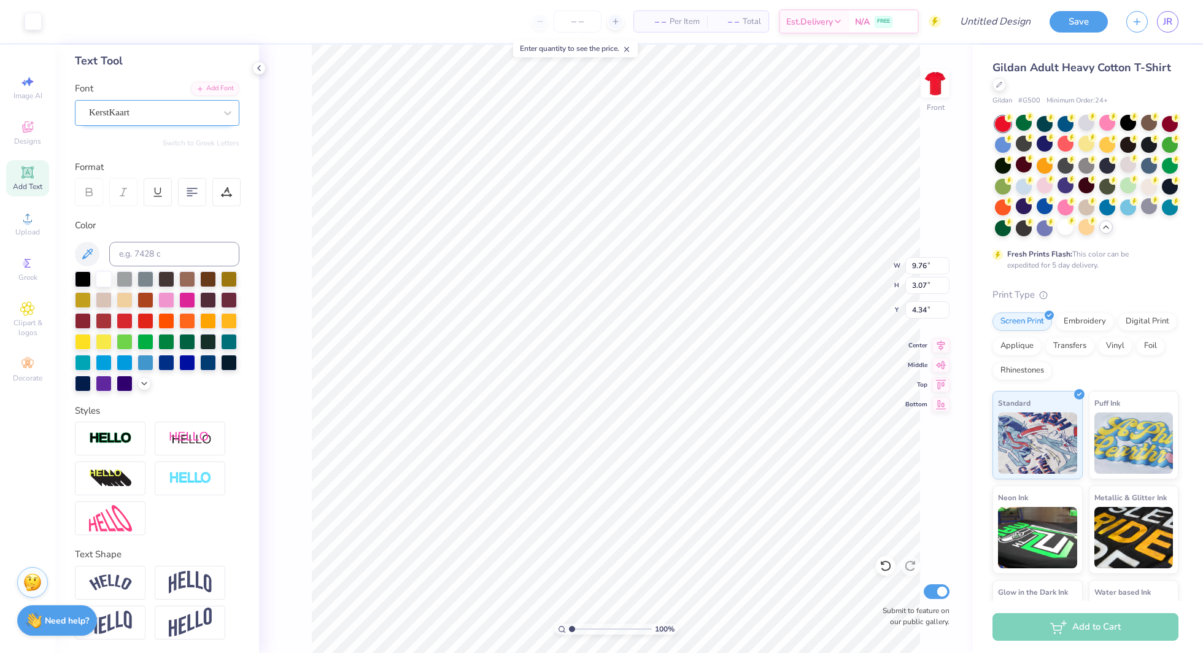
type input "4.35"
click at [86, 341] on div at bounding box center [83, 341] width 16 height 16
click at [103, 341] on div at bounding box center [104, 341] width 16 height 16
type input "7.81"
type input "2.98"
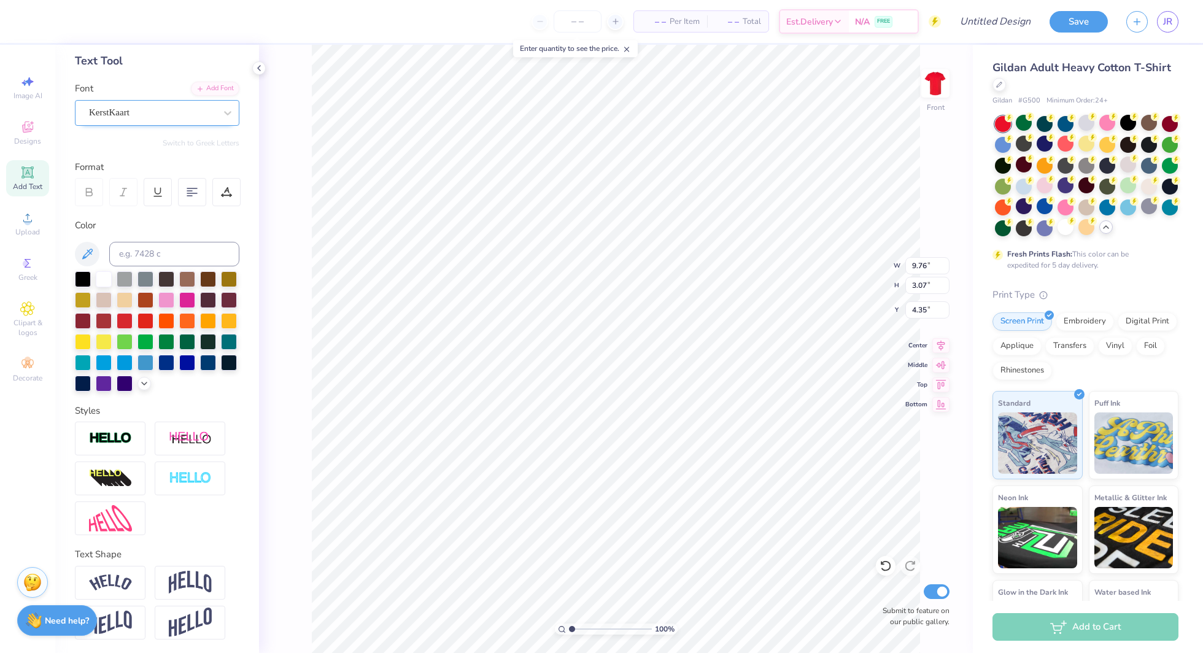
type input "7.63"
click at [105, 340] on div at bounding box center [104, 341] width 16 height 16
type input "4.77"
type input "7.81"
type input "2.98"
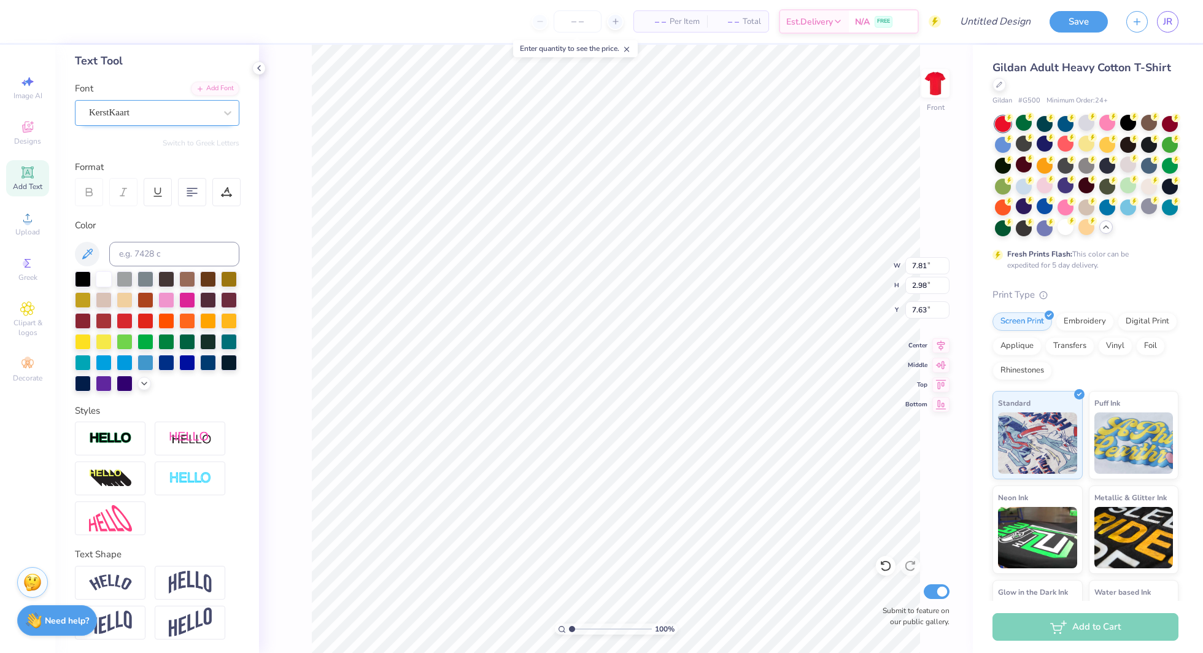
type input "8.16"
type input "11.91"
type input "2.16"
type input "11.63"
type input "7.81"
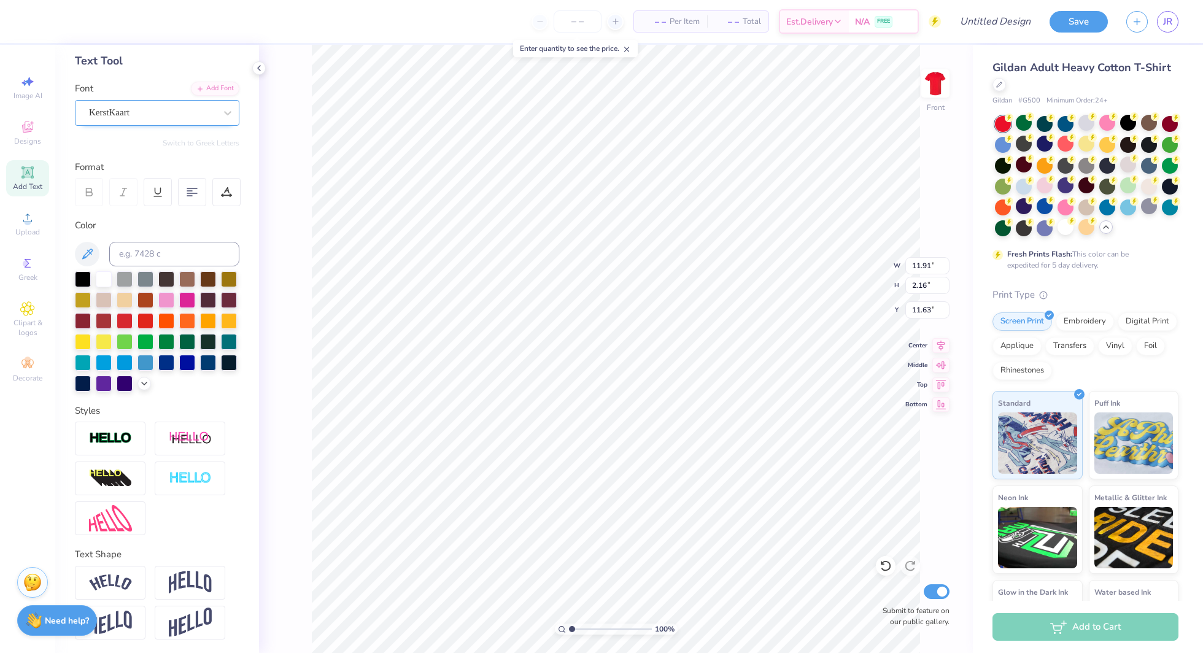
type input "2.98"
type input "7.84"
type input "11.91"
type input "2.16"
type input "11.25"
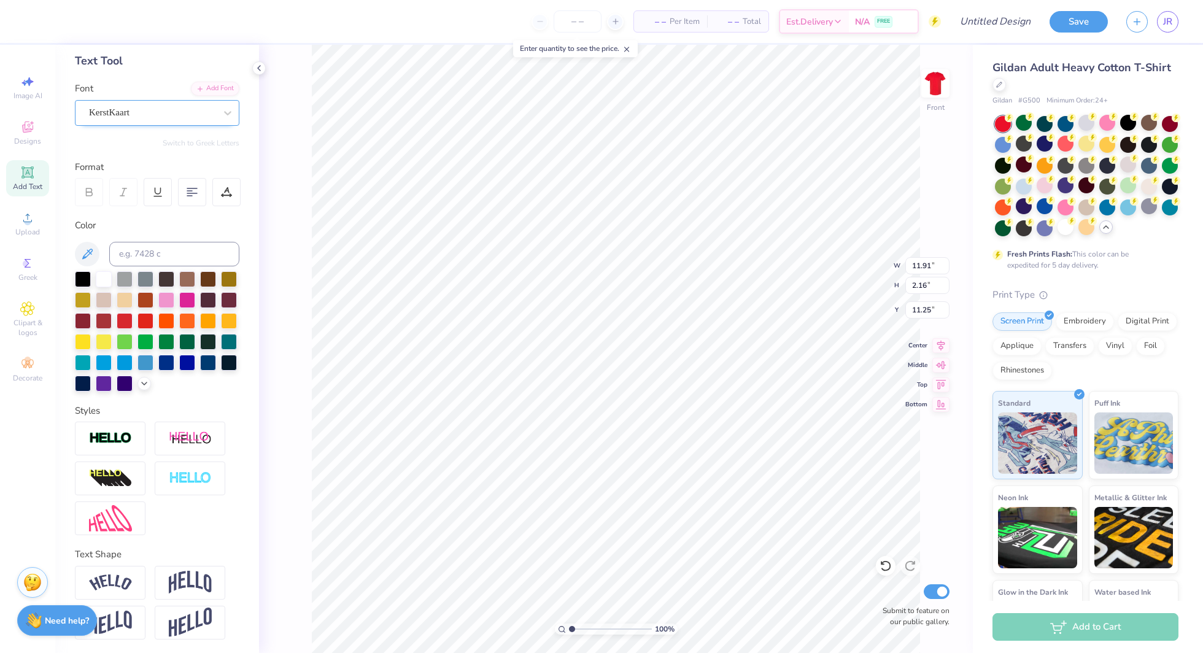
type input "7.59"
type input "9.31"
type input "15.36"
click at [721, 360] on li "Select All" at bounding box center [711, 367] width 96 height 24
type input "19.90"
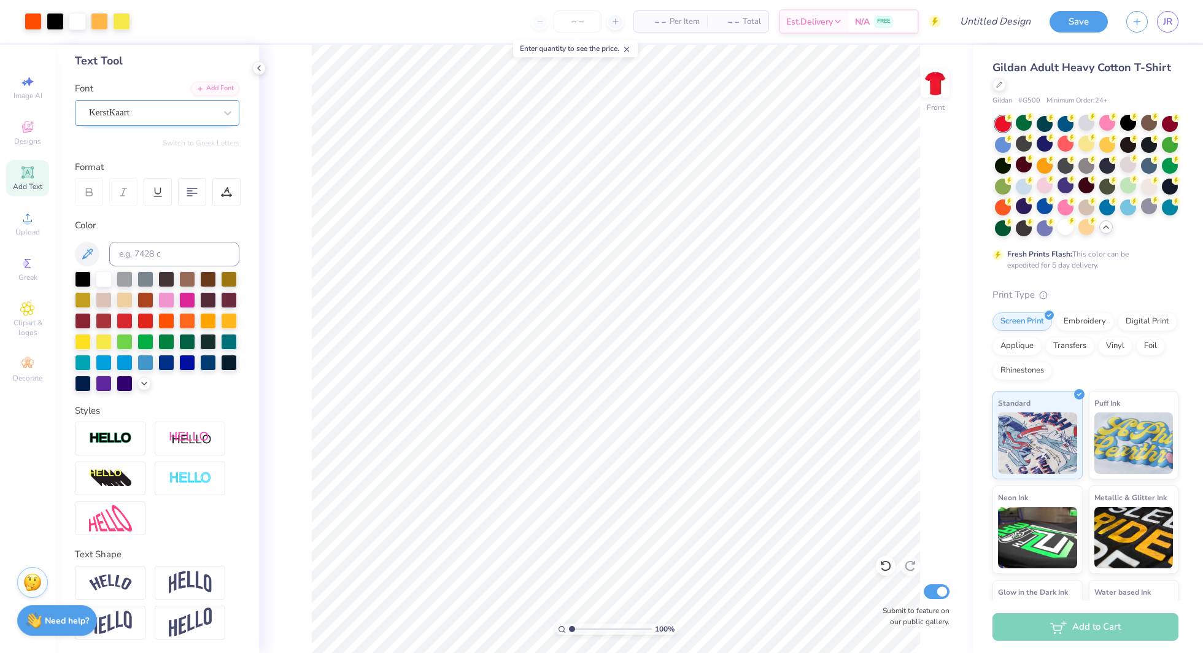
scroll to position [0, 0]
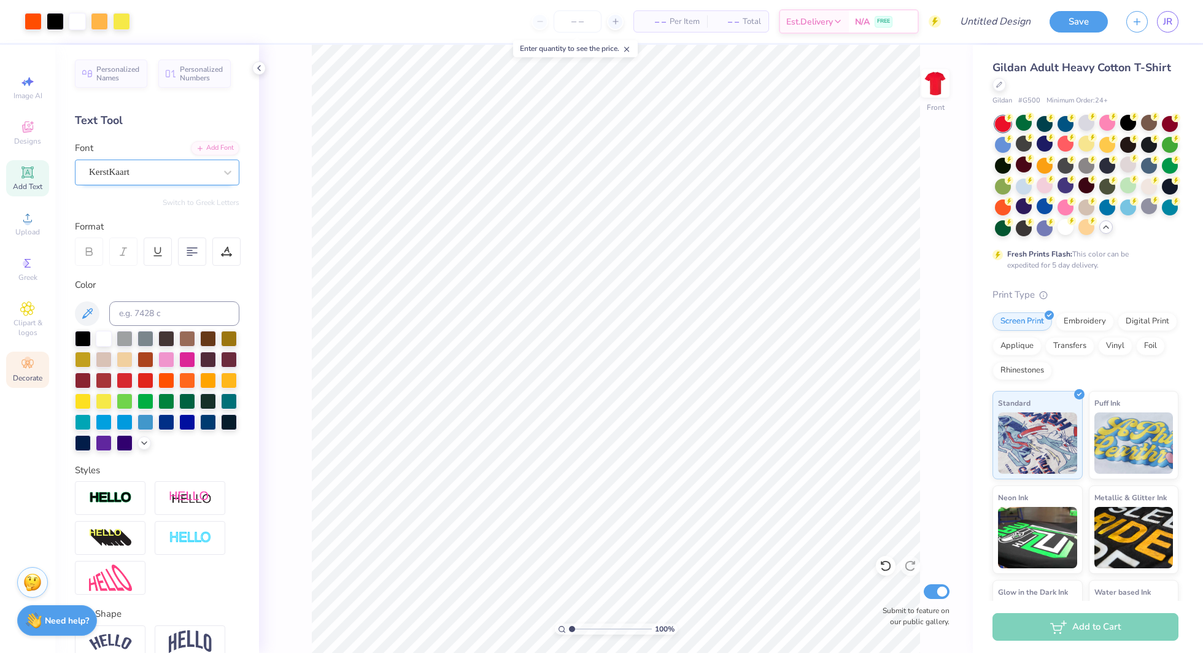
click at [36, 380] on span "Decorate" at bounding box center [27, 378] width 29 height 10
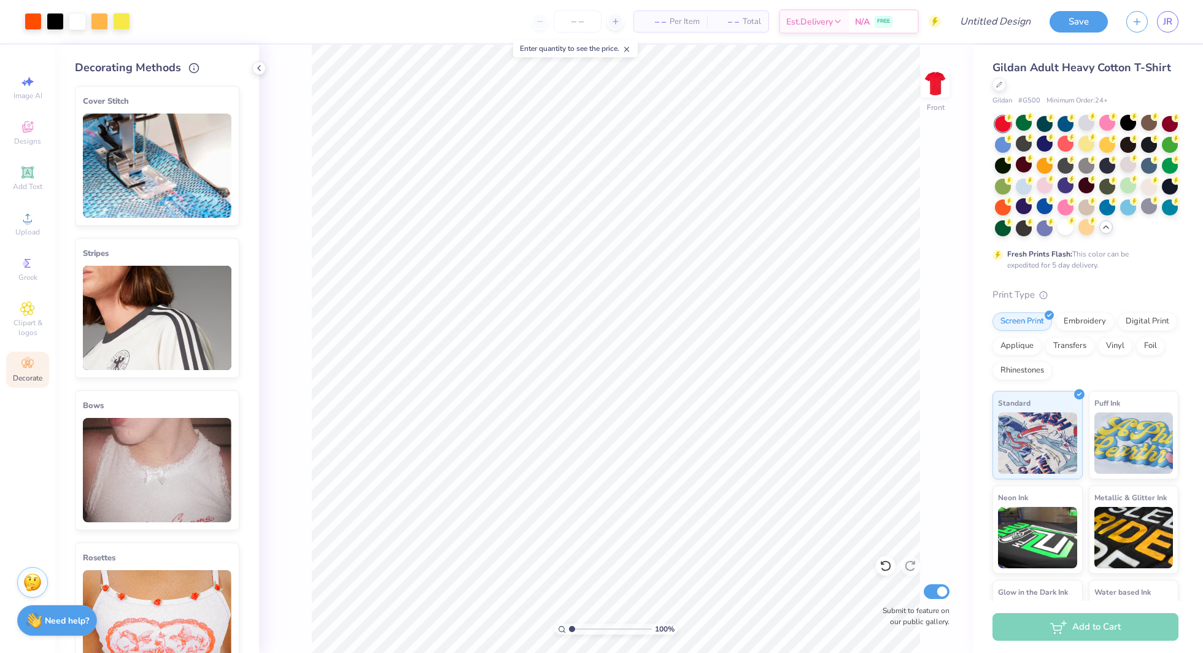
click at [178, 343] on img at bounding box center [157, 318] width 149 height 104
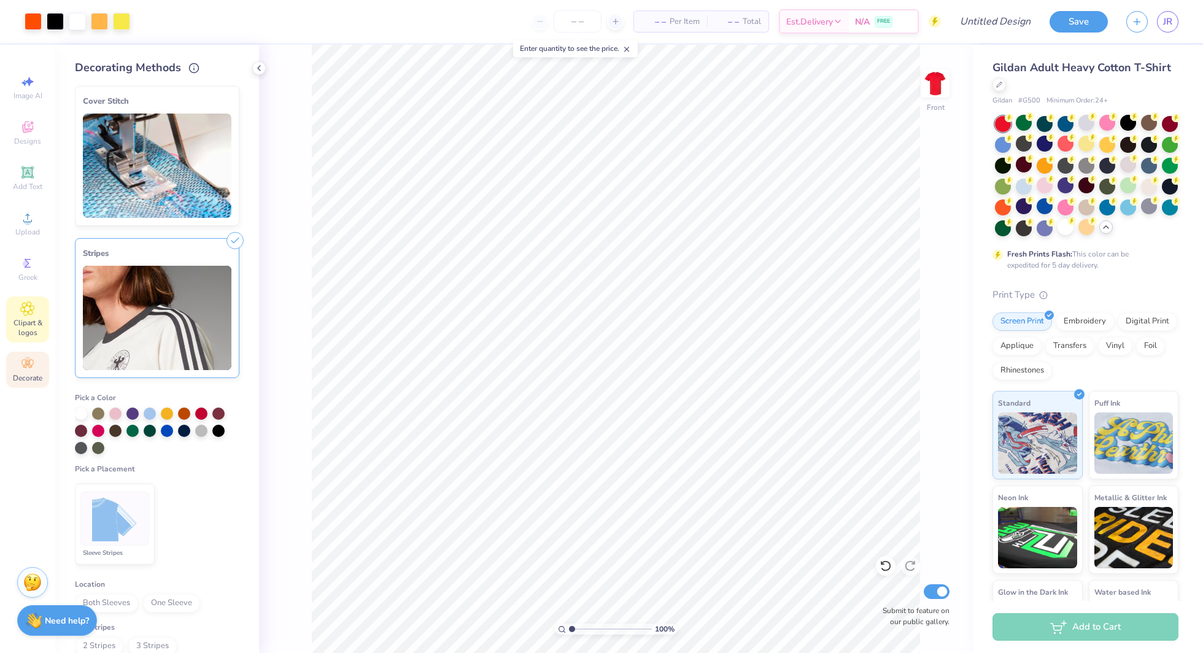
click at [35, 319] on span "Clipart & logos" at bounding box center [27, 328] width 43 height 20
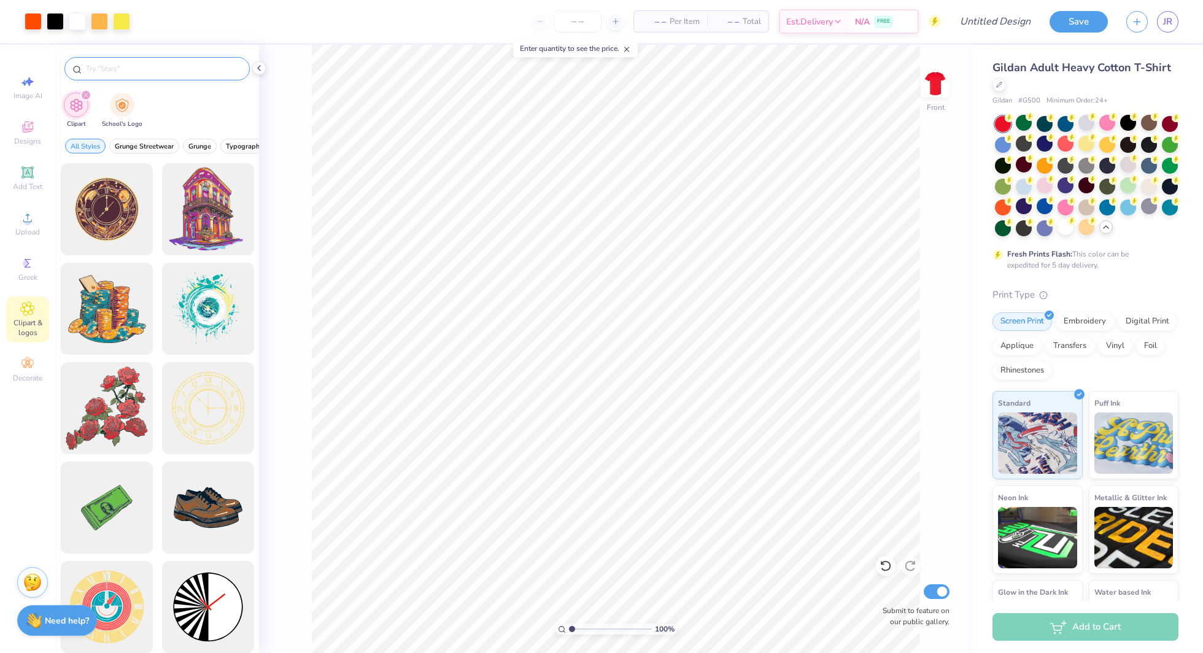
click at [138, 70] on input "text" at bounding box center [163, 69] width 157 height 12
type input "wings"
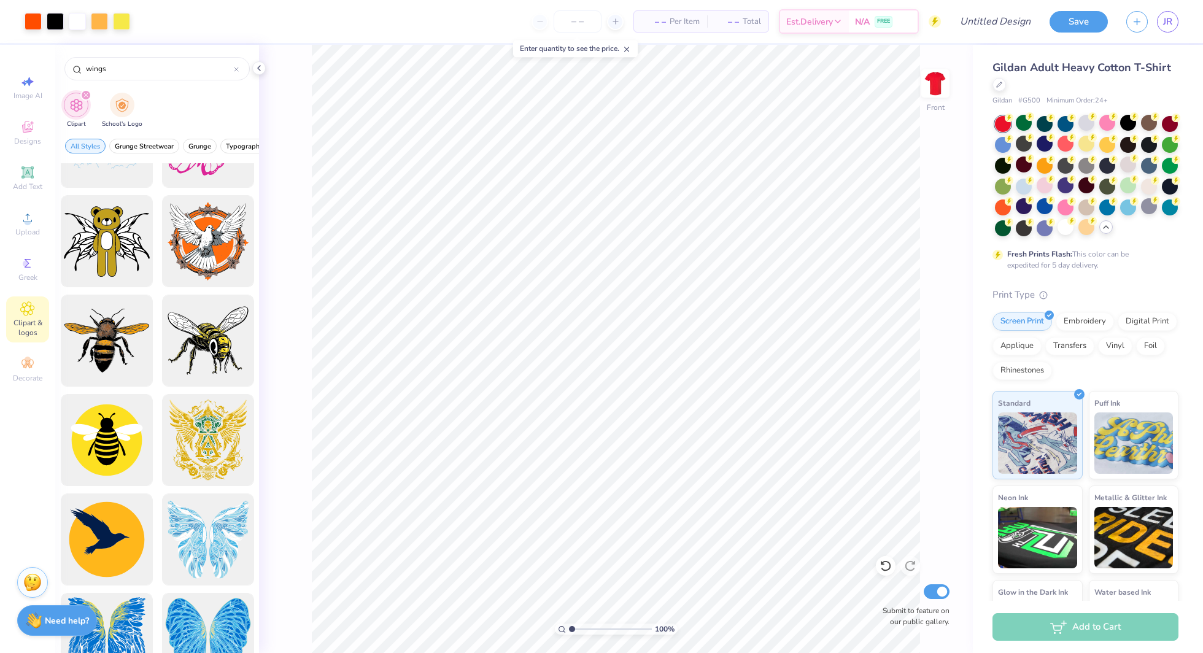
scroll to position [1158, 0]
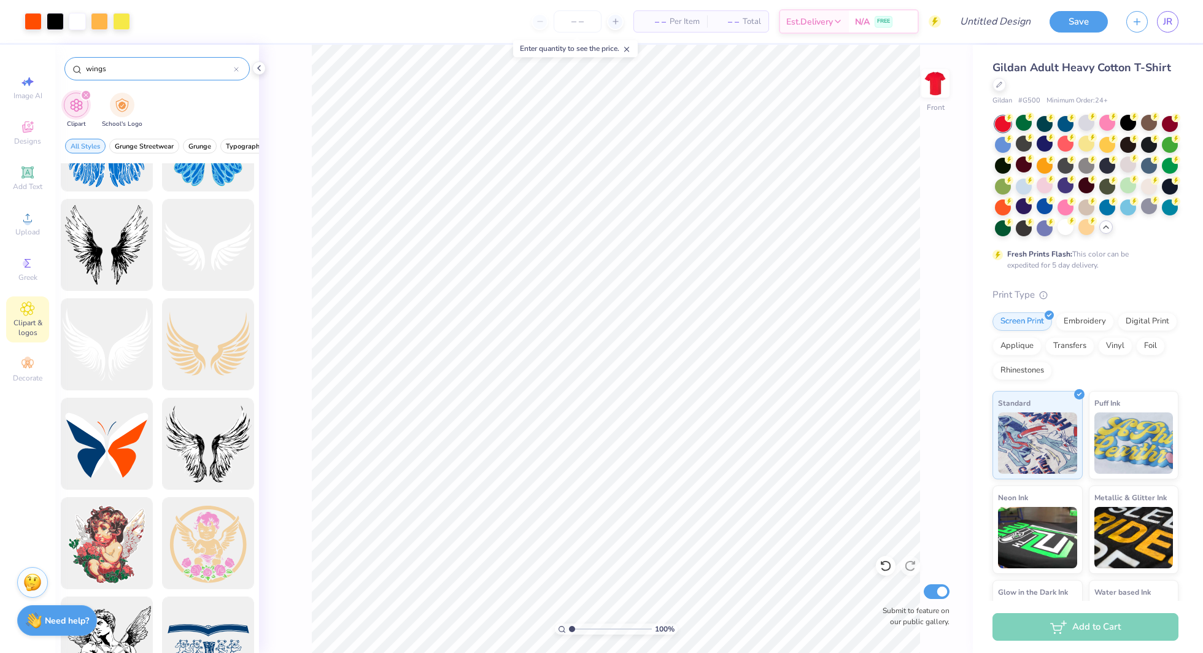
click at [234, 71] on icon at bounding box center [236, 69] width 5 height 5
type input "v"
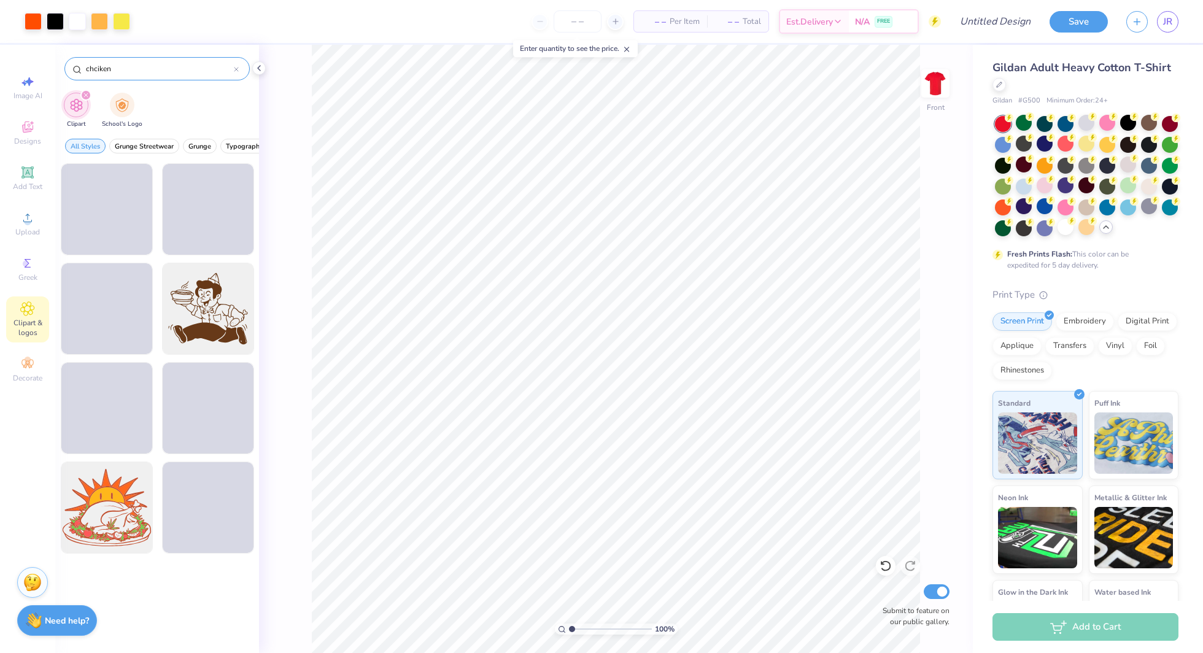
click at [97, 69] on input "chciken" at bounding box center [159, 69] width 149 height 12
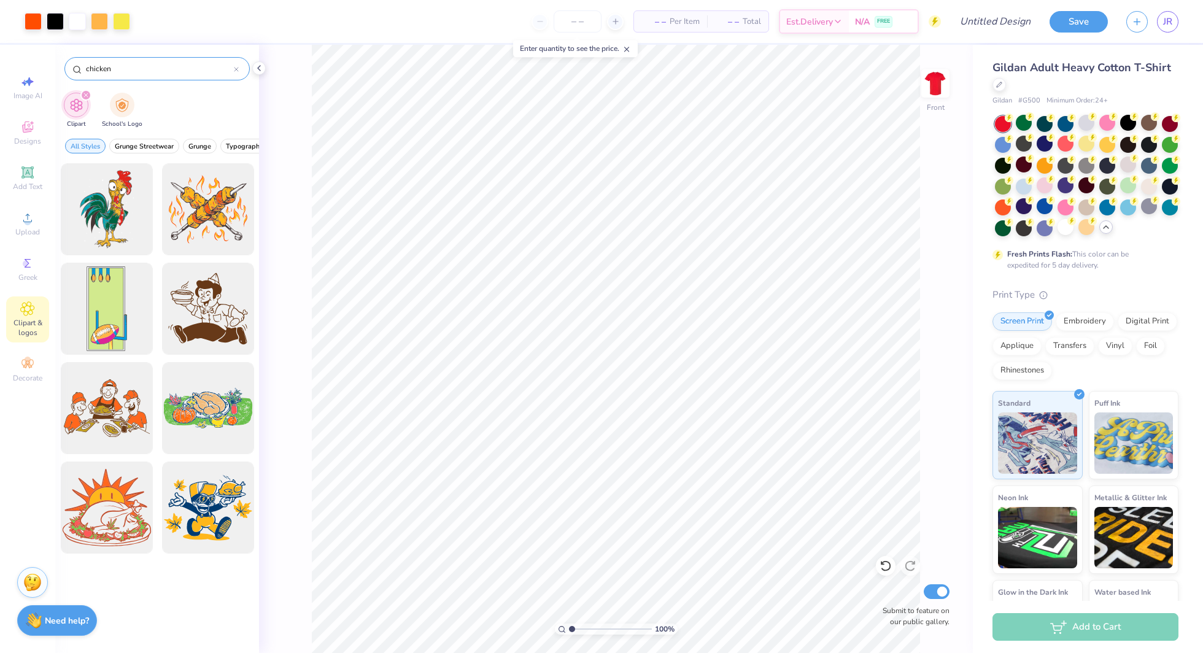
type input "chicken"
click at [228, 60] on div "chicken" at bounding box center [156, 68] width 185 height 23
click at [235, 68] on icon at bounding box center [236, 69] width 5 height 5
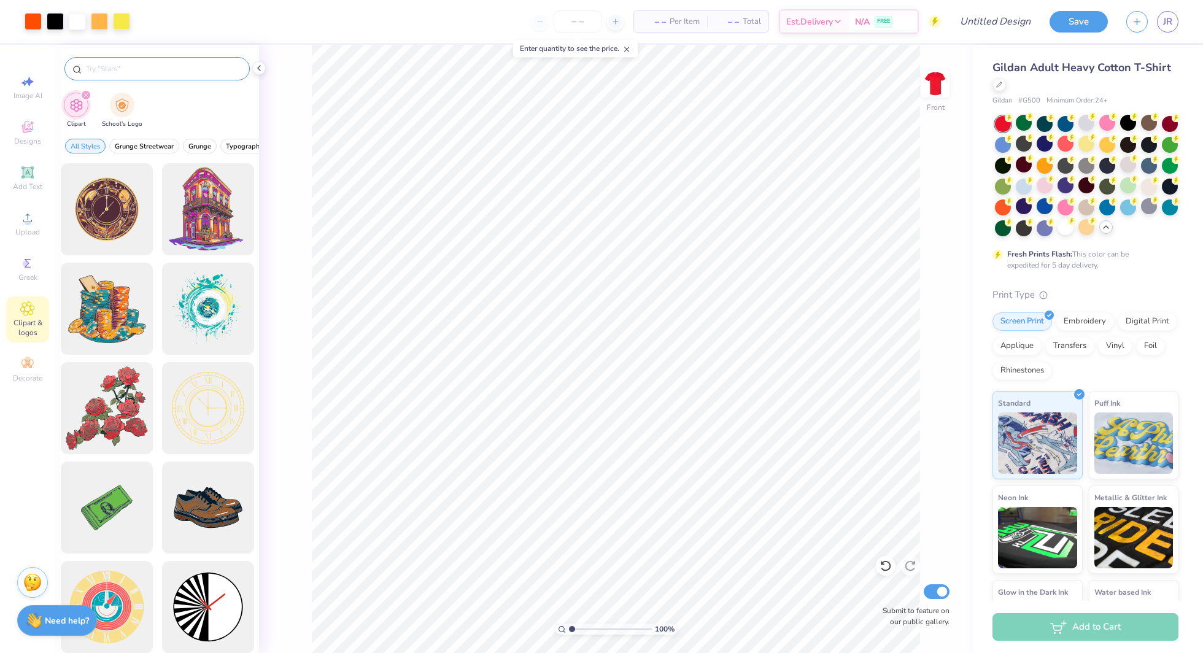
click at [220, 95] on div "Clipart School's Logo" at bounding box center [157, 112] width 204 height 46
click at [164, 65] on input "text" at bounding box center [163, 69] width 157 height 12
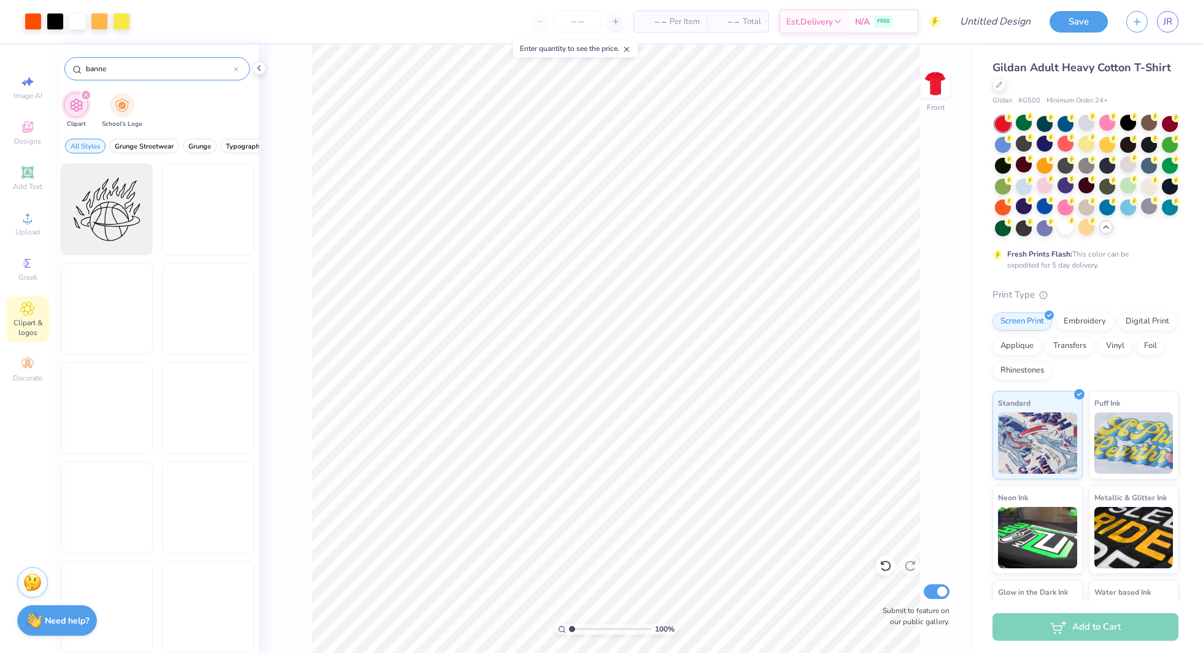
type input "banner"
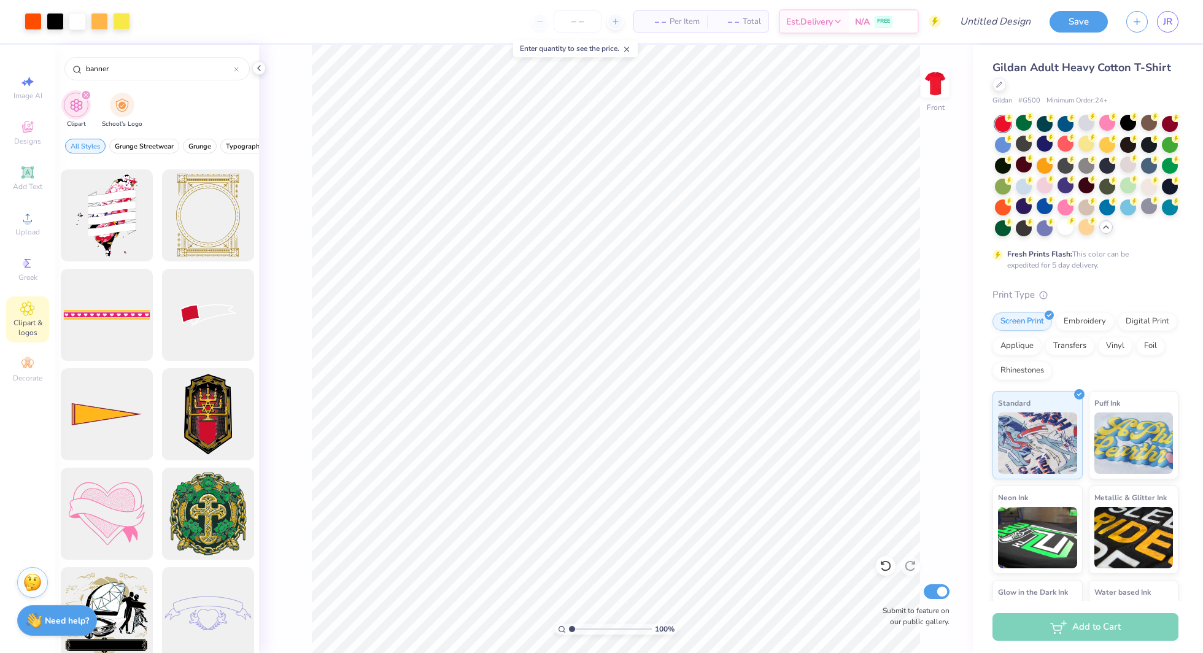
scroll to position [994, 0]
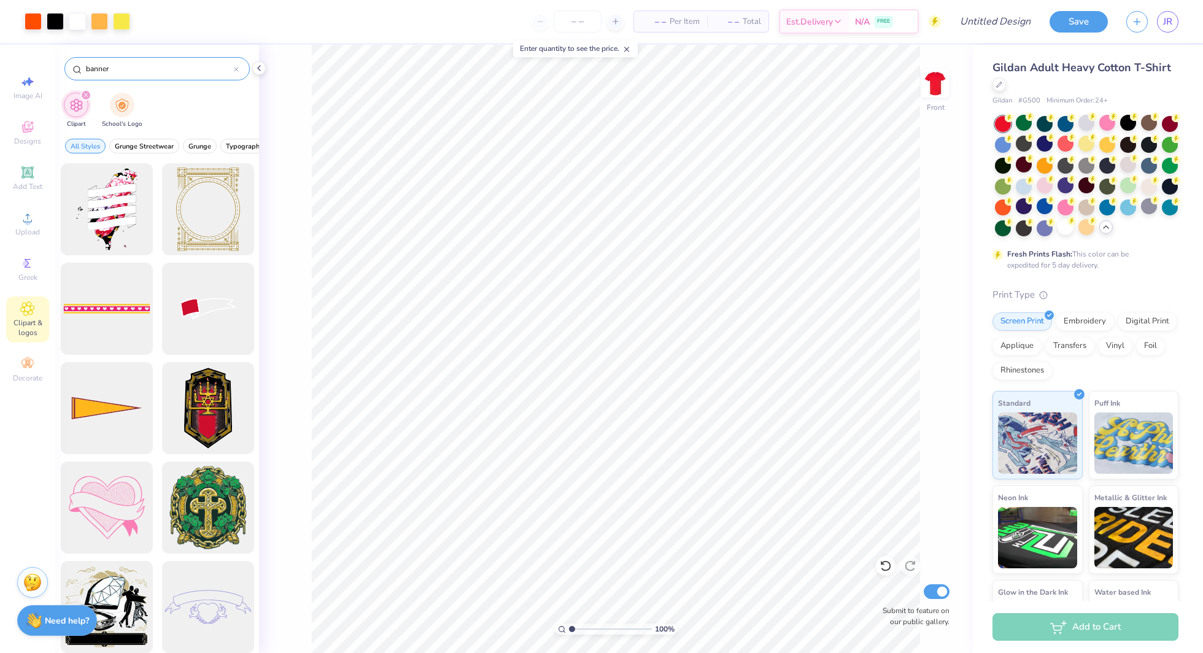
click at [236, 64] on div at bounding box center [236, 68] width 5 height 11
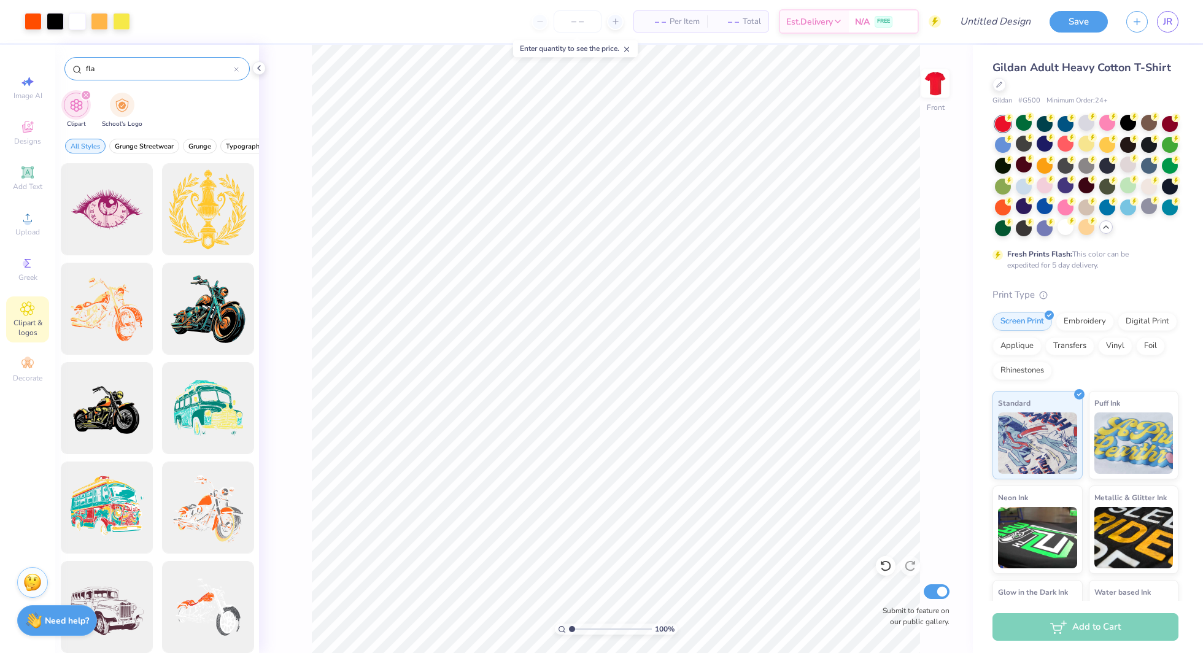
type input "flag"
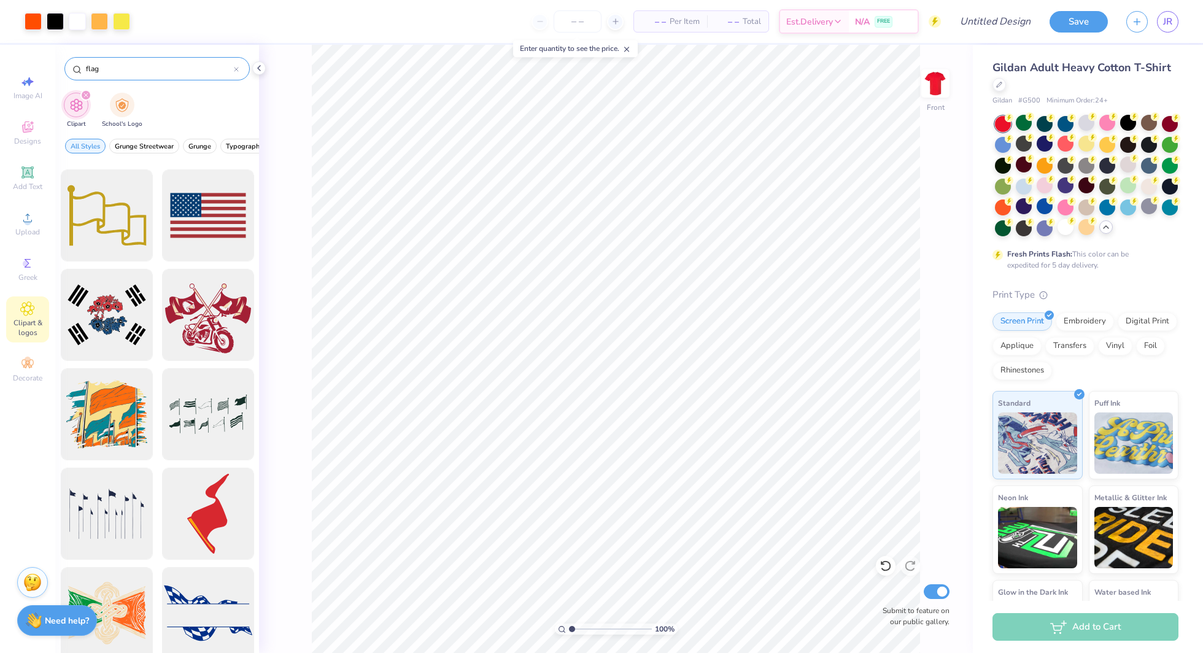
scroll to position [745, 0]
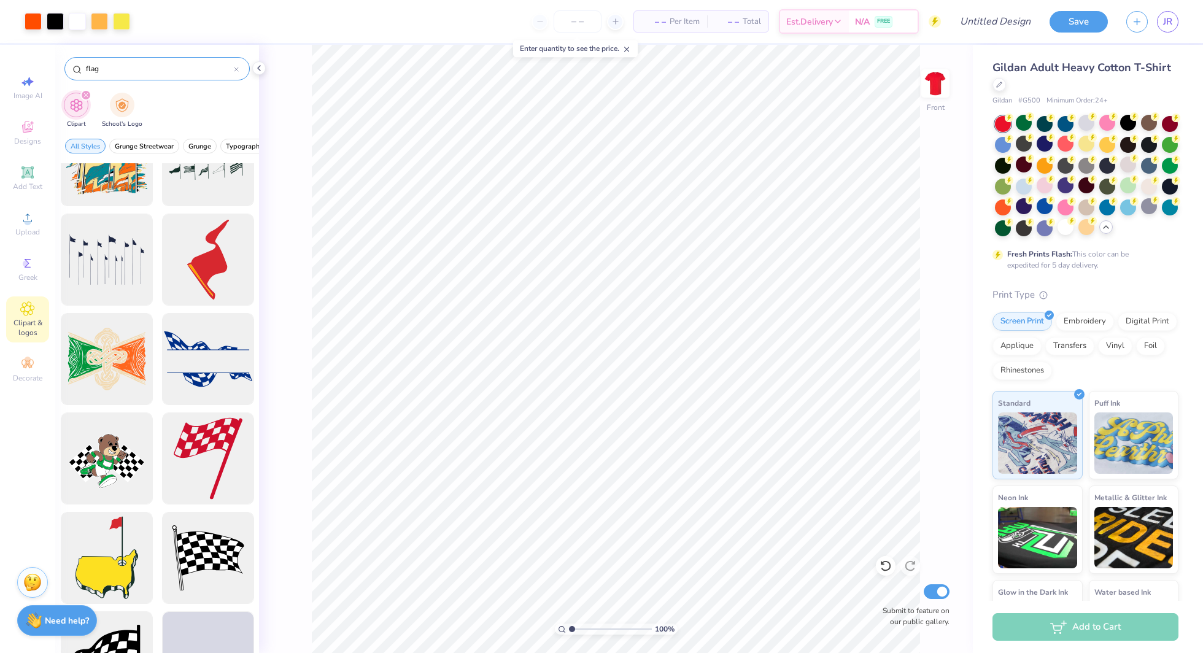
click at [236, 73] on div at bounding box center [236, 68] width 5 height 11
click at [223, 70] on input "text" at bounding box center [163, 69] width 157 height 12
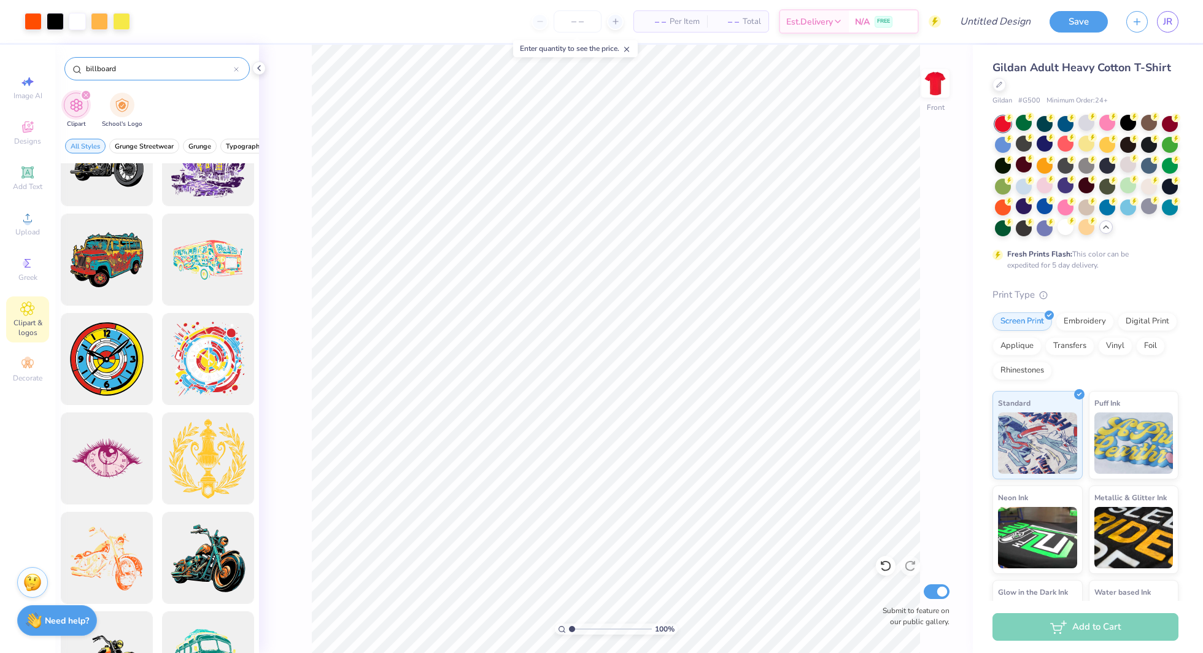
type input "billboard"
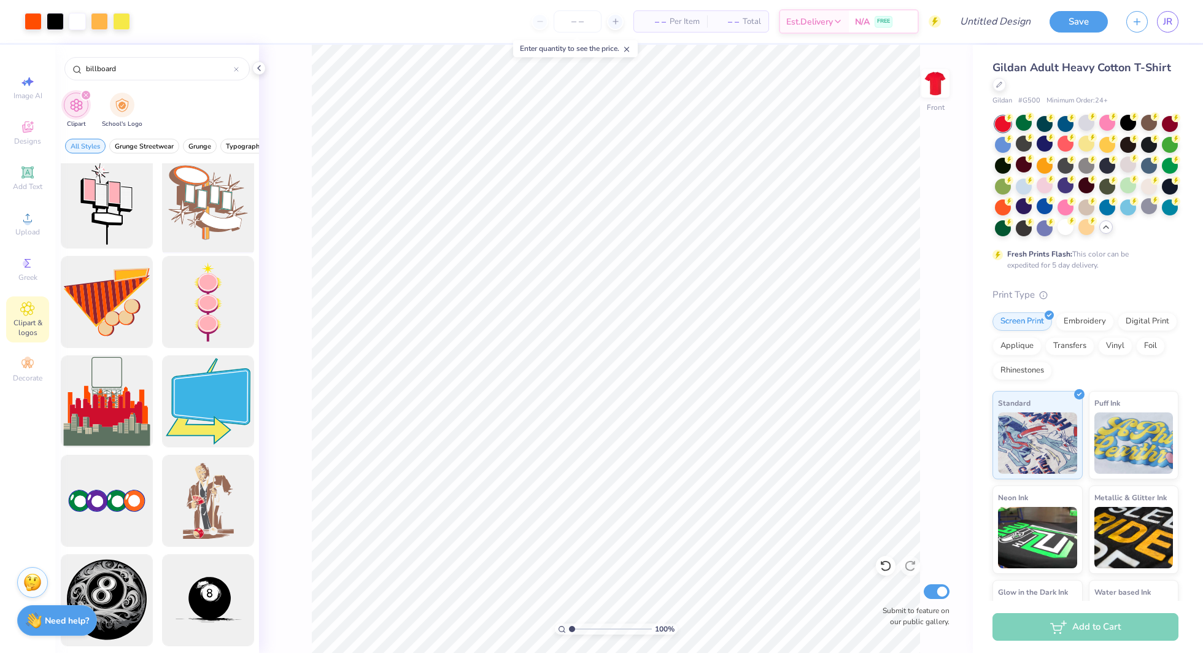
scroll to position [0, 0]
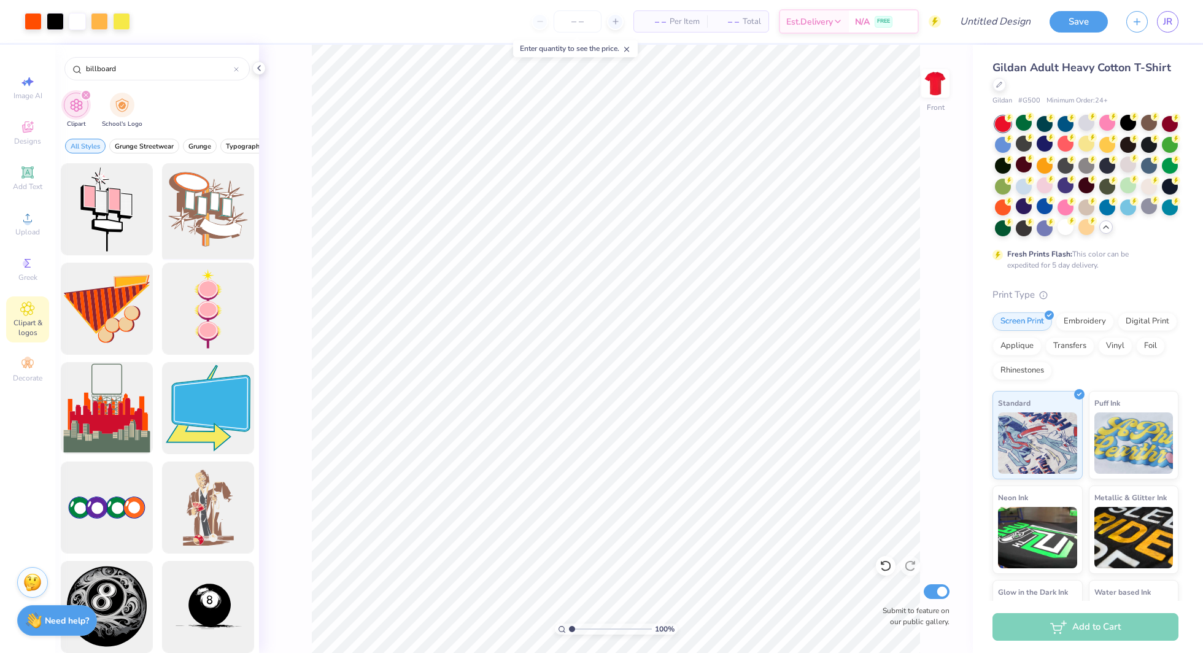
click at [206, 223] on div at bounding box center [207, 209] width 101 height 101
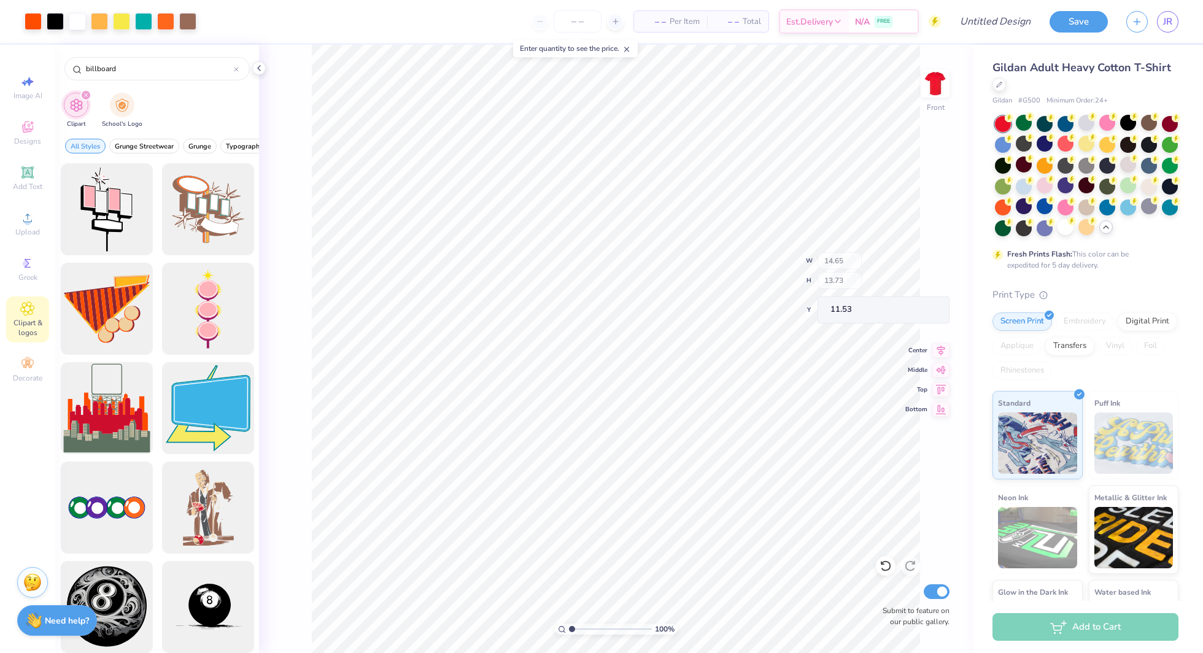
type input "11.53"
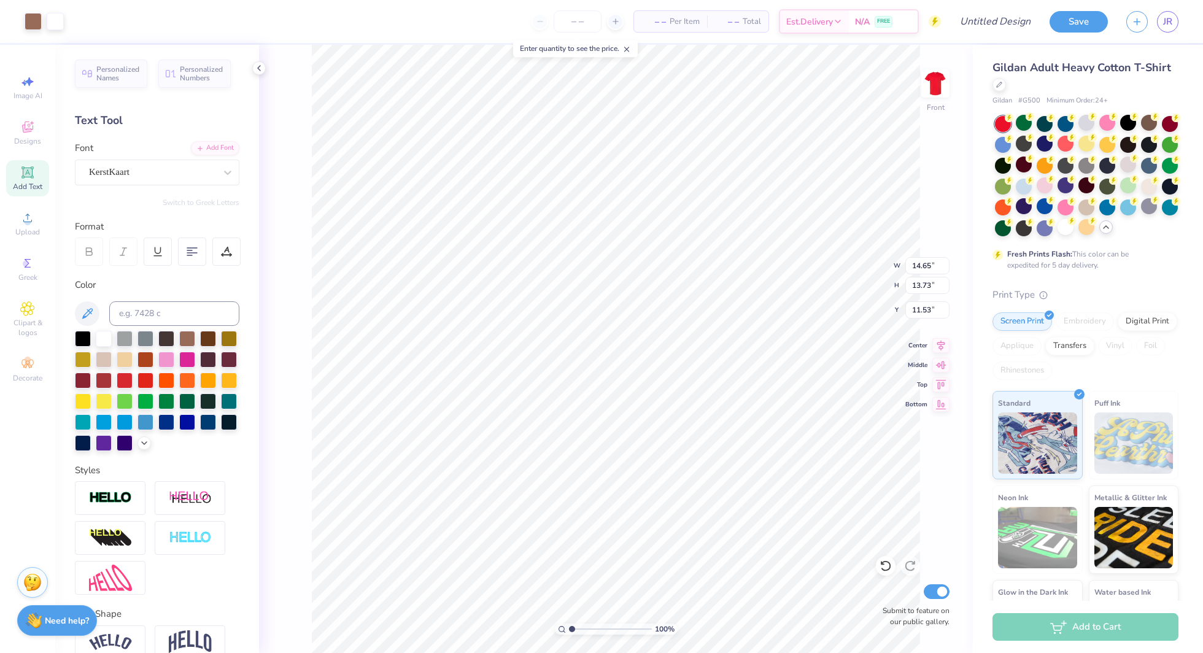
type input "11.34"
type input "10.63"
type input "14.63"
type input "9.72"
type input "9.12"
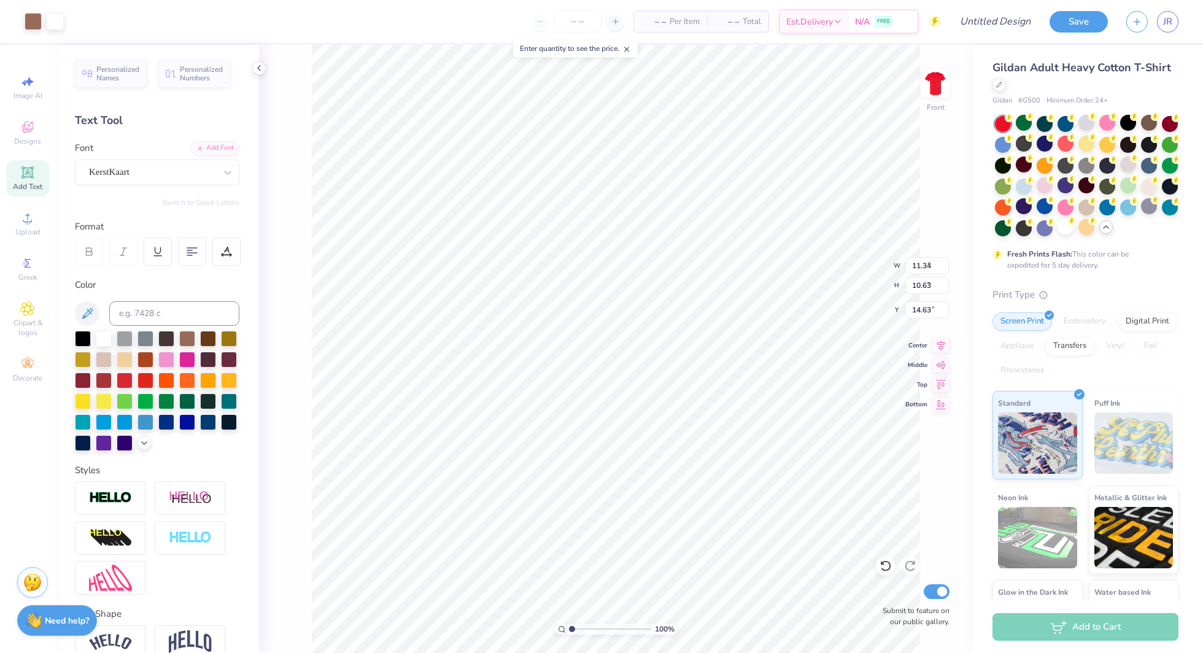
type input "16.15"
type input "6.49"
type input "13.53"
type input "11.61"
type input "14.65"
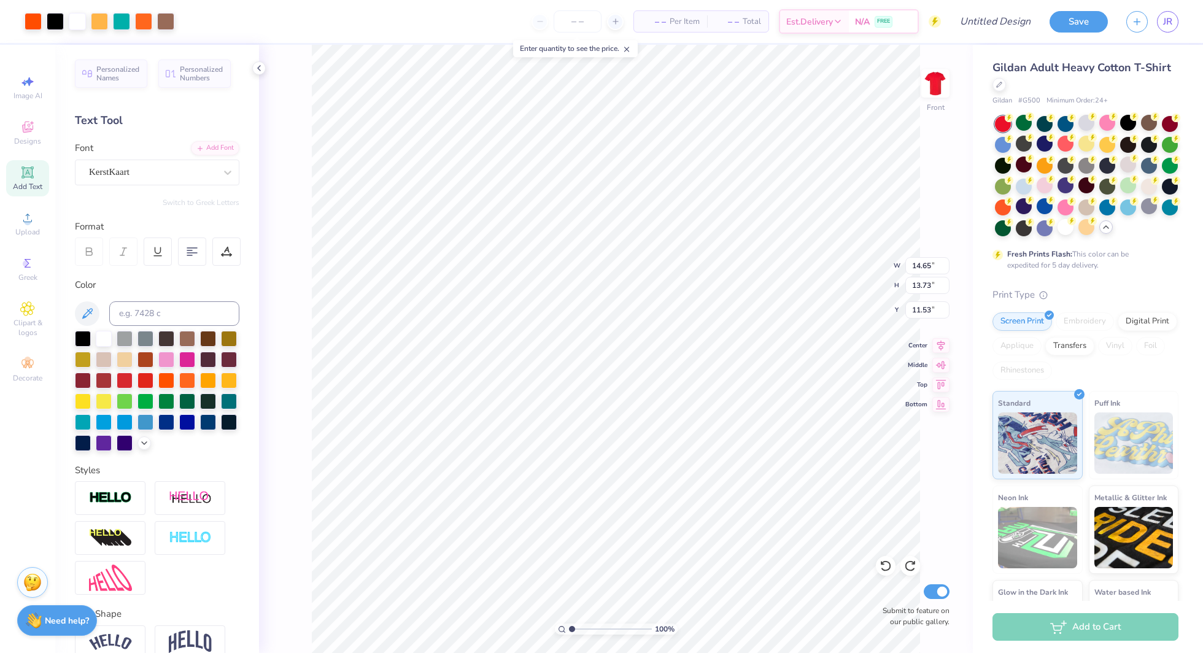
type input "13.73"
type input "11.53"
type input "9.18"
type input "8.61"
type input "16.65"
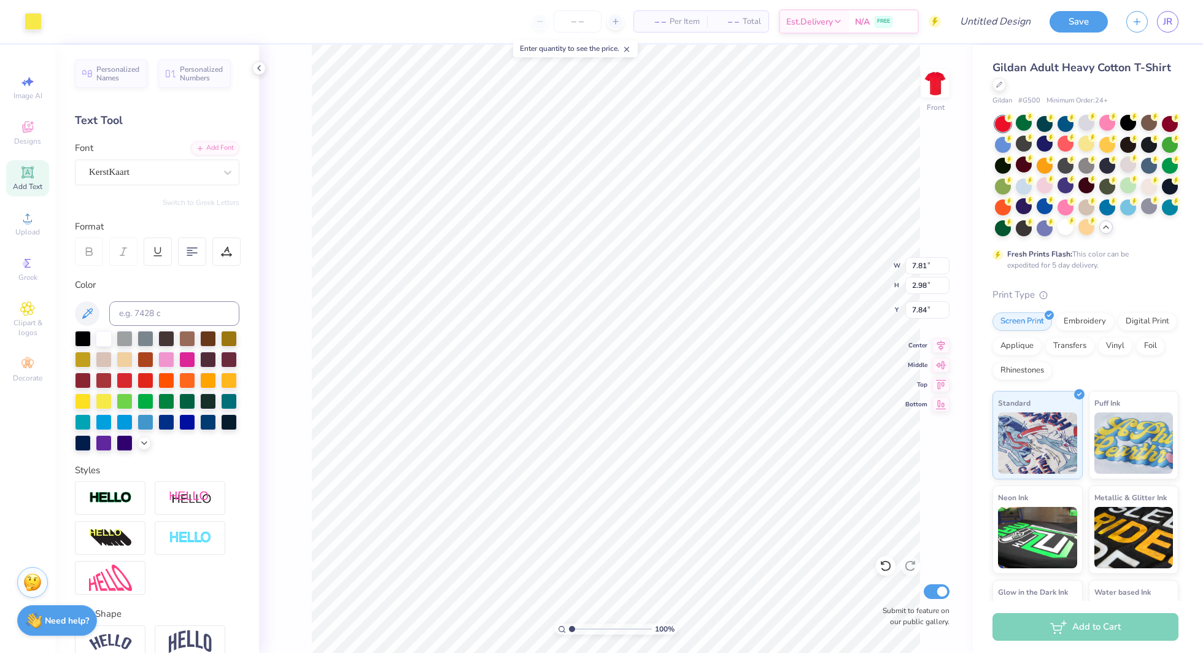
type input "7.86"
click at [29, 318] on span "Clipart & logos" at bounding box center [27, 328] width 43 height 20
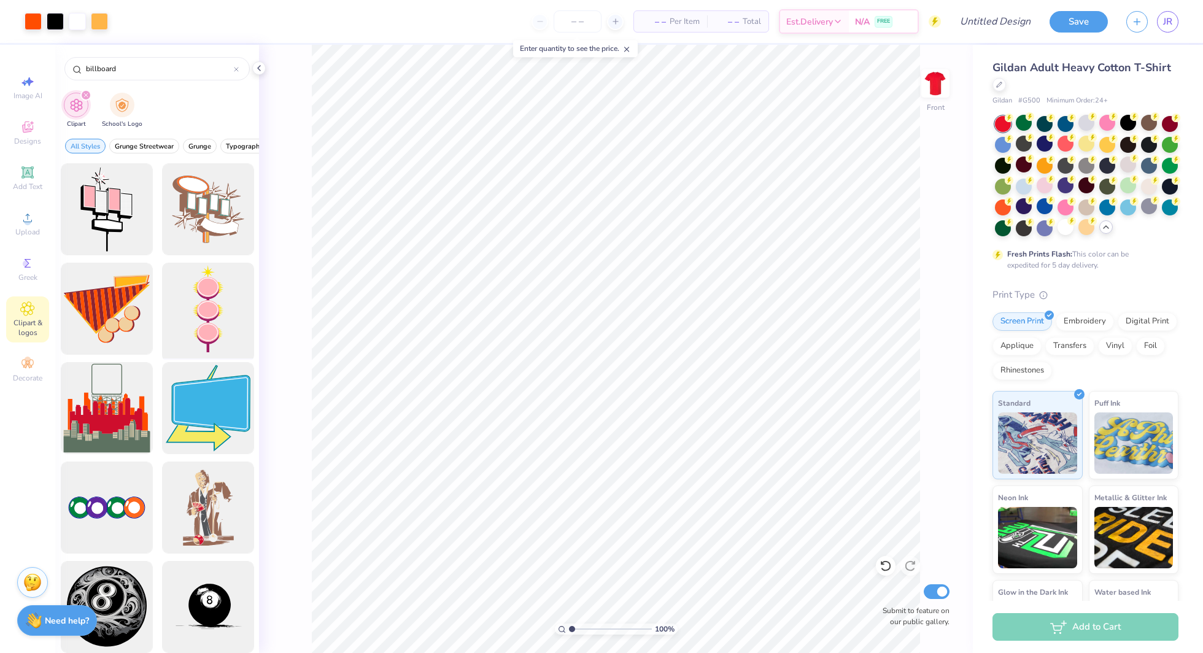
click at [217, 324] on div at bounding box center [207, 308] width 101 height 101
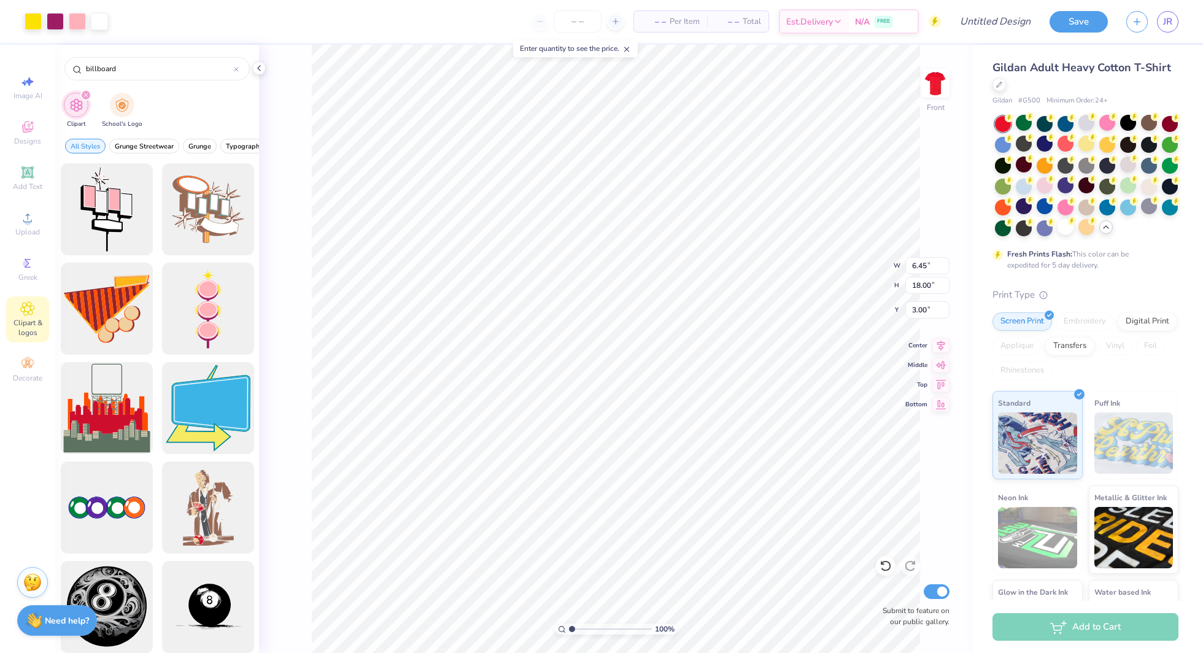
type input "2.01"
type input "7.59"
type input "9.31"
type input "15.35"
type input "6.45"
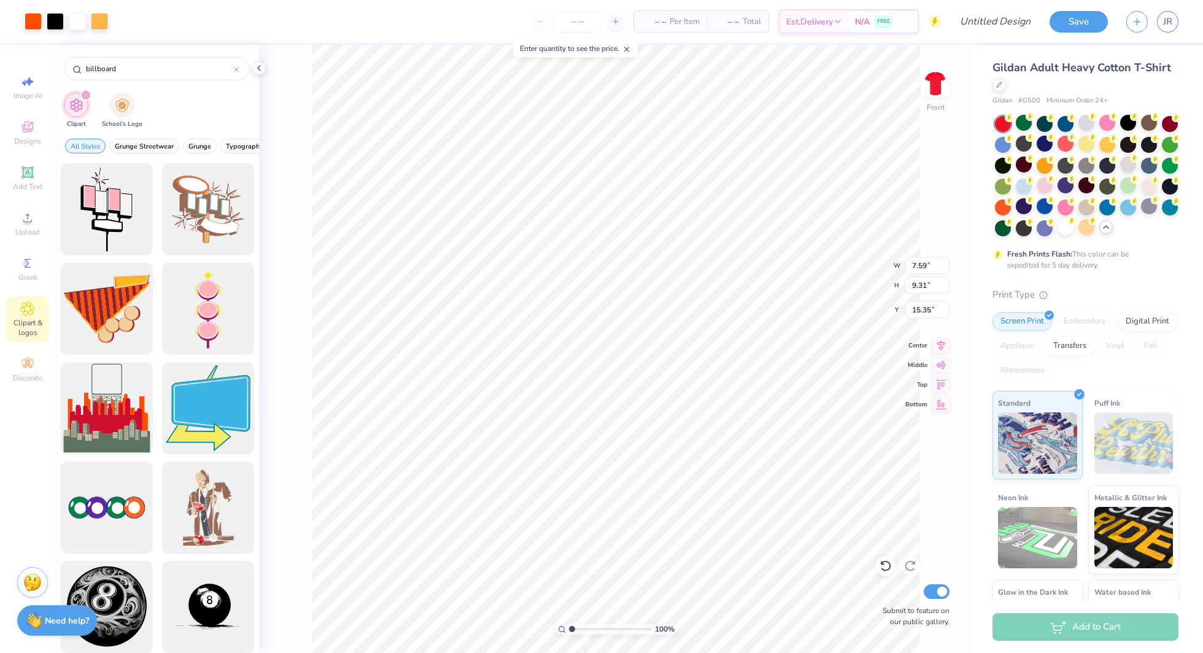
type input "18.00"
type input "2.01"
type input "4.84"
type input "13.50"
type input "1.85"
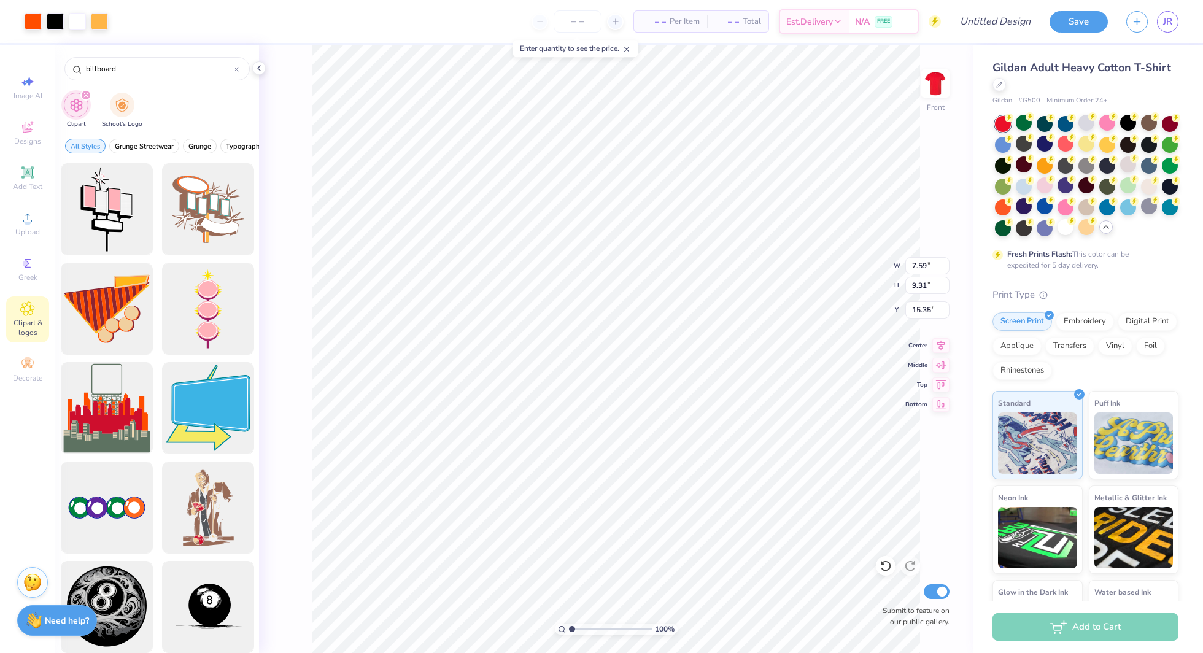
type input "2.66"
type input "3.26"
type input "21.40"
click at [107, 224] on div at bounding box center [106, 209] width 101 height 101
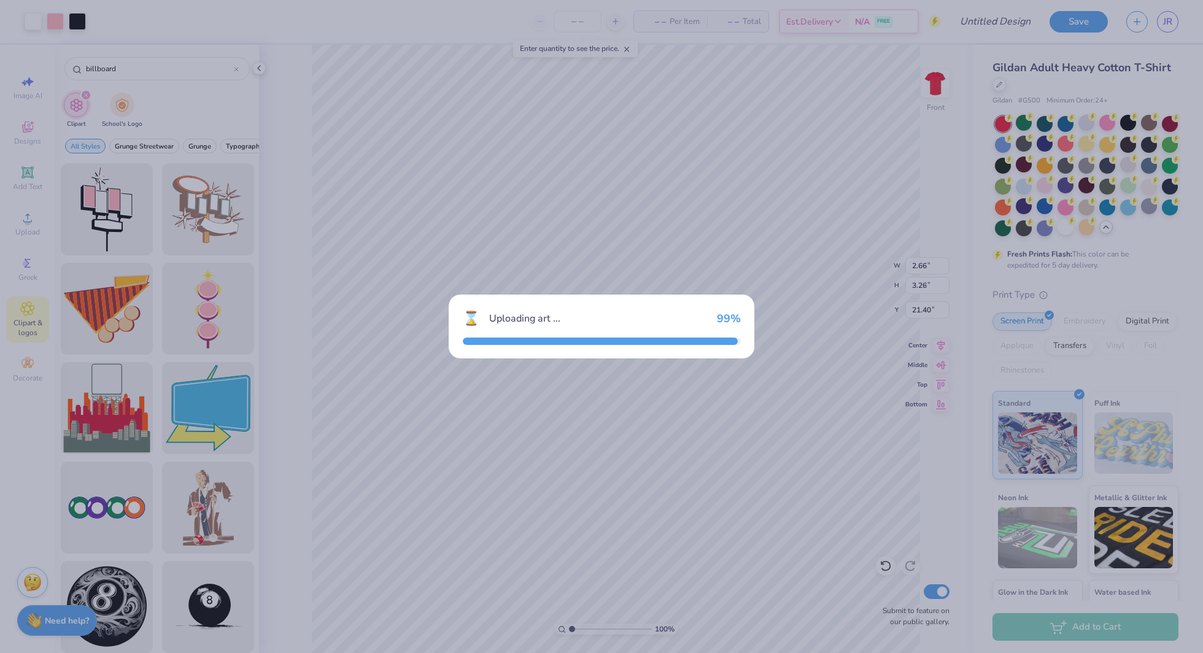
type input "11.16"
type input "18.00"
type input "3.00"
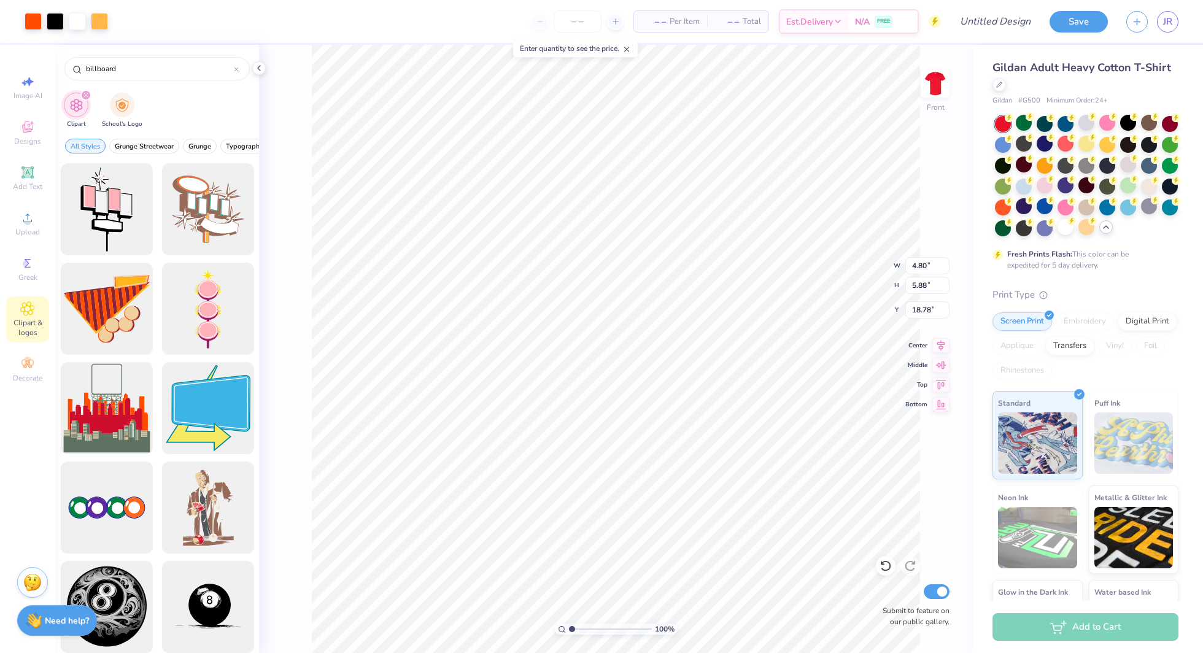
type input "4.80"
type input "5.88"
type input "17.84"
type input "11.16"
type input "18.00"
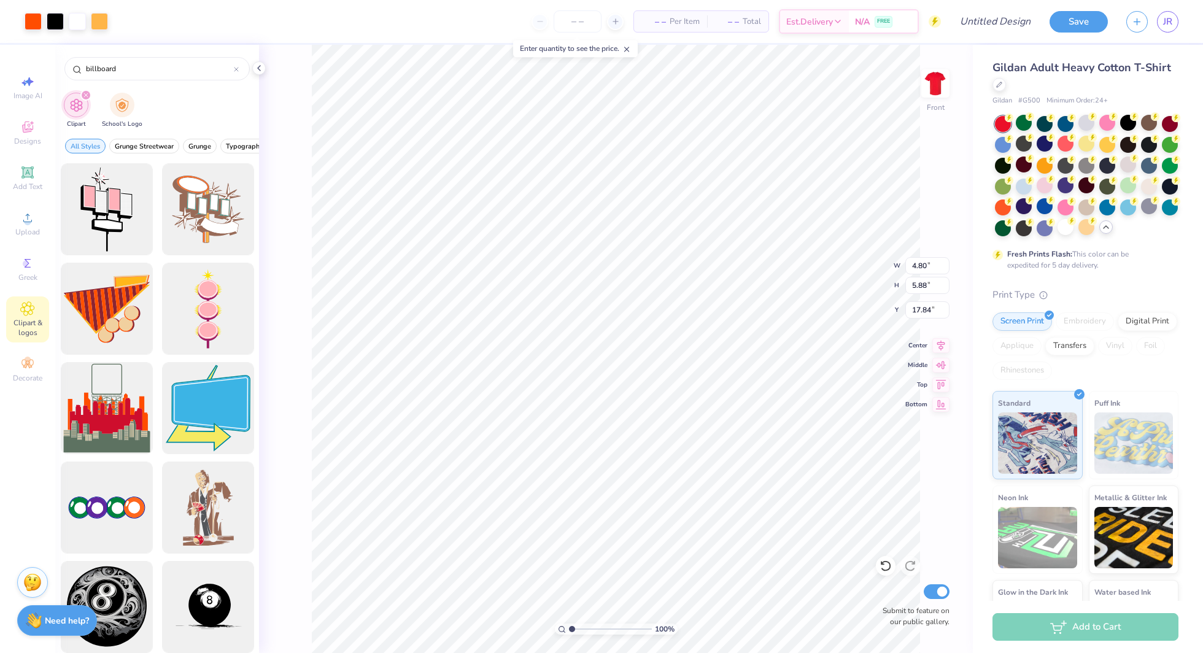
type input "3.00"
type input "5.56"
type input "8.96"
type input "12.04"
click at [207, 419] on div at bounding box center [207, 408] width 101 height 101
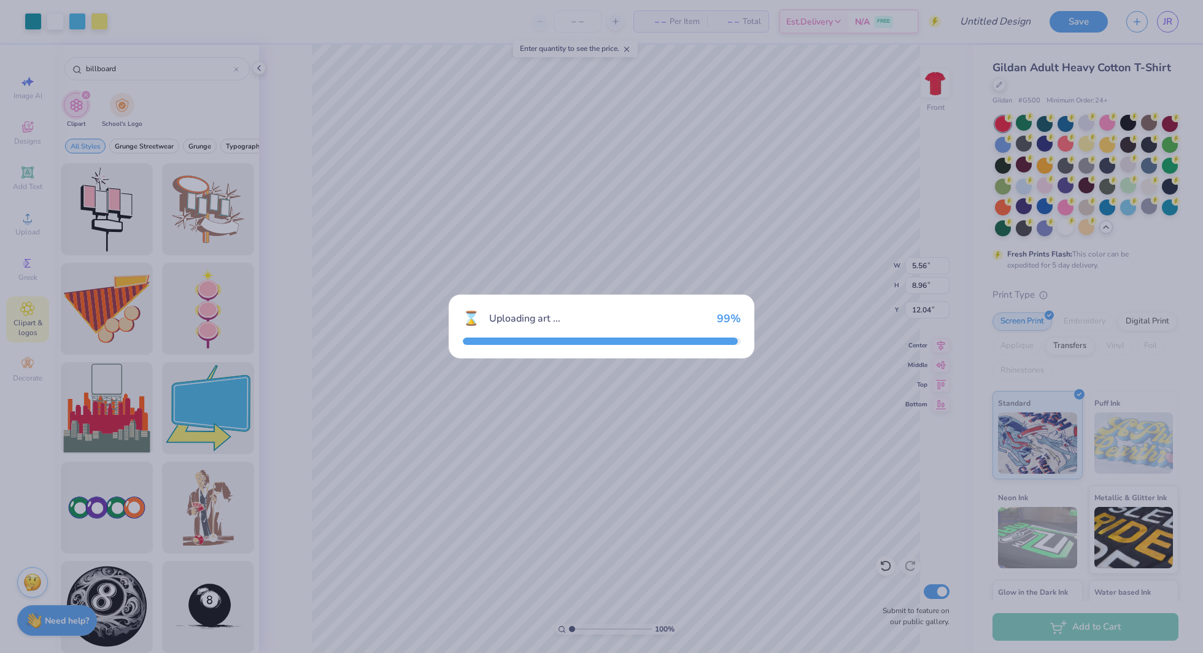
type input "14.65"
type input "14.98"
type input "3.00"
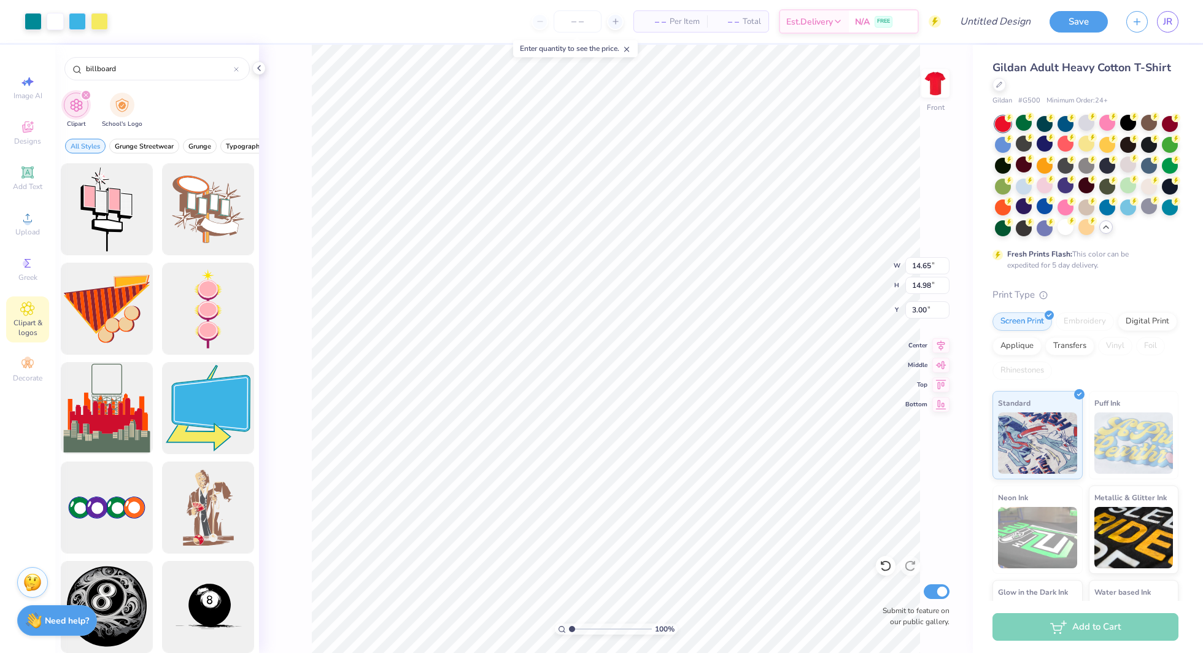
type input "11.48"
type input "11.74"
type input "2.51"
click at [169, 69] on input "billboard" at bounding box center [159, 69] width 149 height 12
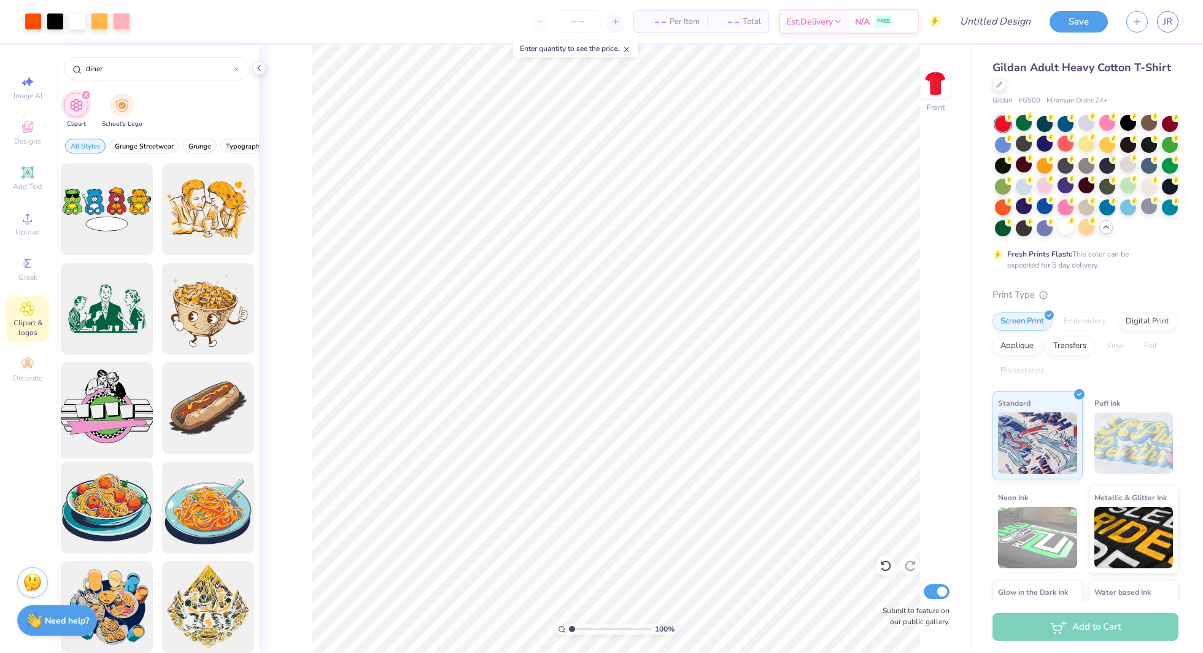
type input "diner"
click at [128, 419] on div at bounding box center [106, 408] width 101 height 101
type input "5.56"
type input "8.96"
type input "17.84"
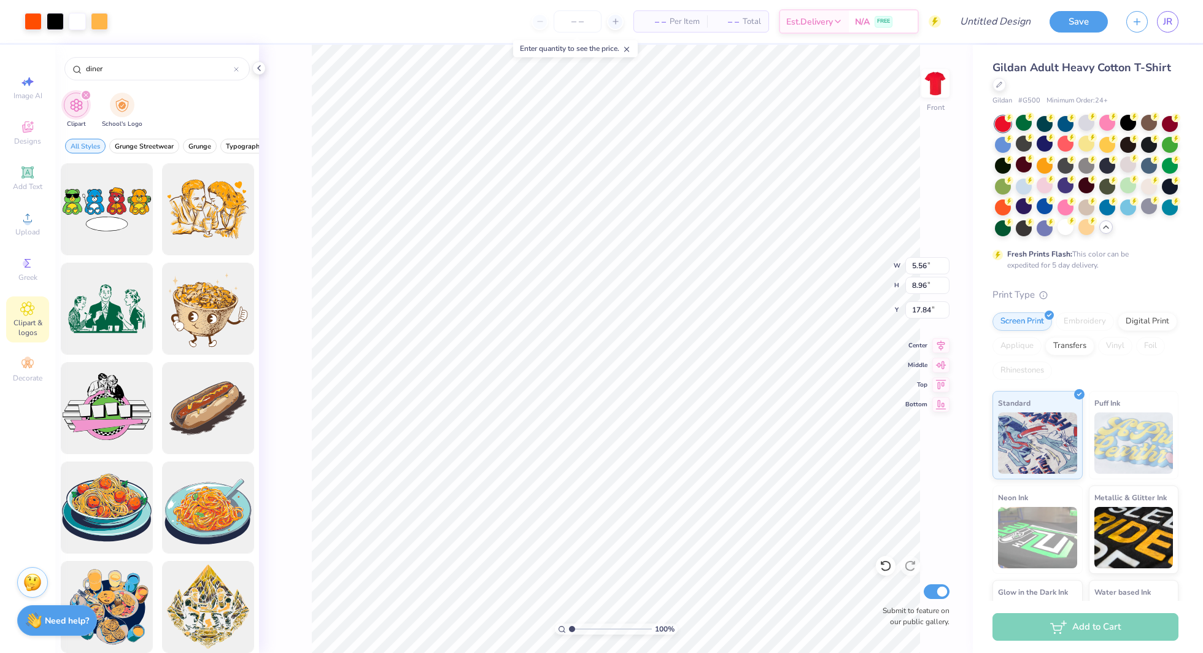
type input "4.80"
type input "5.88"
type input "20.14"
type input "4.34"
click at [55, 25] on div at bounding box center [55, 20] width 17 height 17
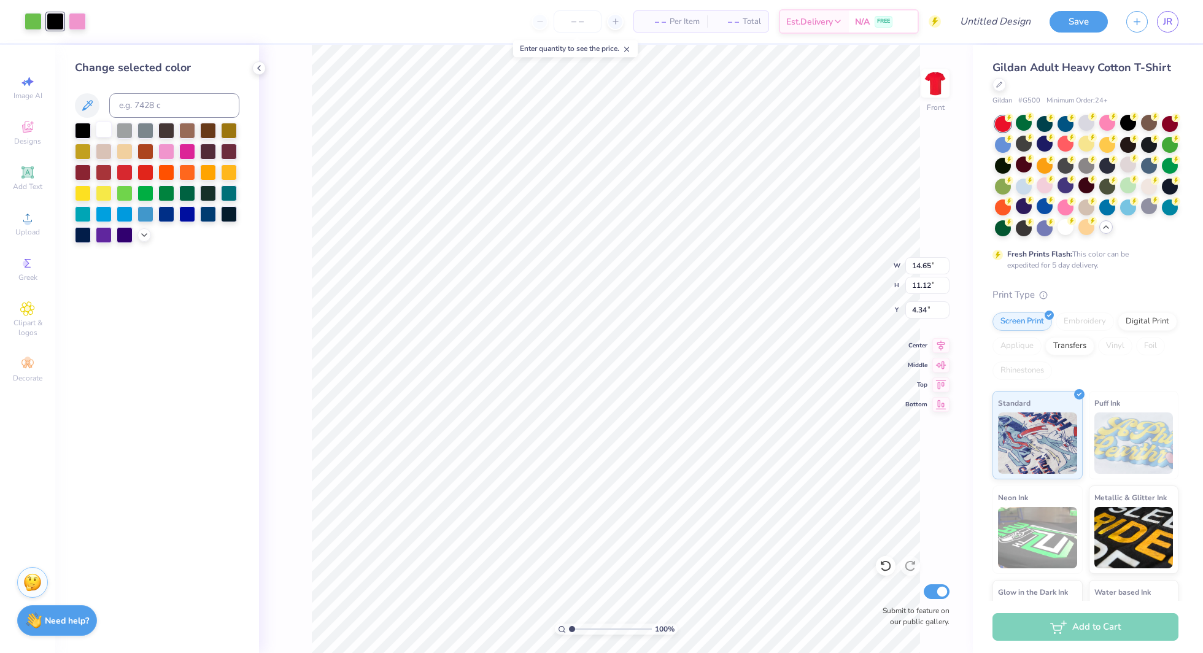
click at [107, 127] on div at bounding box center [104, 130] width 16 height 16
click at [87, 230] on div at bounding box center [83, 234] width 16 height 16
click at [29, 21] on div at bounding box center [33, 20] width 17 height 17
click at [89, 104] on icon at bounding box center [87, 105] width 15 height 15
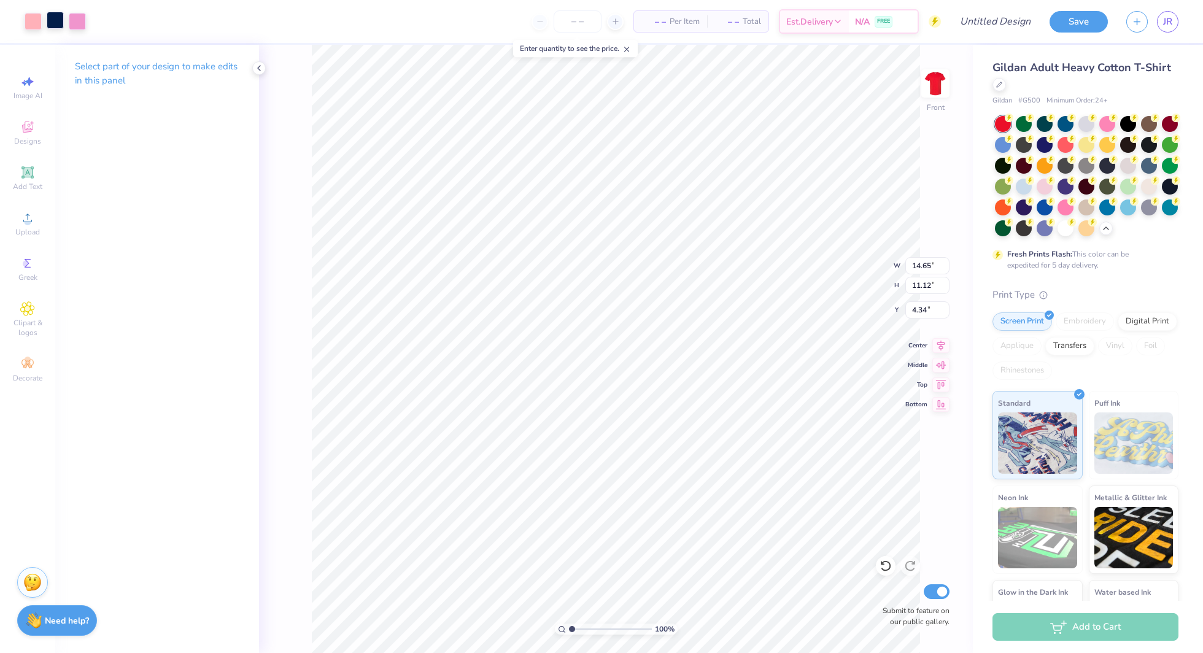
click at [64, 23] on div at bounding box center [55, 20] width 17 height 17
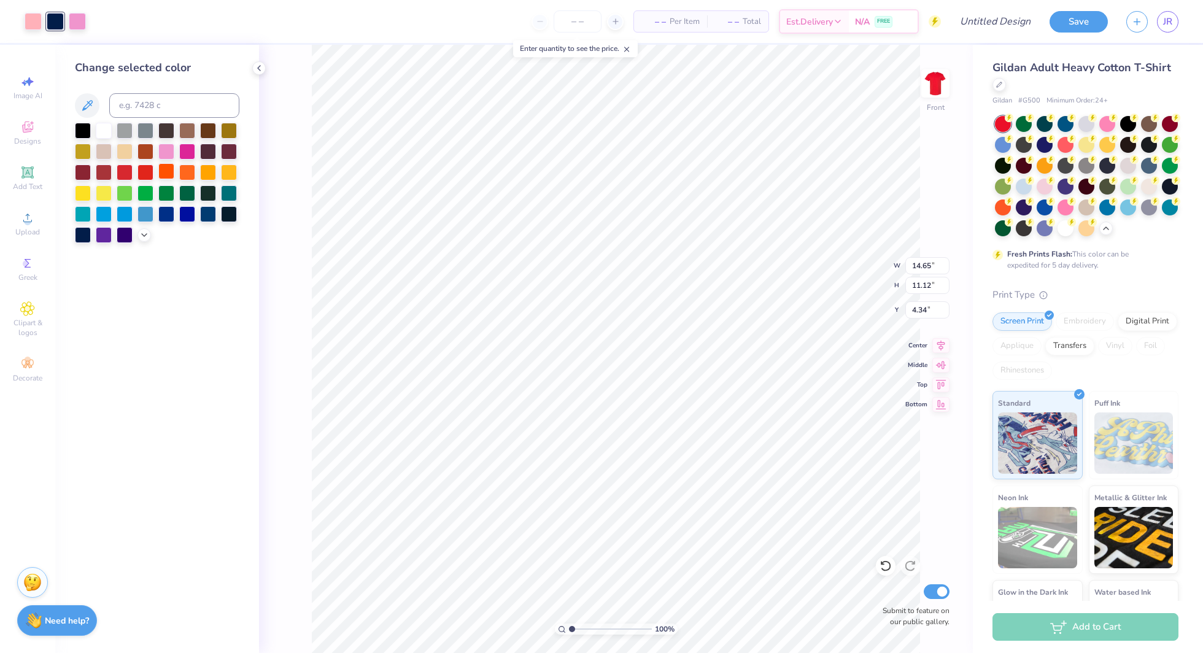
click at [172, 171] on div at bounding box center [166, 171] width 16 height 16
click at [54, 19] on div at bounding box center [55, 21] width 17 height 17
click at [123, 193] on div at bounding box center [125, 192] width 16 height 16
click at [139, 242] on div at bounding box center [157, 183] width 164 height 120
click at [141, 238] on icon at bounding box center [144, 234] width 10 height 10
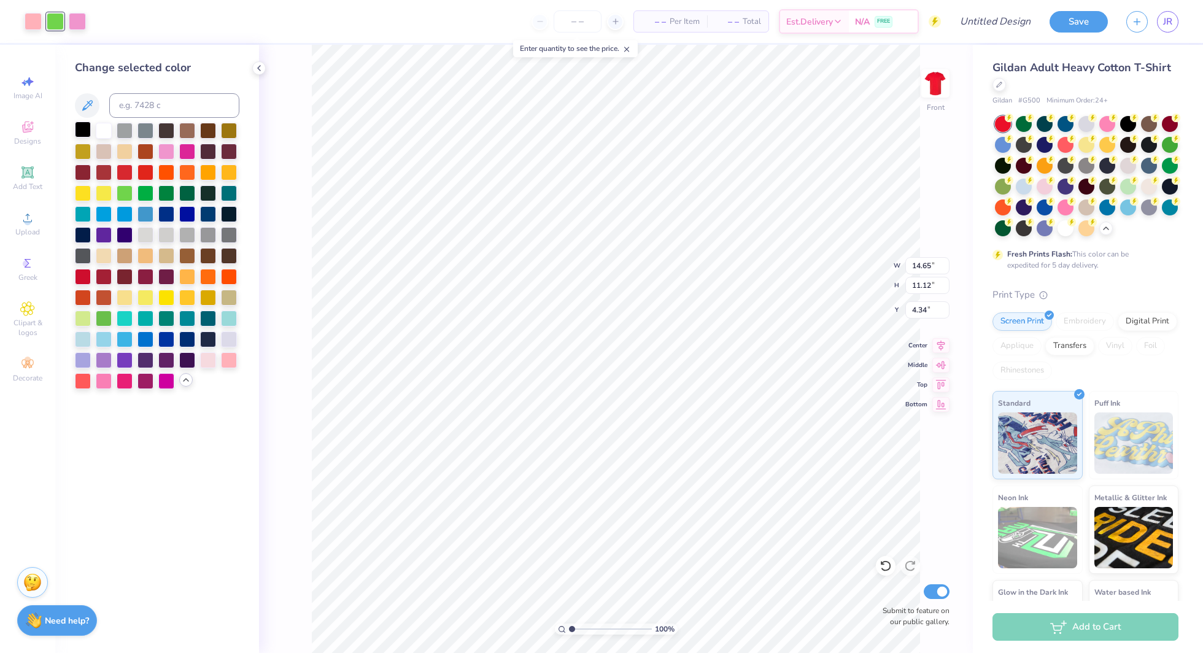
click at [84, 130] on div at bounding box center [83, 130] width 16 height 16
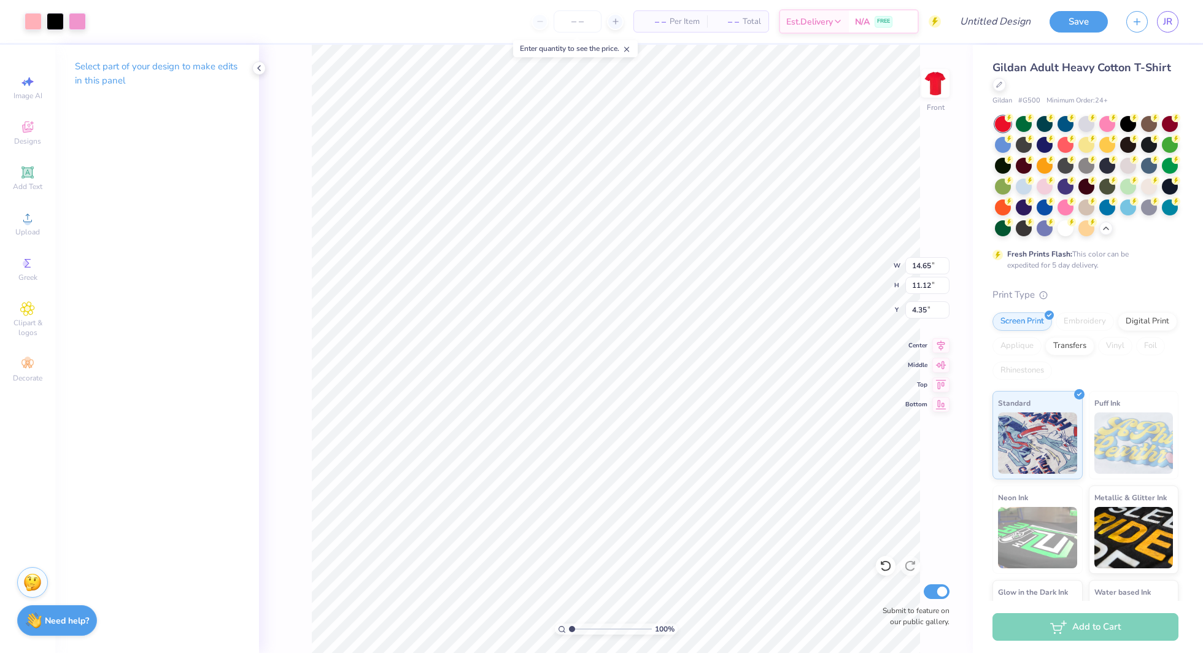
type input "4.39"
click at [842, 264] on div "100 % Front W 14.65 14.65 " H 11.12 11.12 " Y 4.39 4.39 " Center Middle Top Bot…" at bounding box center [616, 349] width 714 height 608
type input "14.65"
type input "11.12"
type input "4.39"
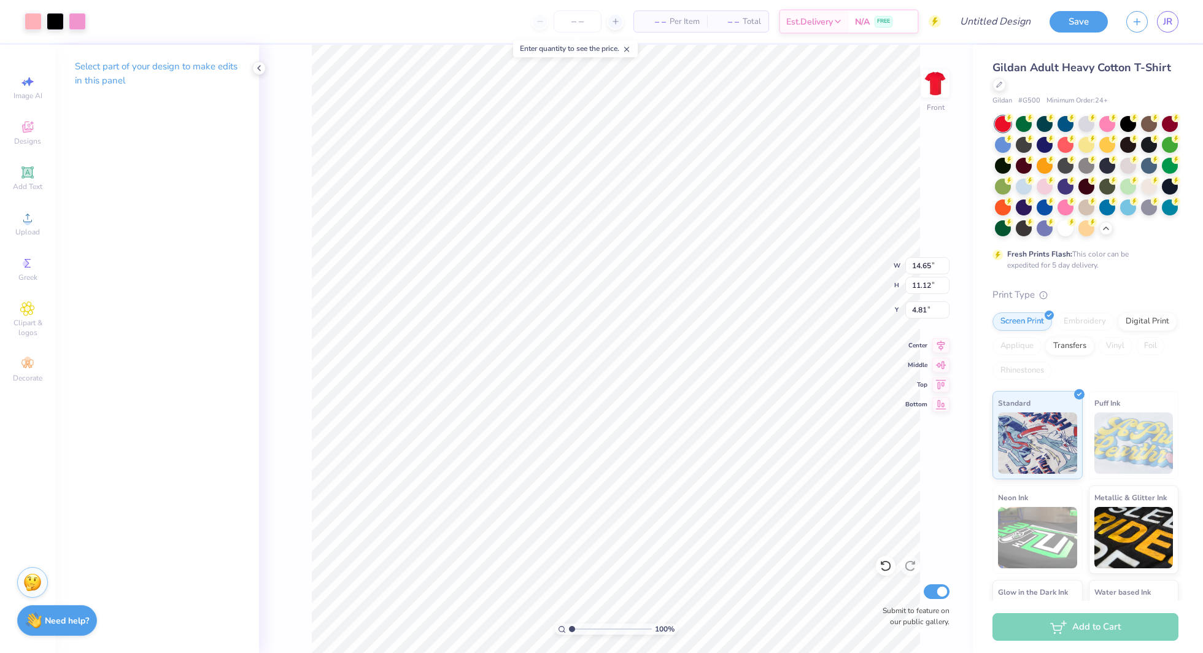
type input "4.40"
click at [29, 319] on span "Clipart & logos" at bounding box center [27, 328] width 43 height 20
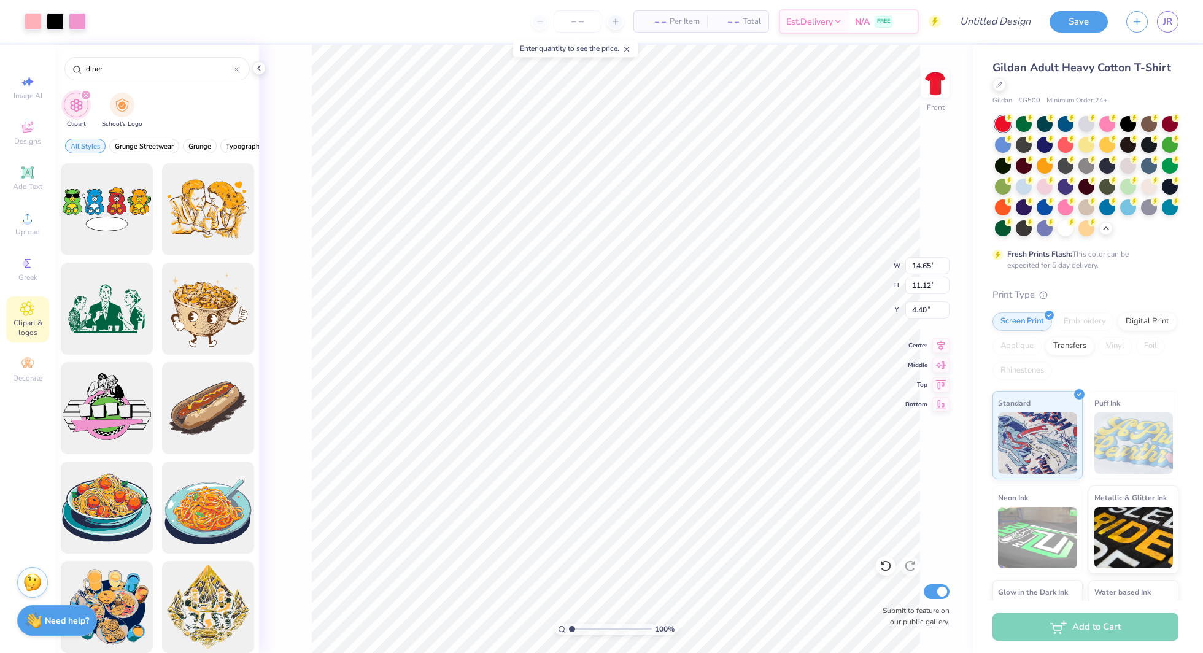
type input "4.41"
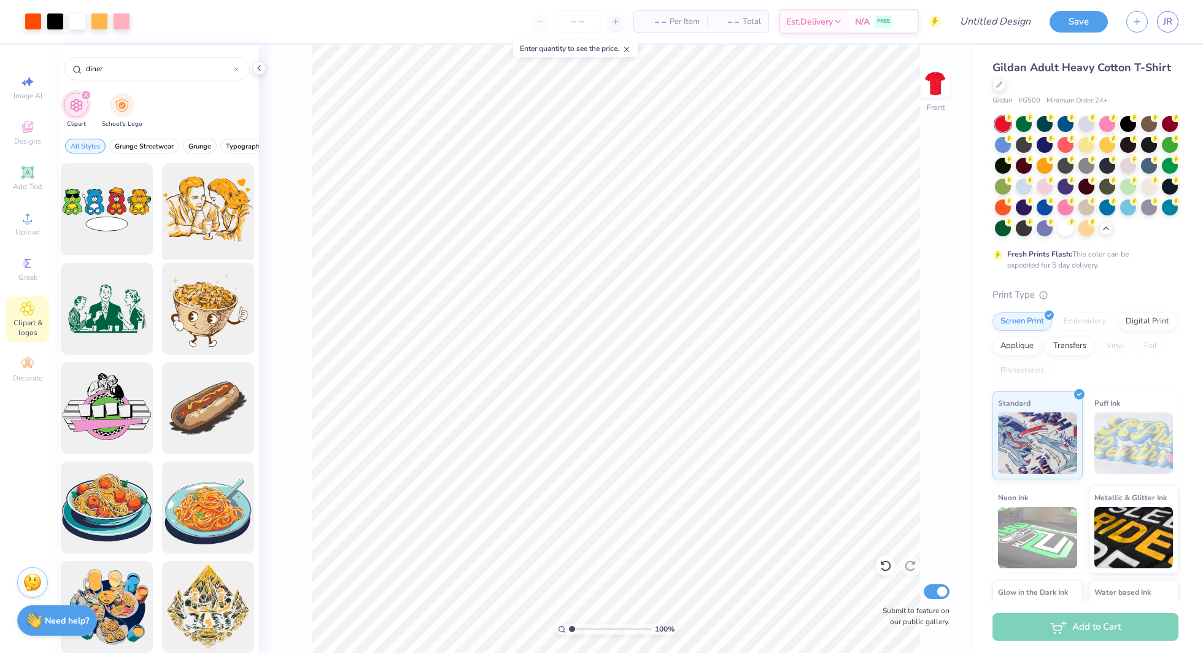
click at [204, 211] on div at bounding box center [207, 209] width 101 height 101
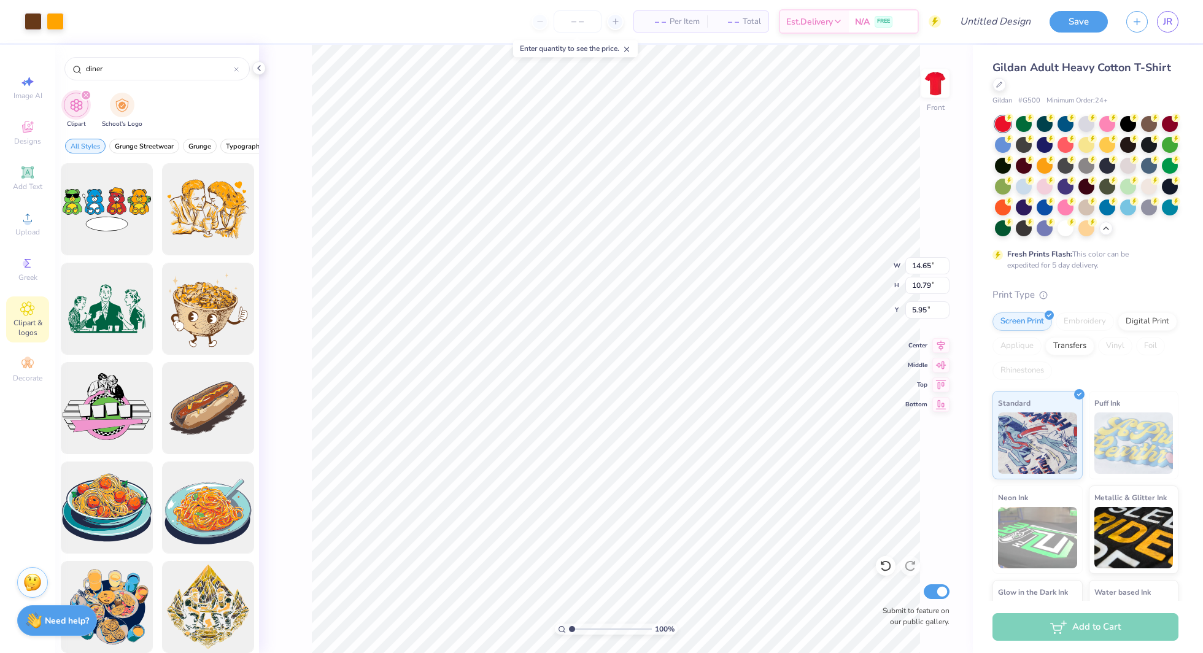
type input "5.95"
click at [238, 69] on icon at bounding box center [236, 69] width 5 height 5
click at [192, 68] on input "text" at bounding box center [163, 69] width 157 height 12
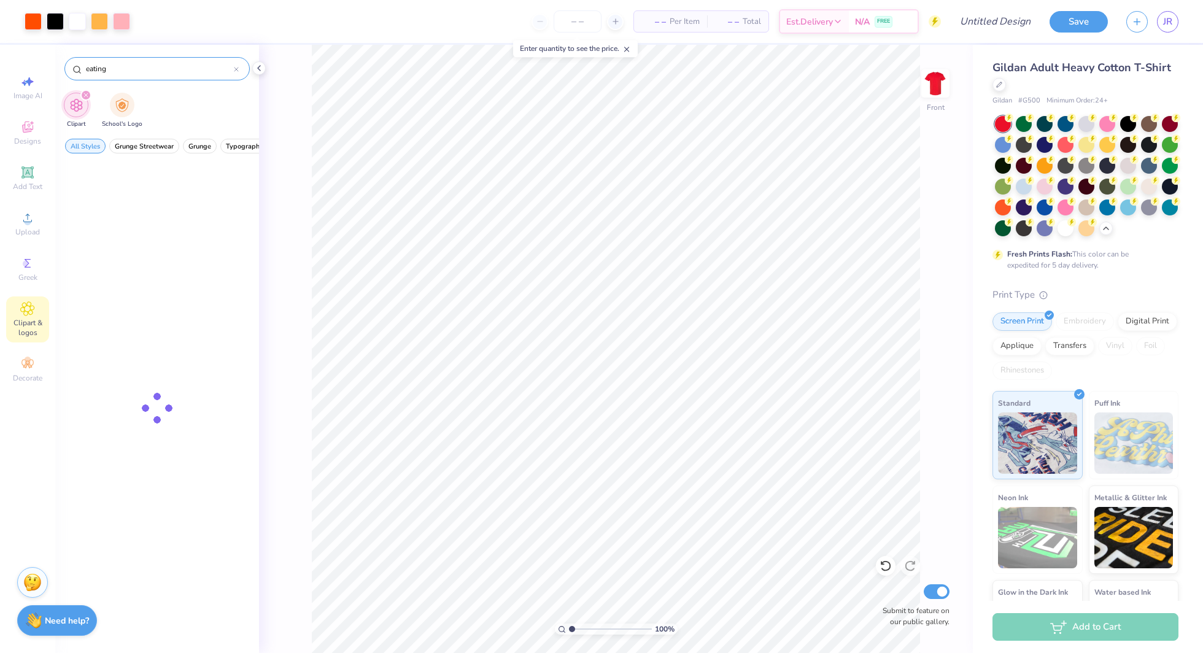
type input "eating"
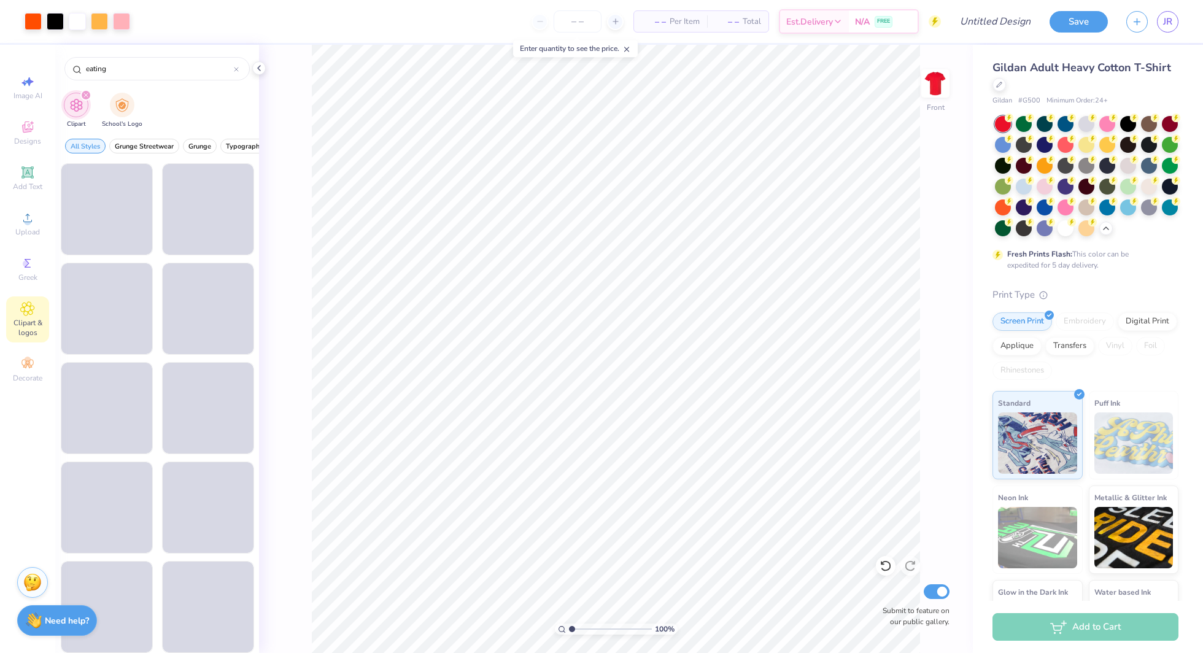
click at [179, 128] on div "Clipart School's Logo" at bounding box center [157, 112] width 204 height 46
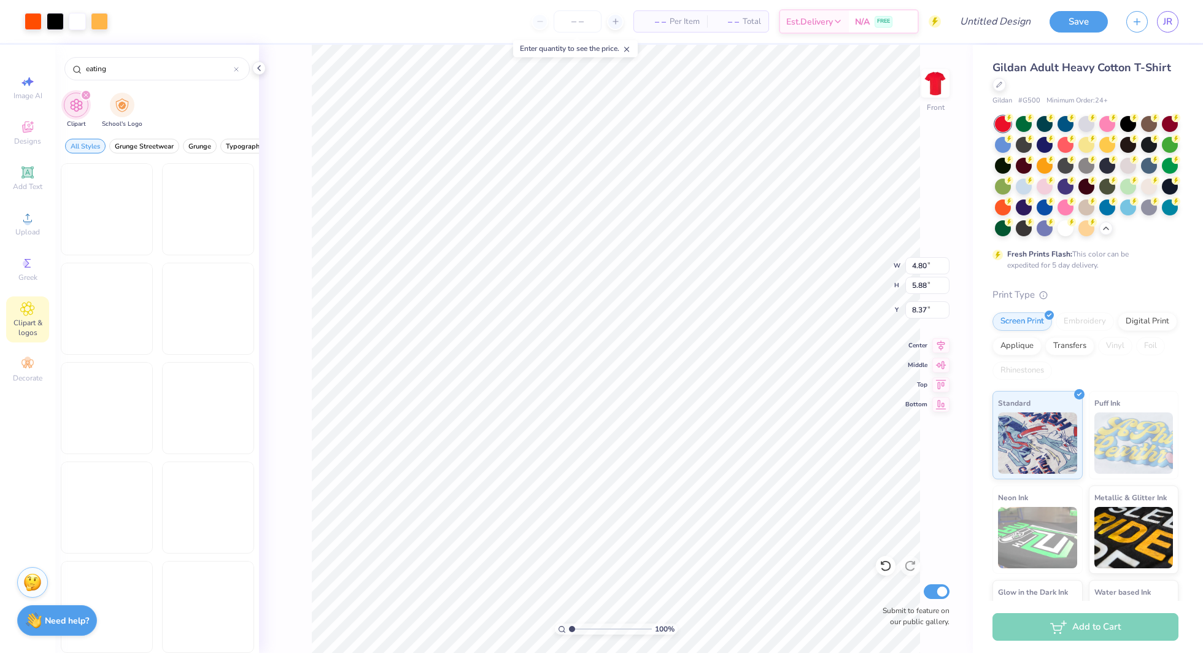
type input "8.37"
type input "7.78"
type input "9.54"
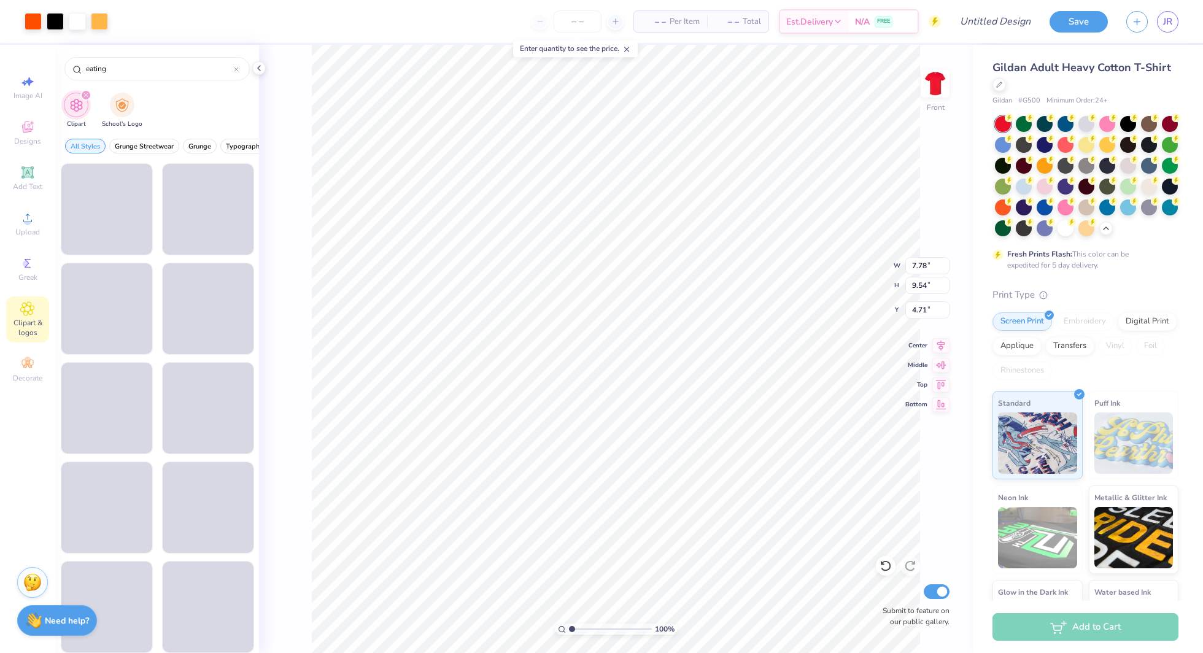
type input "7.97"
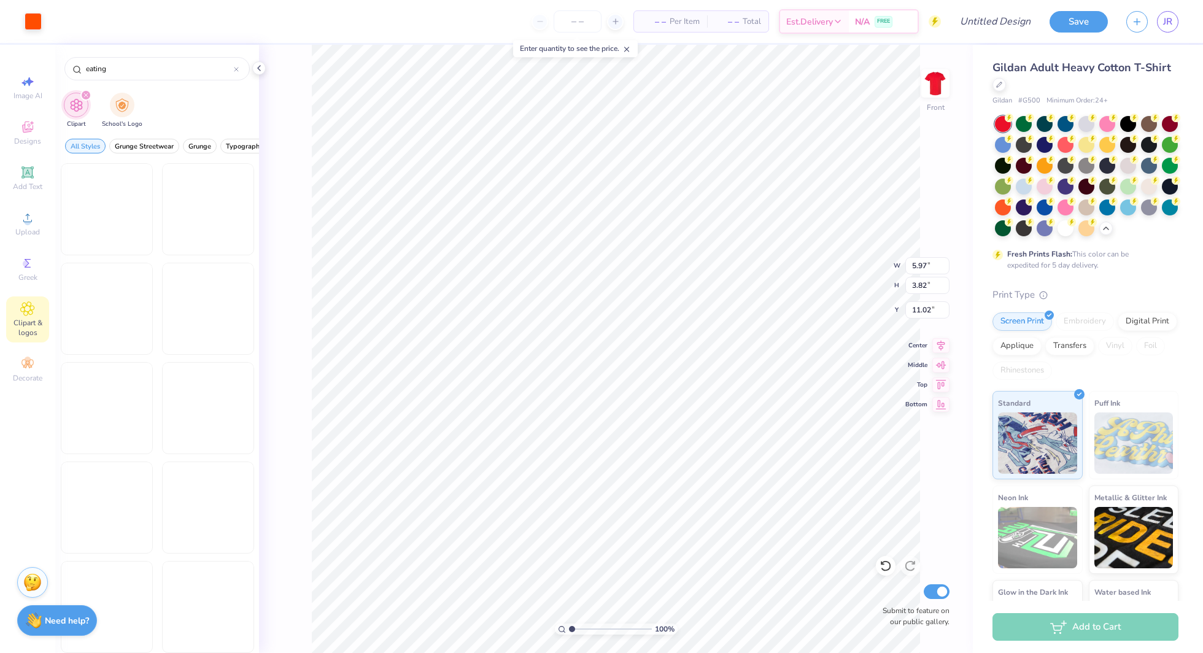
type input "10.97"
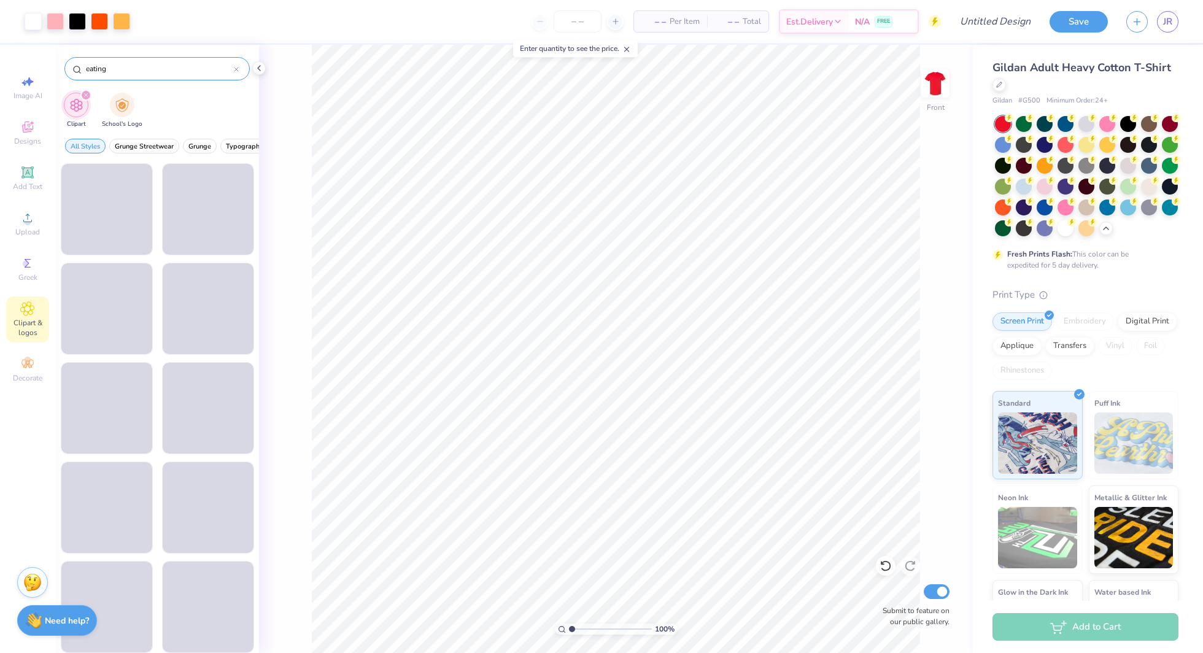
click at [230, 74] on input "eating" at bounding box center [159, 69] width 149 height 12
click at [237, 70] on icon at bounding box center [236, 69] width 5 height 5
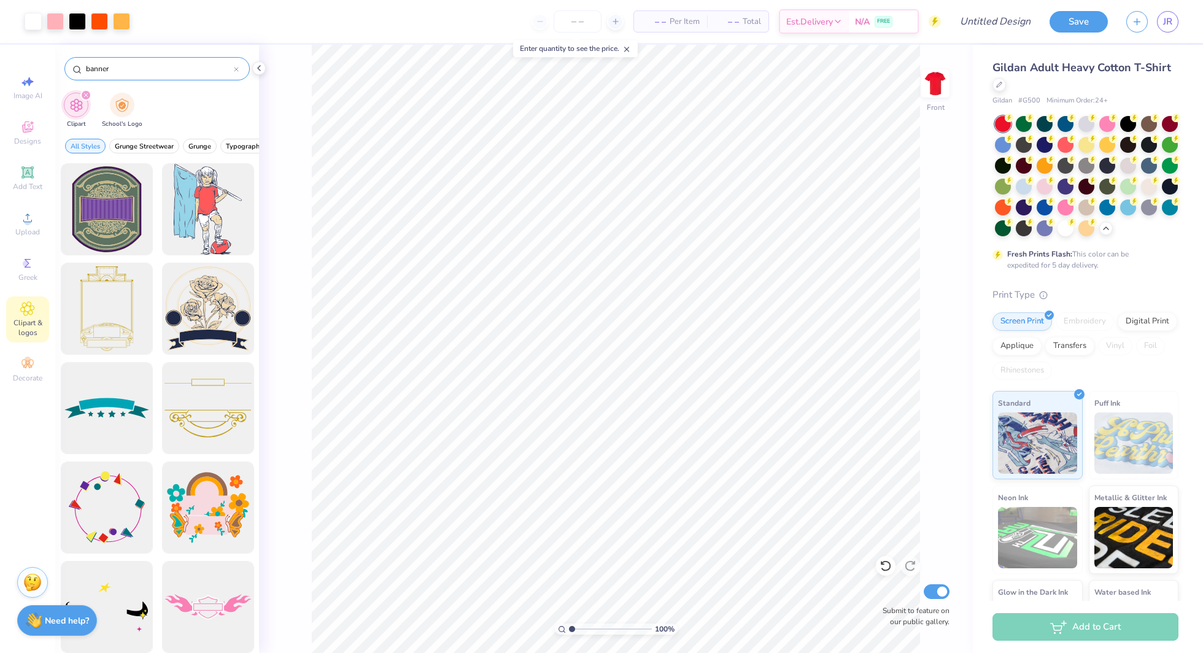
type input "banner"
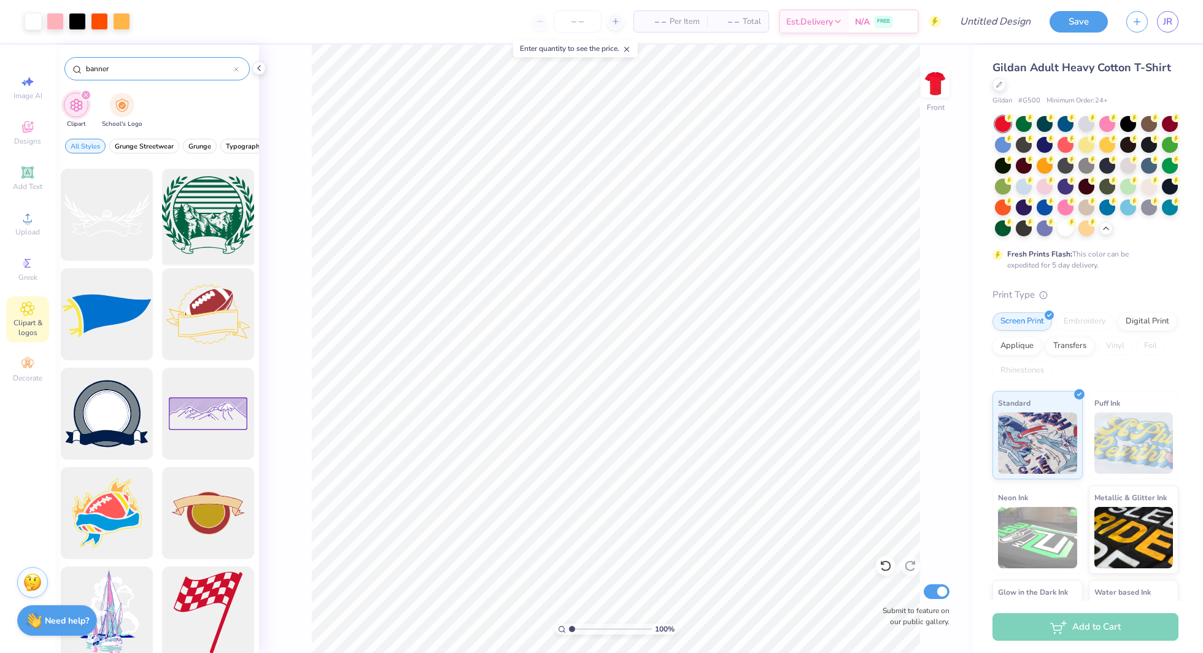
scroll to position [1485, 0]
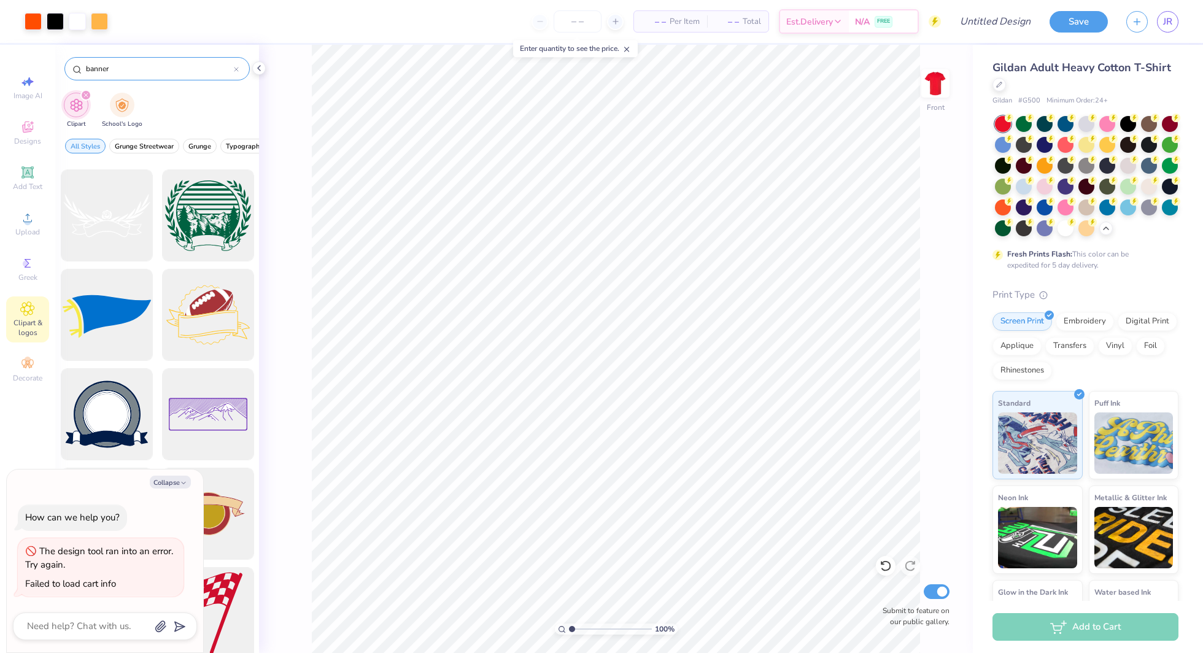
type textarea "x"
